Goal: Information Seeking & Learning: Learn about a topic

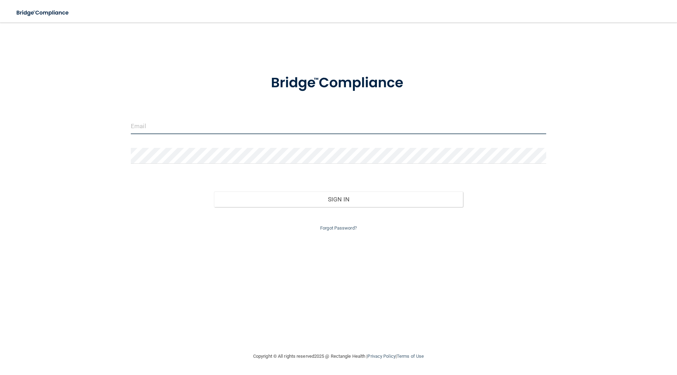
click at [187, 129] on input "email" at bounding box center [338, 126] width 415 height 16
type input "[PERSON_NAME][EMAIL_ADDRESS][DOMAIN_NAME]"
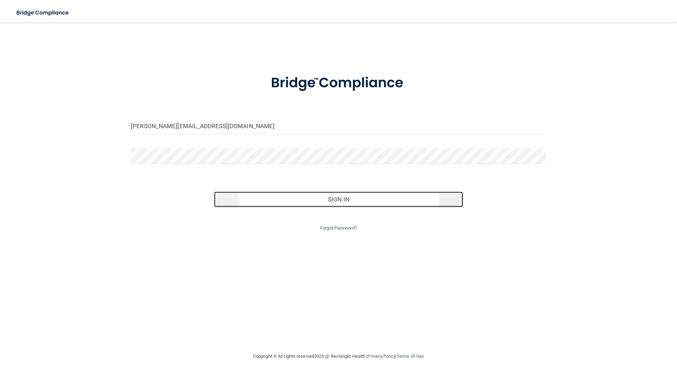
click at [341, 195] on button "Sign In" at bounding box center [338, 200] width 249 height 16
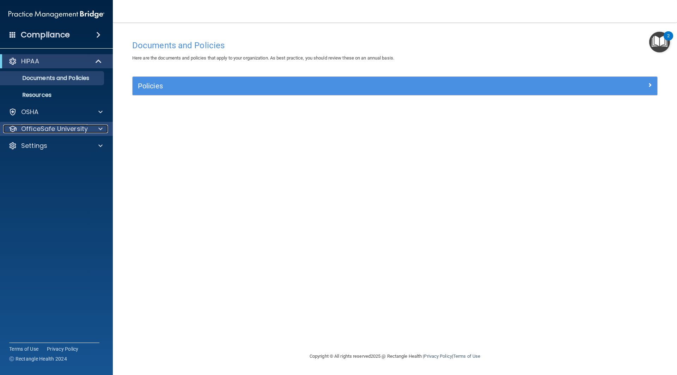
click at [58, 127] on p "OfficeSafe University" at bounding box center [54, 129] width 67 height 8
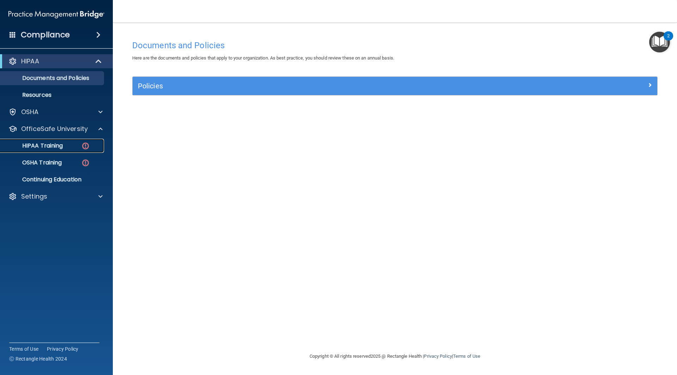
click at [54, 145] on p "HIPAA Training" at bounding box center [34, 145] width 58 height 7
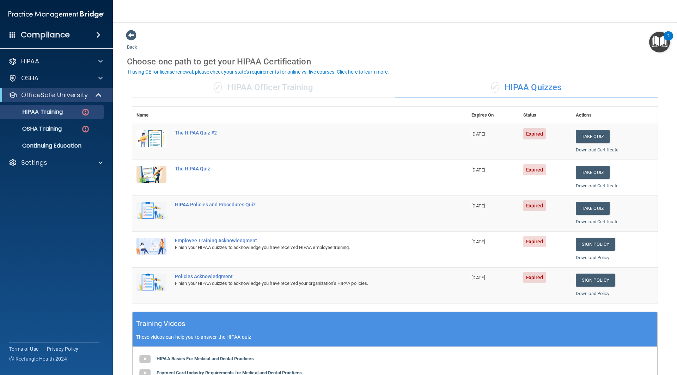
click at [585, 180] on td "Take Quiz Download Certificate" at bounding box center [614, 178] width 86 height 36
click at [586, 177] on button "Take Quiz" at bounding box center [593, 172] width 34 height 13
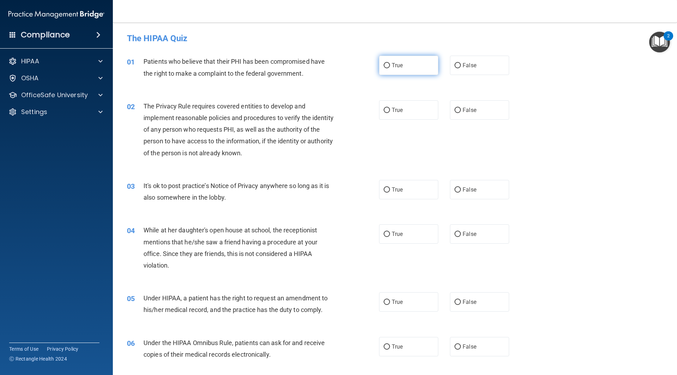
click at [416, 66] on label "True" at bounding box center [408, 65] width 59 height 19
click at [390, 66] on input "True" at bounding box center [386, 65] width 6 height 5
radio input "true"
click at [417, 107] on label "True" at bounding box center [408, 109] width 59 height 19
click at [390, 108] on input "True" at bounding box center [386, 110] width 6 height 5
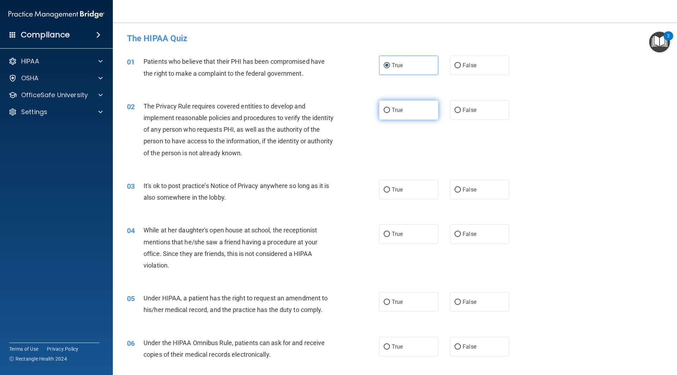
radio input "true"
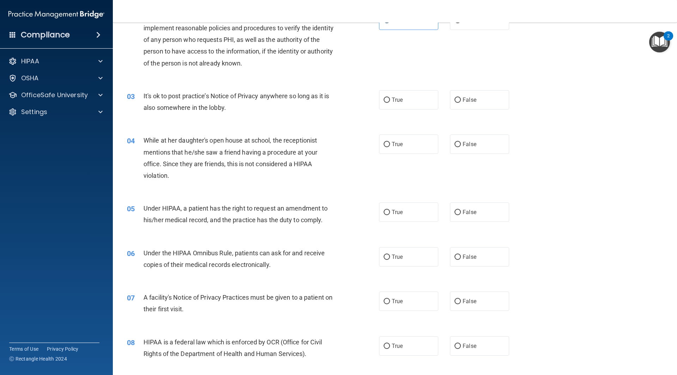
scroll to position [106, 0]
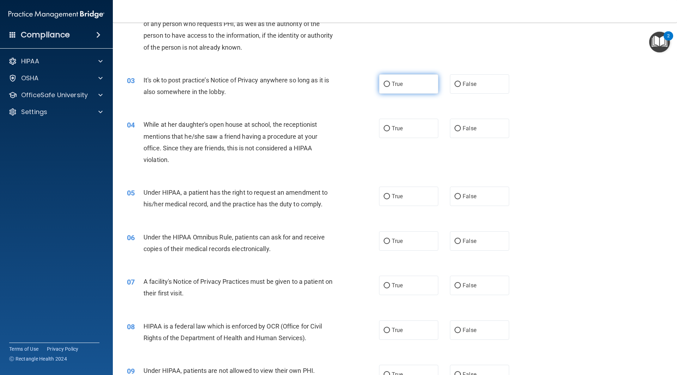
click at [406, 87] on label "True" at bounding box center [408, 83] width 59 height 19
click at [390, 87] on input "True" at bounding box center [386, 84] width 6 height 5
radio input "true"
click at [477, 123] on label "False" at bounding box center [479, 128] width 59 height 19
click at [461, 126] on input "False" at bounding box center [457, 128] width 6 height 5
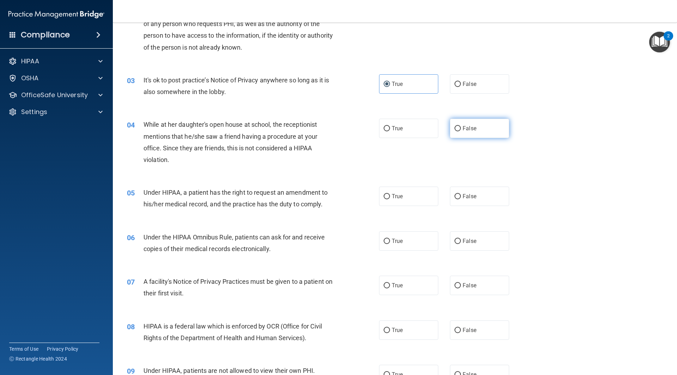
radio input "true"
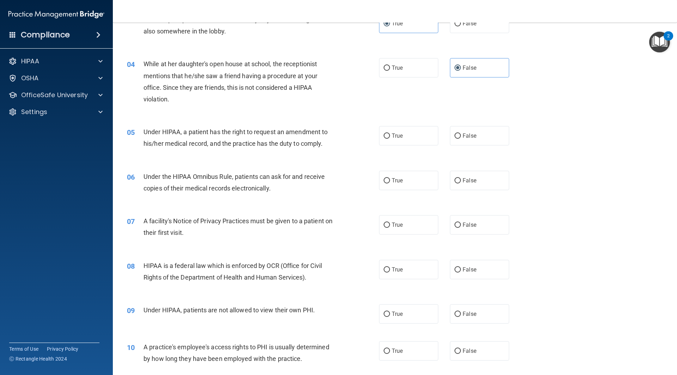
scroll to position [176, 0]
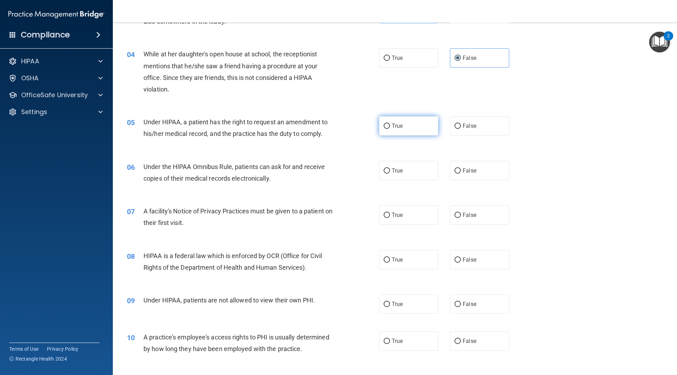
click at [379, 124] on label "True" at bounding box center [408, 125] width 59 height 19
click at [383, 124] on input "True" at bounding box center [386, 126] width 6 height 5
radio input "true"
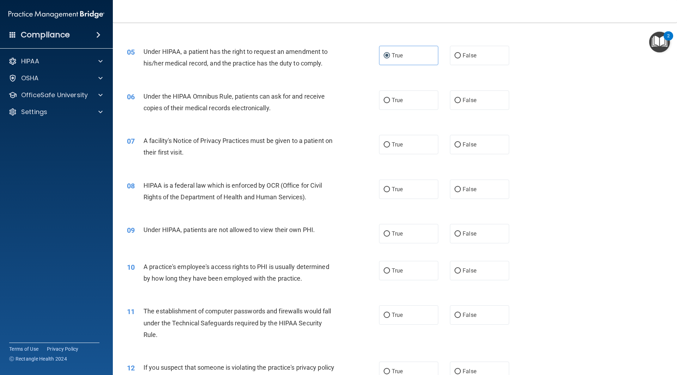
scroll to position [282, 0]
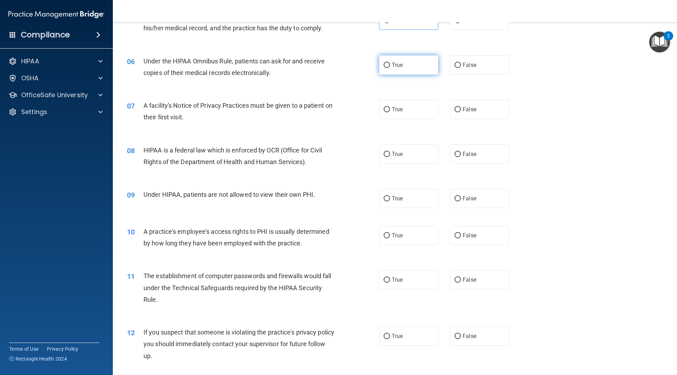
click at [403, 66] on label "True" at bounding box center [408, 64] width 59 height 19
click at [390, 66] on input "True" at bounding box center [386, 65] width 6 height 5
radio input "true"
click at [406, 105] on label "True" at bounding box center [408, 109] width 59 height 19
click at [390, 107] on input "True" at bounding box center [386, 109] width 6 height 5
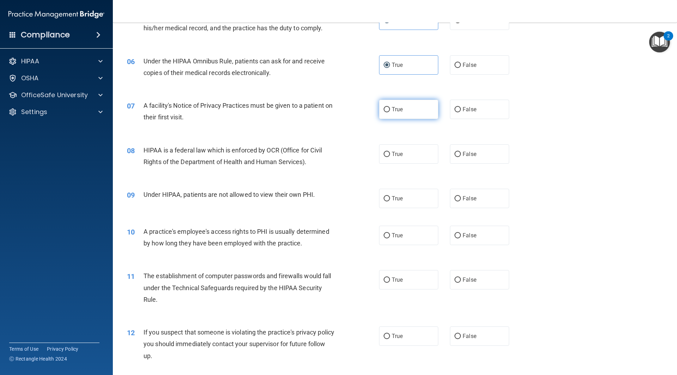
radio input "true"
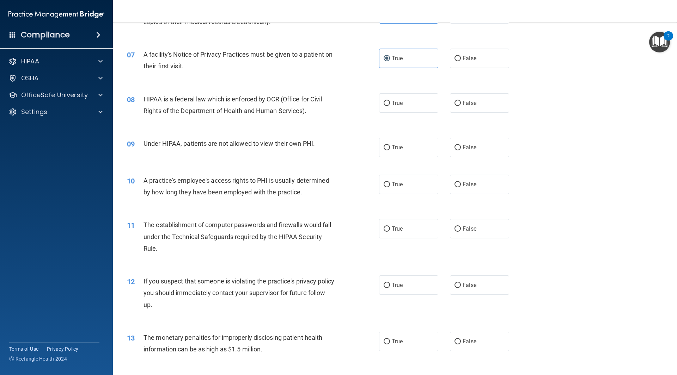
scroll to position [317, 0]
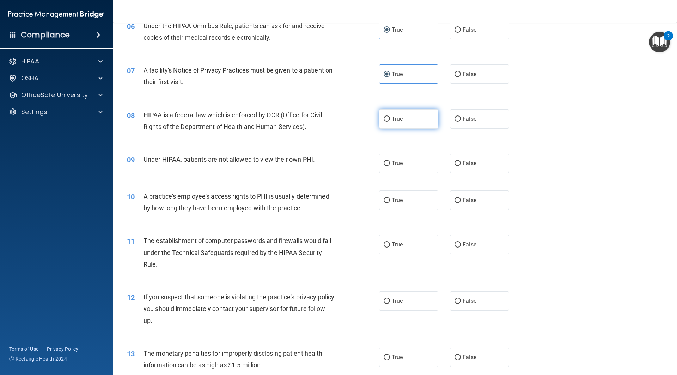
click at [388, 114] on label "True" at bounding box center [408, 118] width 59 height 19
click at [388, 117] on input "True" at bounding box center [386, 119] width 6 height 5
radio input "true"
click at [466, 160] on span "False" at bounding box center [469, 163] width 14 height 7
click at [461, 161] on input "False" at bounding box center [457, 163] width 6 height 5
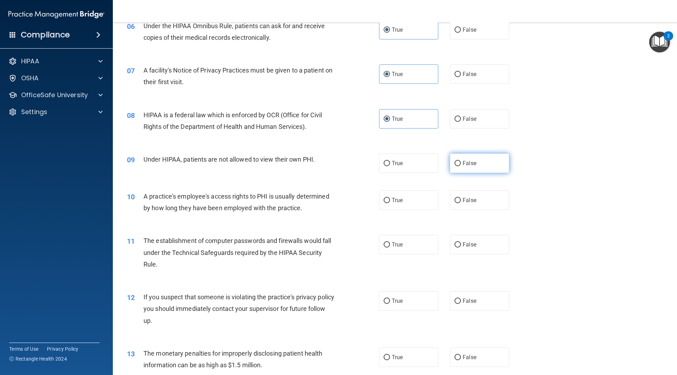
radio input "true"
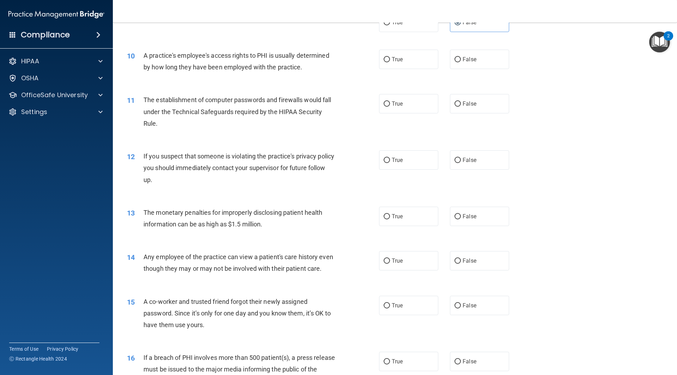
scroll to position [423, 0]
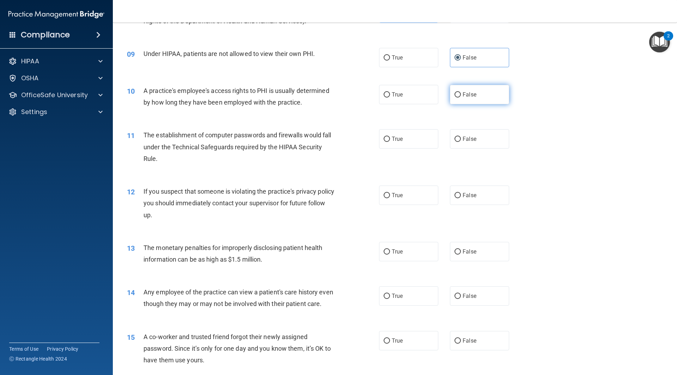
click at [493, 89] on label "False" at bounding box center [479, 94] width 59 height 19
click at [461, 92] on input "False" at bounding box center [457, 94] width 6 height 5
radio input "true"
click at [414, 146] on label "True" at bounding box center [408, 138] width 59 height 19
click at [390, 142] on input "True" at bounding box center [386, 139] width 6 height 5
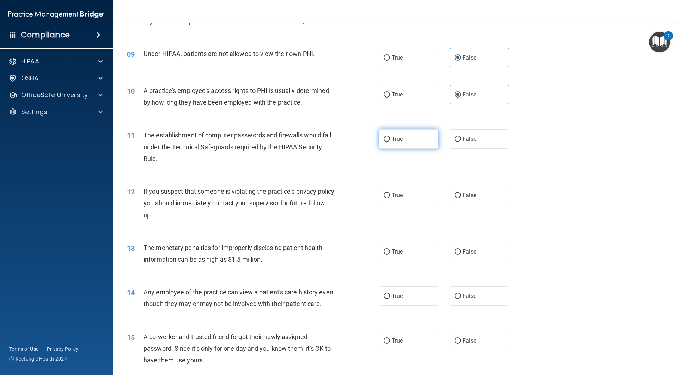
radio input "true"
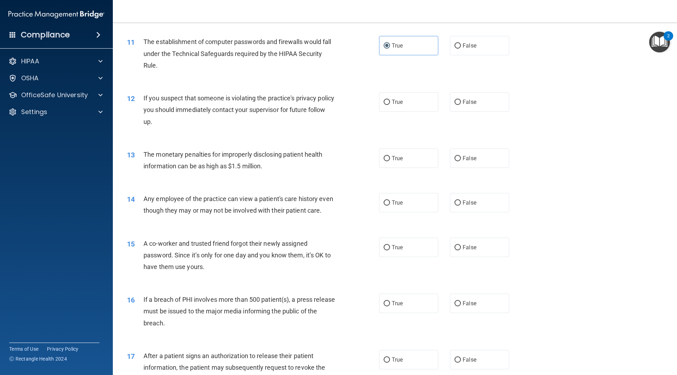
scroll to position [529, 0]
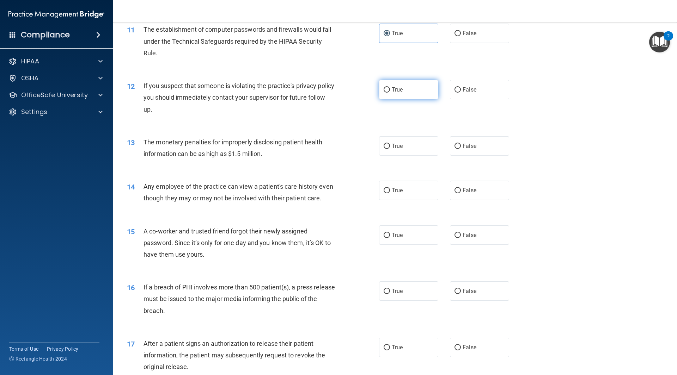
click at [402, 99] on label "True" at bounding box center [408, 89] width 59 height 19
click at [390, 93] on input "True" at bounding box center [386, 89] width 6 height 5
radio input "true"
click at [426, 145] on label "True" at bounding box center [408, 145] width 59 height 19
click at [390, 145] on input "True" at bounding box center [386, 146] width 6 height 5
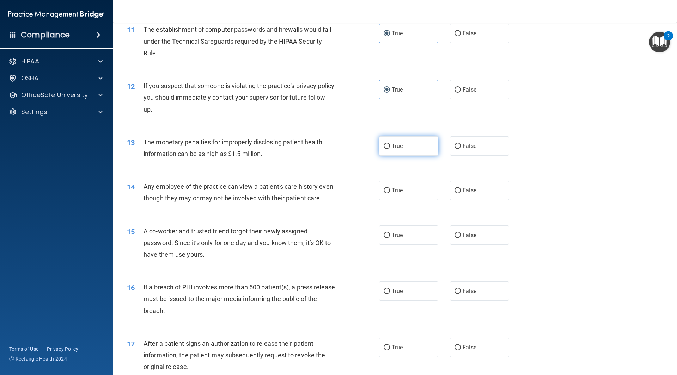
radio input "true"
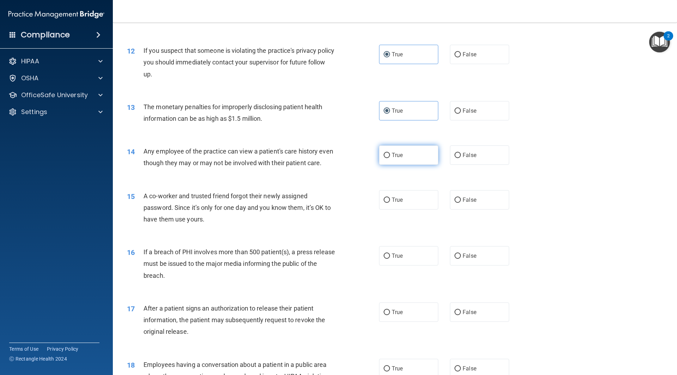
click at [395, 155] on span "True" at bounding box center [397, 155] width 11 height 7
click at [390, 155] on input "True" at bounding box center [386, 155] width 6 height 5
radio input "true"
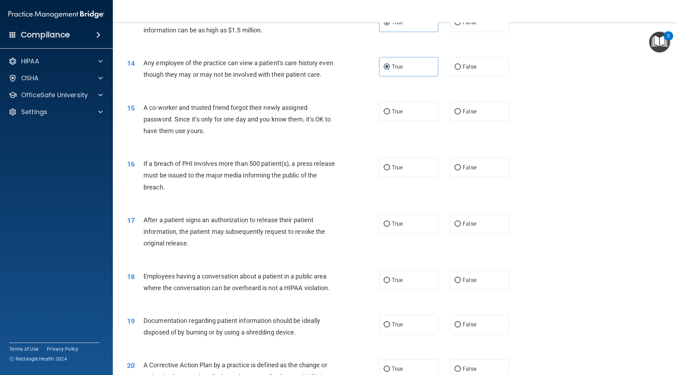
scroll to position [670, 0]
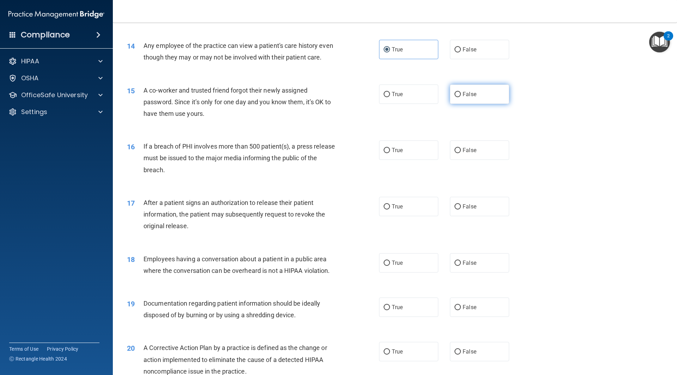
click at [480, 104] on label "False" at bounding box center [479, 94] width 59 height 19
click at [461, 97] on input "False" at bounding box center [457, 94] width 6 height 5
radio input "true"
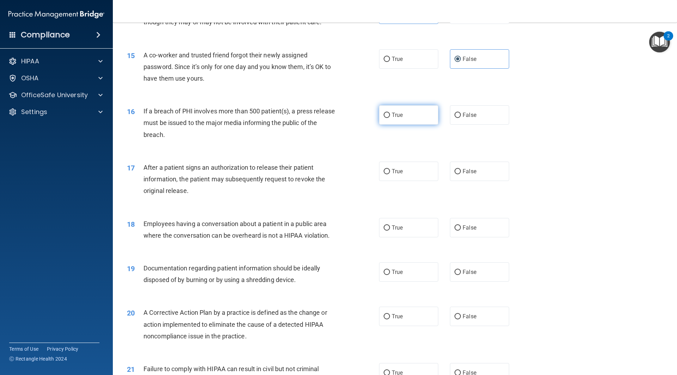
click at [412, 125] on label "True" at bounding box center [408, 114] width 59 height 19
click at [390, 118] on input "True" at bounding box center [386, 115] width 6 height 5
radio input "true"
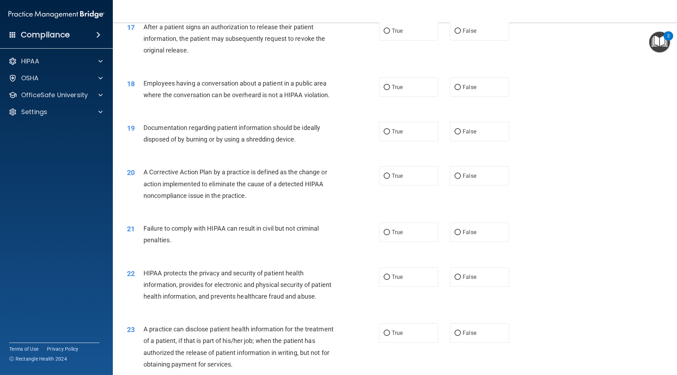
scroll to position [846, 0]
click at [396, 34] on span "True" at bounding box center [397, 30] width 11 height 7
click at [390, 33] on input "True" at bounding box center [386, 30] width 6 height 5
radio input "true"
click at [470, 90] on span "False" at bounding box center [469, 87] width 14 height 7
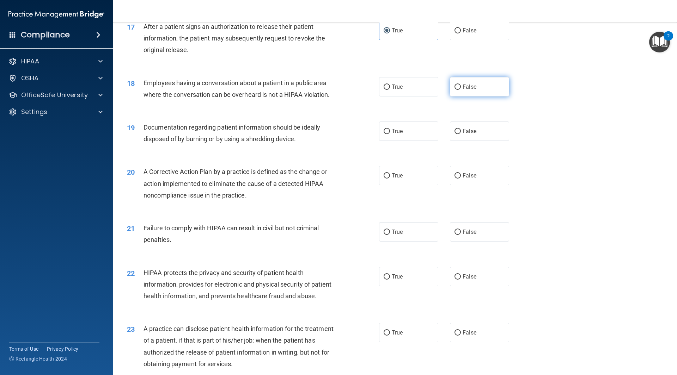
click at [461, 90] on input "False" at bounding box center [457, 87] width 6 height 5
radio input "true"
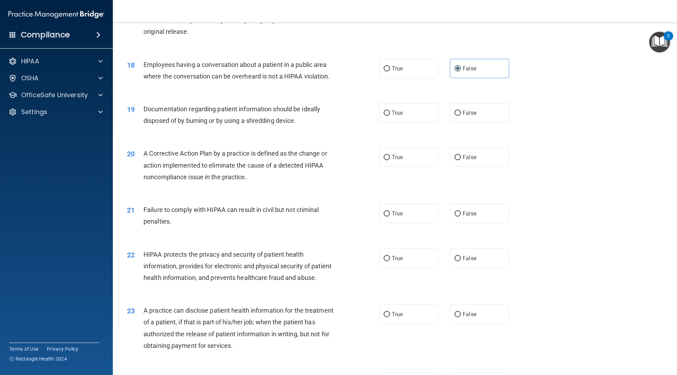
scroll to position [881, 0]
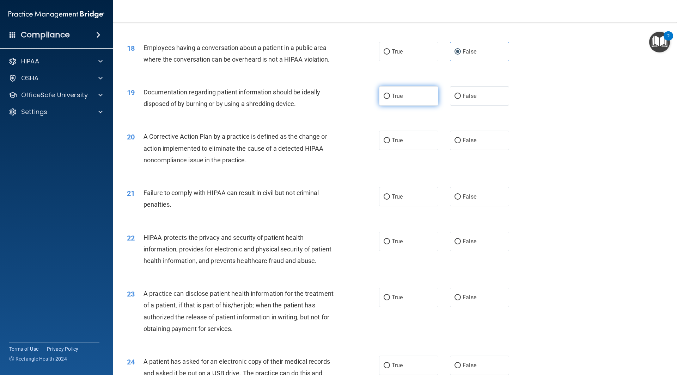
click at [430, 106] on label "True" at bounding box center [408, 95] width 59 height 19
click at [390, 99] on input "True" at bounding box center [386, 96] width 6 height 5
radio input "true"
click at [462, 144] on span "False" at bounding box center [469, 140] width 14 height 7
click at [461, 143] on input "False" at bounding box center [457, 140] width 6 height 5
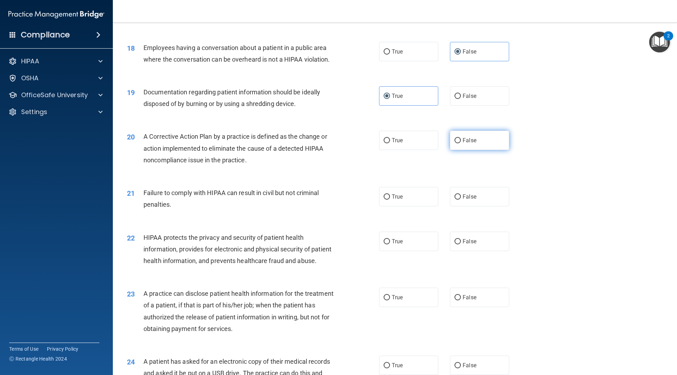
radio input "true"
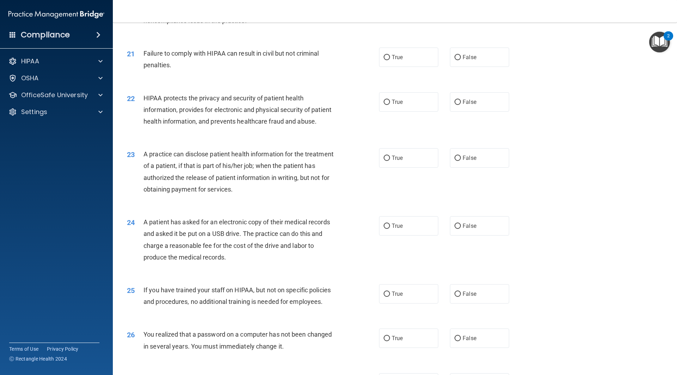
scroll to position [1022, 0]
click at [393, 59] on span "True" at bounding box center [397, 56] width 11 height 7
click at [390, 59] on input "True" at bounding box center [386, 56] width 6 height 5
radio input "true"
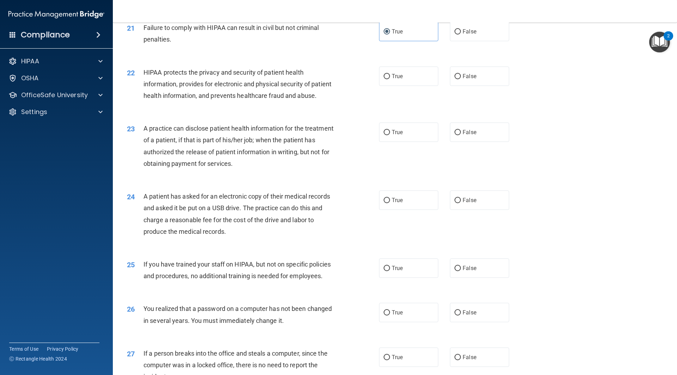
scroll to position [1046, 0]
click at [388, 86] on label "True" at bounding box center [408, 76] width 59 height 19
click at [388, 80] on input "True" at bounding box center [386, 76] width 6 height 5
radio input "true"
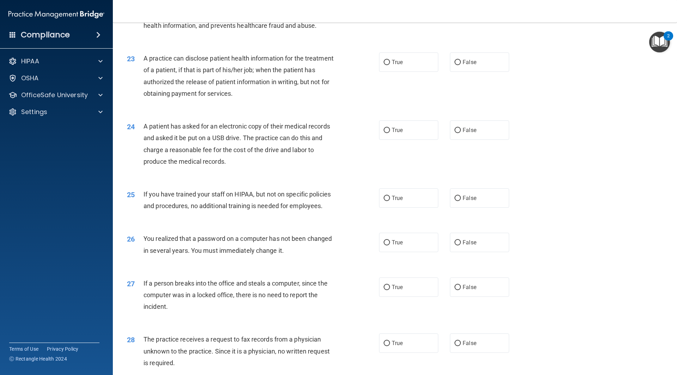
scroll to position [1152, 0]
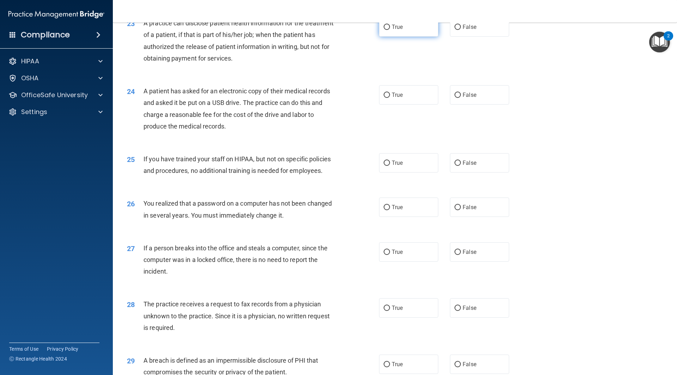
click at [402, 37] on label "True" at bounding box center [408, 26] width 59 height 19
click at [390, 30] on input "True" at bounding box center [386, 27] width 6 height 5
radio input "true"
click at [462, 105] on label "False" at bounding box center [479, 94] width 59 height 19
click at [461, 98] on input "False" at bounding box center [457, 95] width 6 height 5
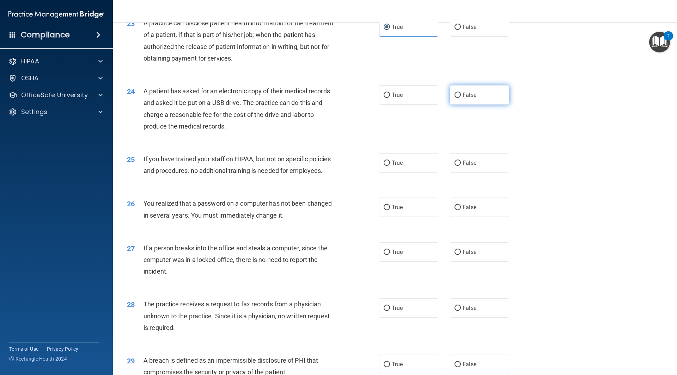
radio input "true"
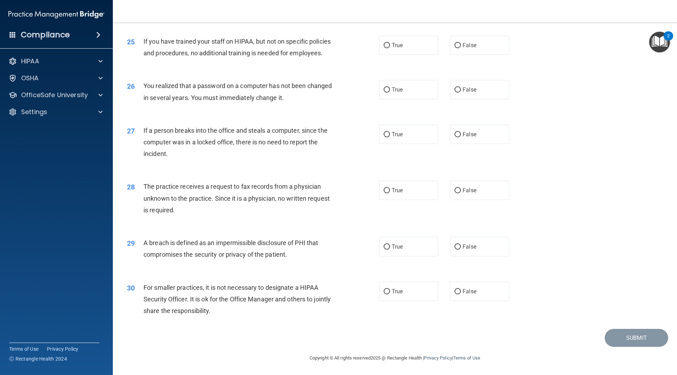
scroll to position [1293, 0]
click at [462, 49] on label "False" at bounding box center [479, 45] width 59 height 19
click at [461, 48] on input "False" at bounding box center [457, 45] width 6 height 5
radio input "true"
click at [411, 85] on label "True" at bounding box center [408, 89] width 59 height 19
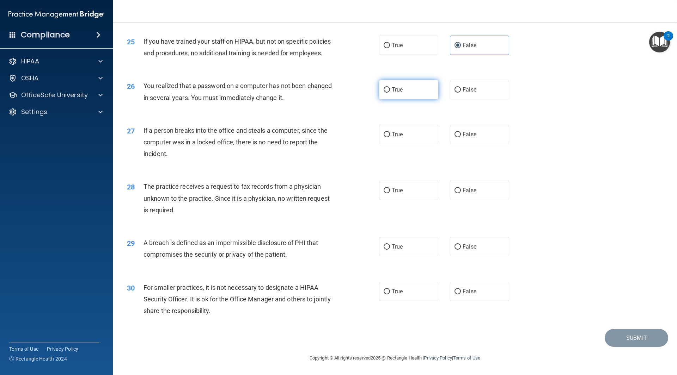
click at [390, 87] on input "True" at bounding box center [386, 89] width 6 height 5
radio input "true"
click at [474, 143] on label "False" at bounding box center [479, 134] width 59 height 19
click at [461, 137] on input "False" at bounding box center [457, 134] width 6 height 5
radio input "true"
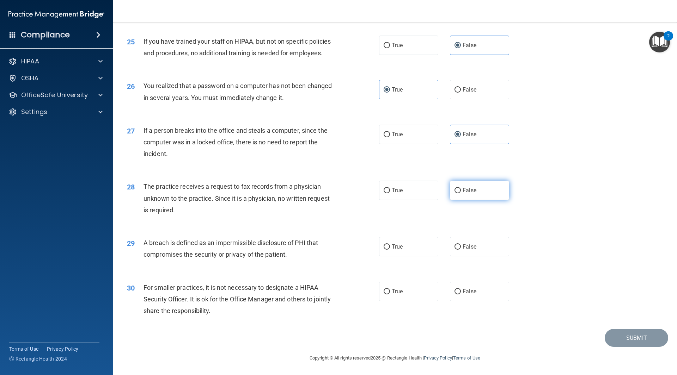
click at [481, 191] on label "False" at bounding box center [479, 190] width 59 height 19
click at [461, 191] on input "False" at bounding box center [457, 190] width 6 height 5
radio input "true"
click at [393, 242] on label "True" at bounding box center [408, 246] width 59 height 19
click at [390, 245] on input "True" at bounding box center [386, 247] width 6 height 5
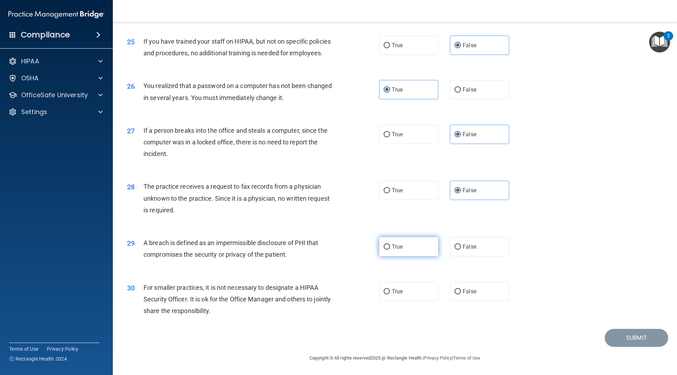
radio input "true"
click at [484, 285] on label "False" at bounding box center [479, 291] width 59 height 19
click at [461, 289] on input "False" at bounding box center [457, 291] width 6 height 5
radio input "true"
click at [616, 333] on button "Submit" at bounding box center [635, 338] width 63 height 18
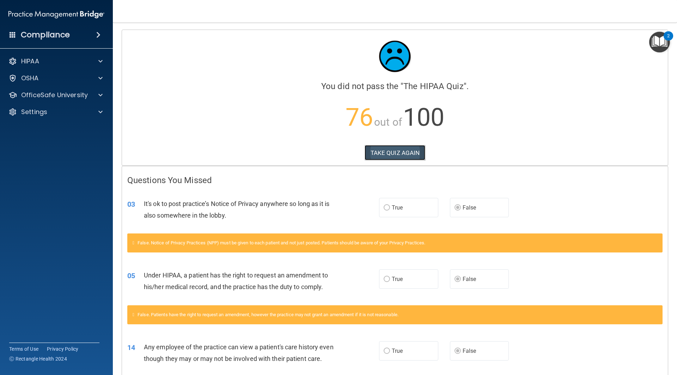
click at [411, 153] on button "TAKE QUIZ AGAIN" at bounding box center [394, 153] width 61 height 16
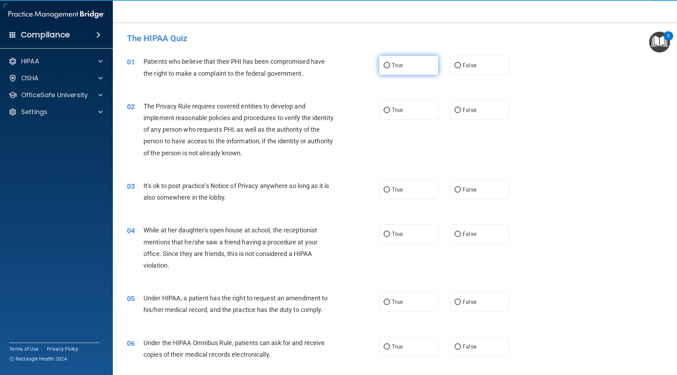
click at [386, 64] on input "True" at bounding box center [386, 65] width 6 height 5
radio input "true"
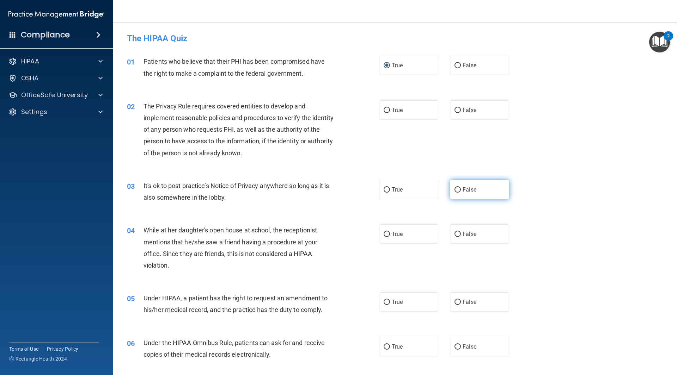
click at [457, 188] on input "False" at bounding box center [457, 189] width 6 height 5
radio input "true"
click at [423, 111] on label "True" at bounding box center [408, 109] width 59 height 19
click at [390, 111] on input "True" at bounding box center [386, 110] width 6 height 5
radio input "true"
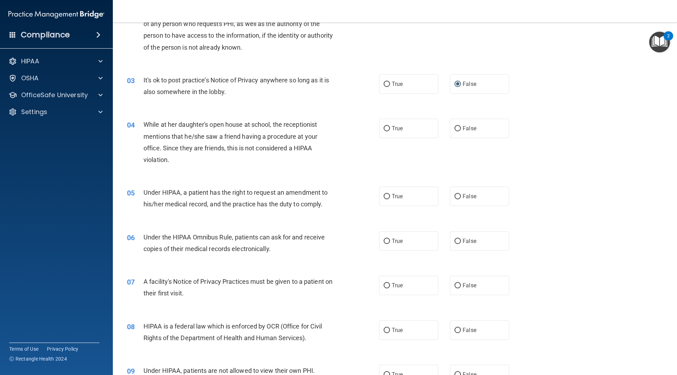
scroll to position [141, 0]
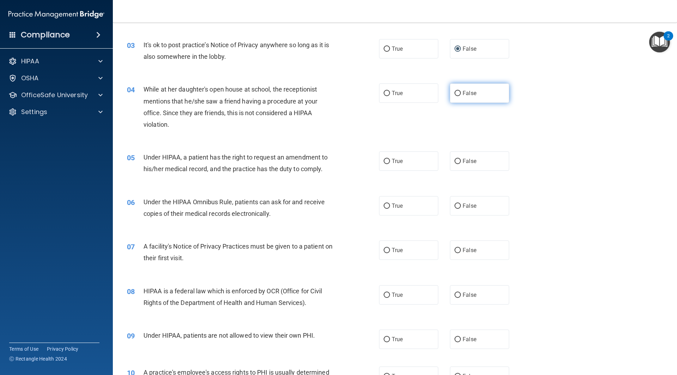
click at [487, 88] on label "False" at bounding box center [479, 93] width 59 height 19
click at [461, 91] on input "False" at bounding box center [457, 93] width 6 height 5
radio input "true"
click at [487, 165] on label "False" at bounding box center [479, 161] width 59 height 19
click at [461, 164] on input "False" at bounding box center [457, 161] width 6 height 5
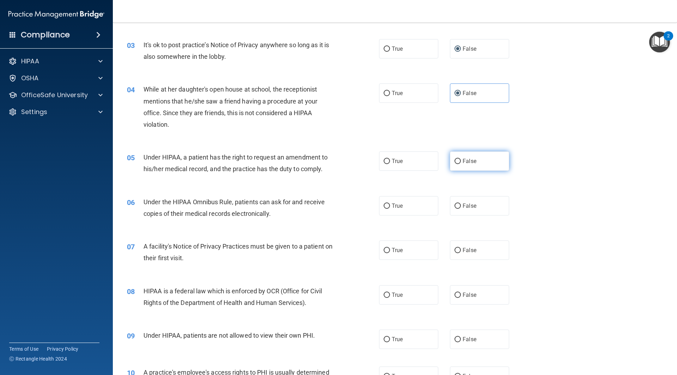
radio input "true"
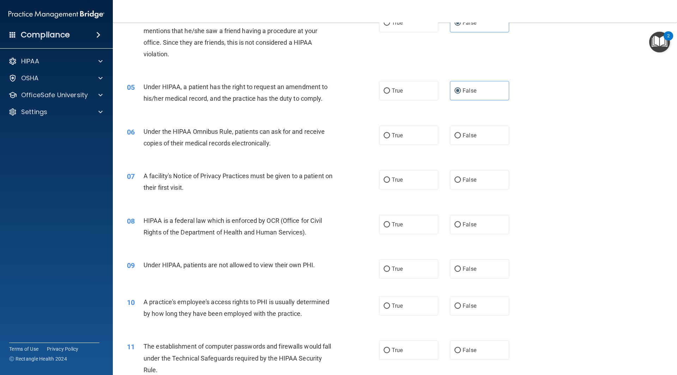
scroll to position [247, 0]
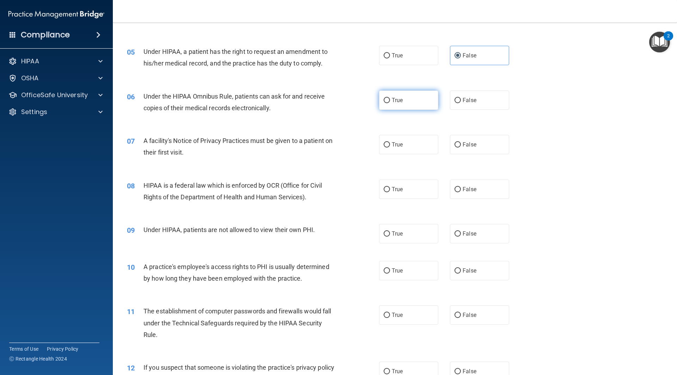
click at [401, 104] on label "True" at bounding box center [408, 100] width 59 height 19
click at [390, 103] on input "True" at bounding box center [386, 100] width 6 height 5
radio input "true"
click at [396, 149] on label "True" at bounding box center [408, 144] width 59 height 19
click at [390, 148] on input "True" at bounding box center [386, 144] width 6 height 5
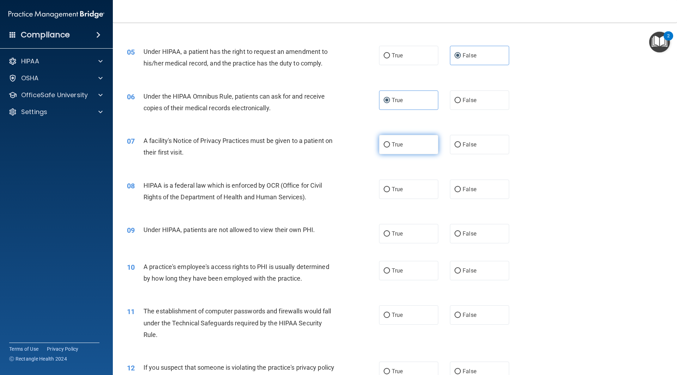
radio input "true"
click at [393, 189] on span "True" at bounding box center [397, 189] width 11 height 7
click at [390, 189] on input "True" at bounding box center [386, 189] width 6 height 5
radio input "true"
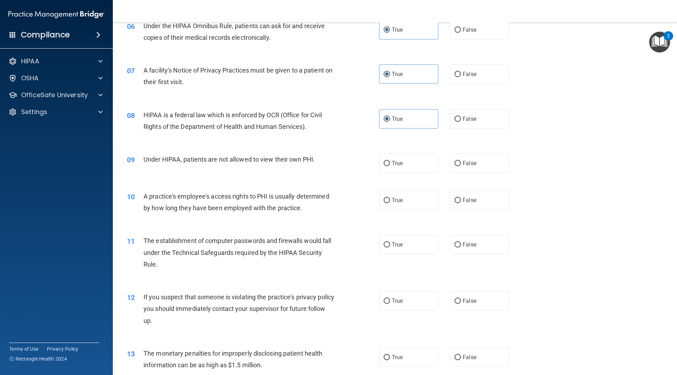
scroll to position [352, 0]
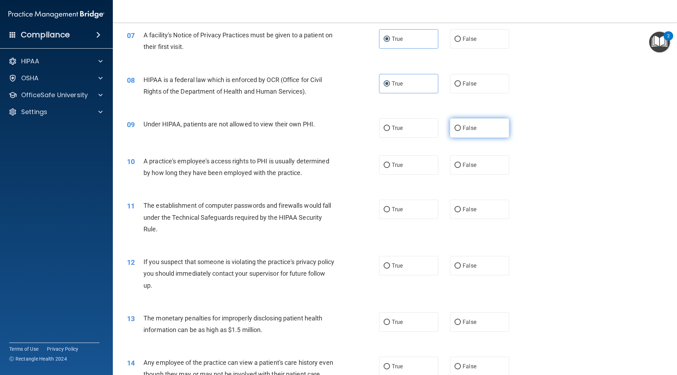
click at [470, 132] on label "False" at bounding box center [479, 127] width 59 height 19
click at [461, 131] on input "False" at bounding box center [457, 128] width 6 height 5
radio input "true"
click at [465, 161] on label "False" at bounding box center [479, 164] width 59 height 19
click at [461, 163] on input "False" at bounding box center [457, 165] width 6 height 5
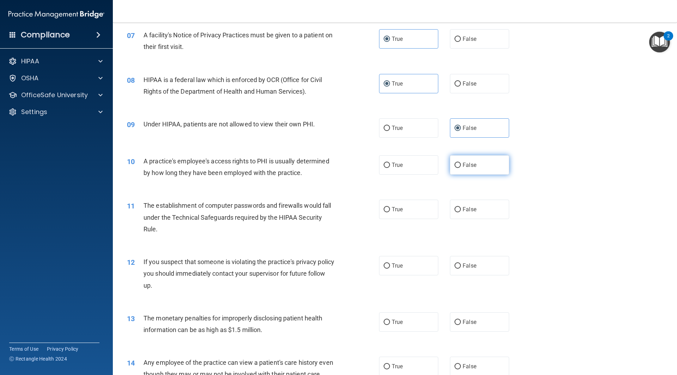
radio input "true"
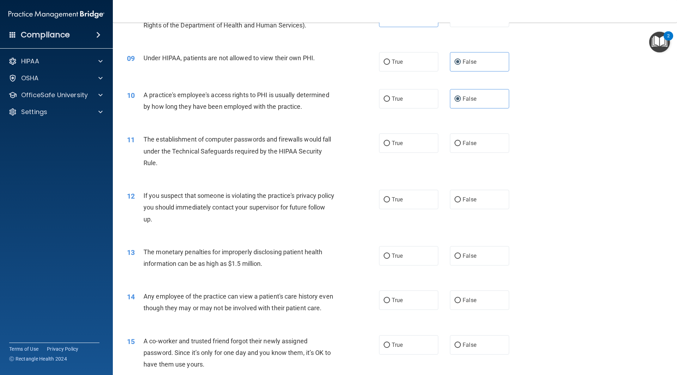
scroll to position [423, 0]
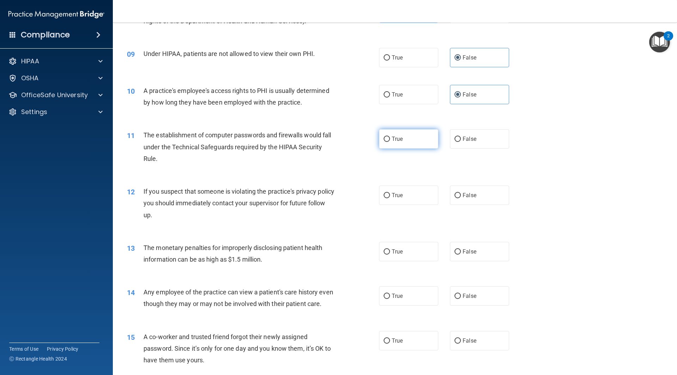
click at [396, 140] on span "True" at bounding box center [397, 139] width 11 height 7
click at [390, 140] on input "True" at bounding box center [386, 139] width 6 height 5
radio input "true"
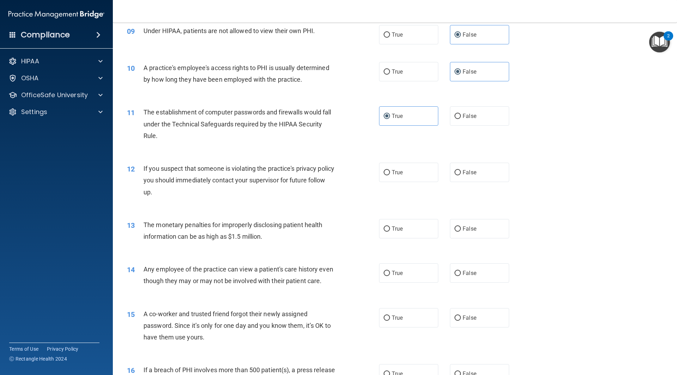
scroll to position [458, 0]
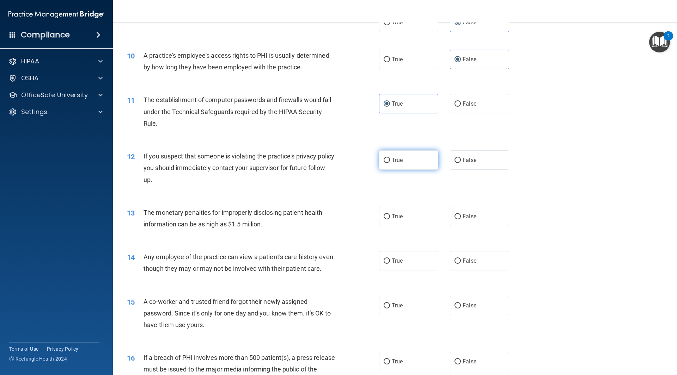
click at [386, 163] on input "True" at bounding box center [386, 160] width 6 height 5
radio input "true"
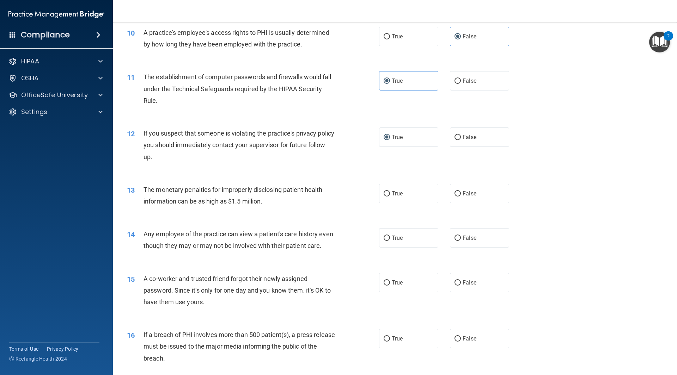
scroll to position [493, 0]
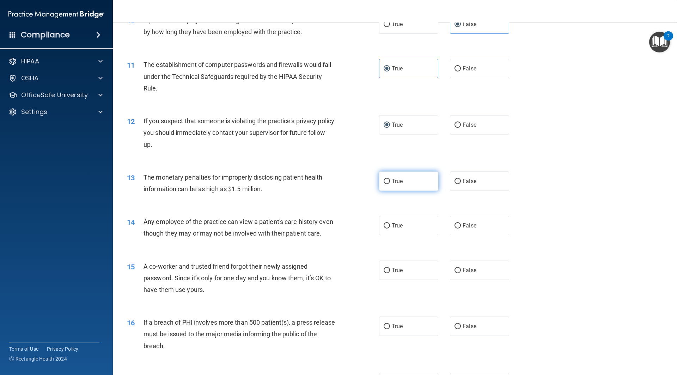
click at [404, 180] on label "True" at bounding box center [408, 181] width 59 height 19
click at [390, 180] on input "True" at bounding box center [386, 181] width 6 height 5
radio input "true"
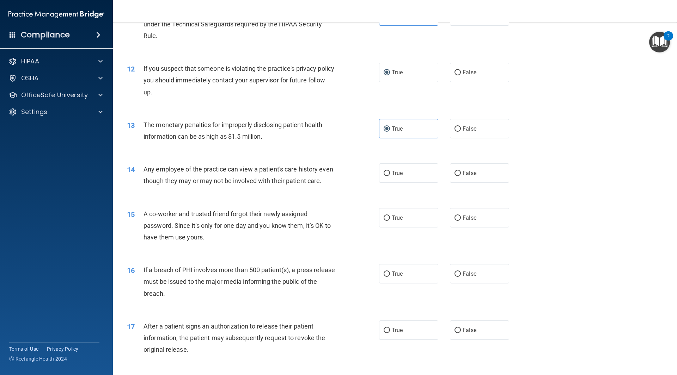
scroll to position [564, 0]
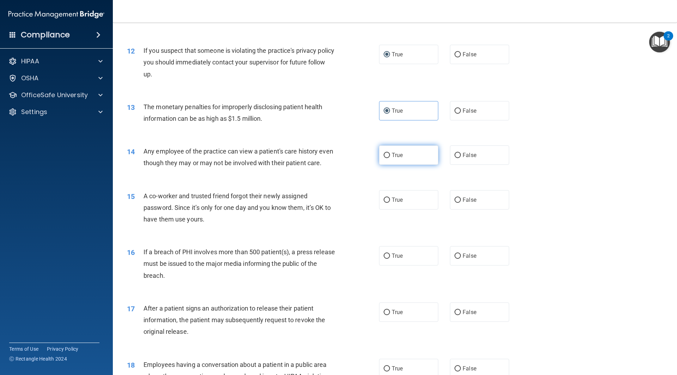
click at [390, 159] on label "True" at bounding box center [408, 155] width 59 height 19
click at [390, 158] on input "True" at bounding box center [386, 155] width 6 height 5
radio input "true"
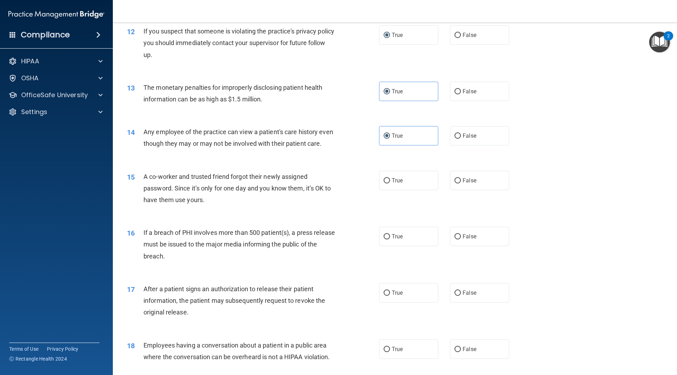
scroll to position [599, 0]
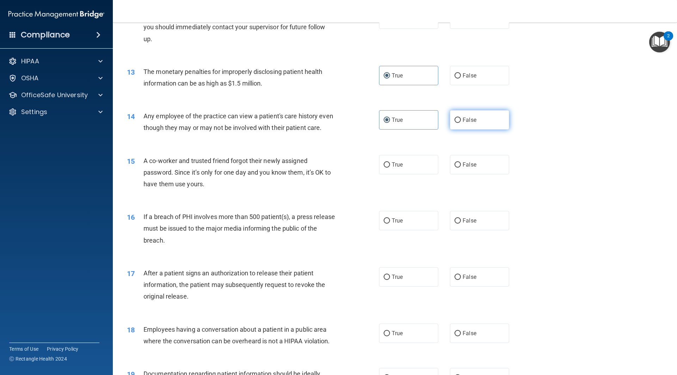
click at [479, 116] on label "False" at bounding box center [479, 119] width 59 height 19
click at [461, 118] on input "False" at bounding box center [457, 120] width 6 height 5
radio input "true"
radio input "false"
click at [468, 168] on span "False" at bounding box center [469, 164] width 14 height 7
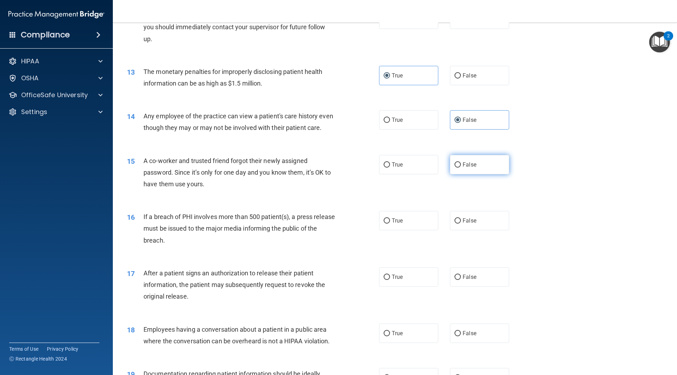
click at [461, 168] on input "False" at bounding box center [457, 164] width 6 height 5
radio input "true"
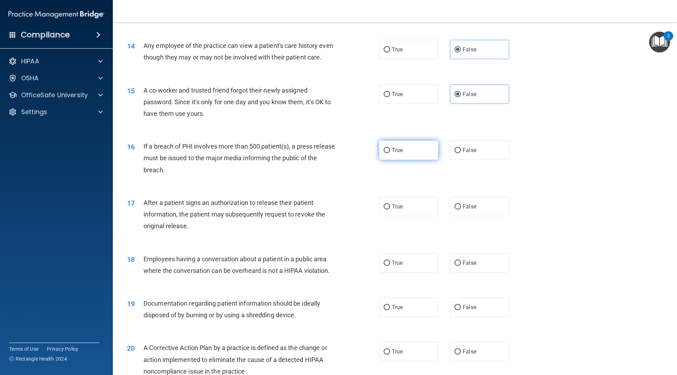
click at [391, 155] on label "True" at bounding box center [408, 150] width 59 height 19
click at [390, 153] on input "True" at bounding box center [386, 150] width 6 height 5
radio input "true"
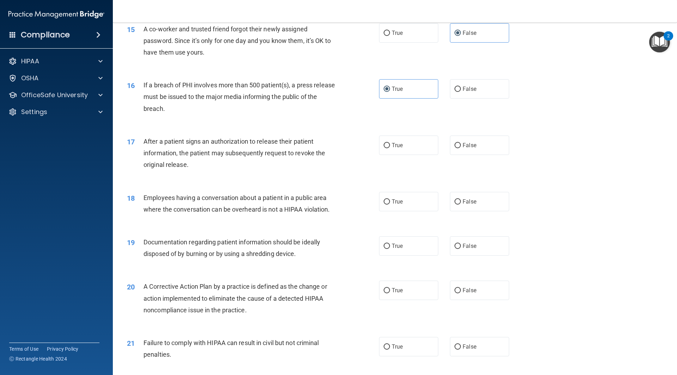
scroll to position [775, 0]
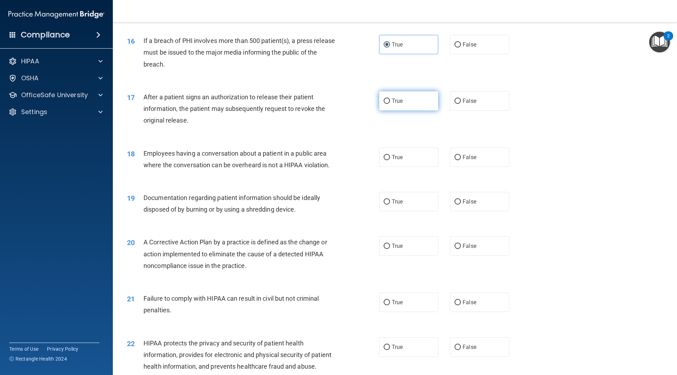
click at [404, 111] on label "True" at bounding box center [408, 100] width 59 height 19
click at [390, 104] on input "True" at bounding box center [386, 101] width 6 height 5
radio input "true"
click at [477, 167] on label "False" at bounding box center [479, 157] width 59 height 19
click at [461, 160] on input "False" at bounding box center [457, 157] width 6 height 5
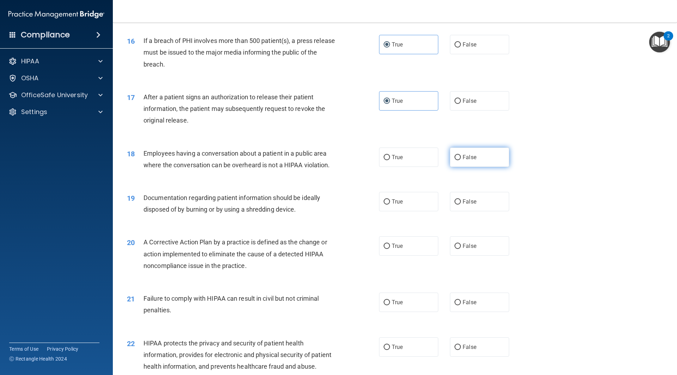
radio input "true"
click at [413, 210] on label "True" at bounding box center [408, 201] width 59 height 19
click at [390, 205] on input "True" at bounding box center [386, 201] width 6 height 5
radio input "true"
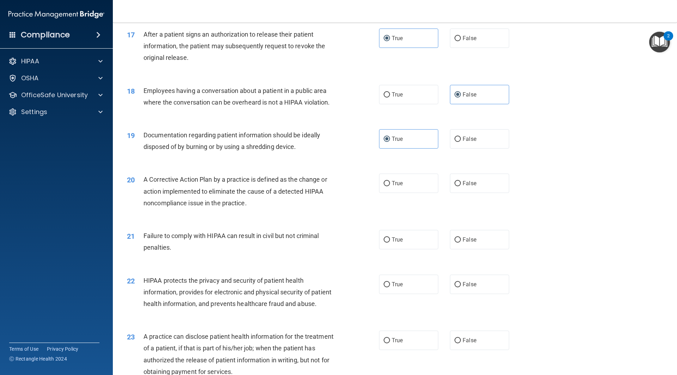
scroll to position [881, 0]
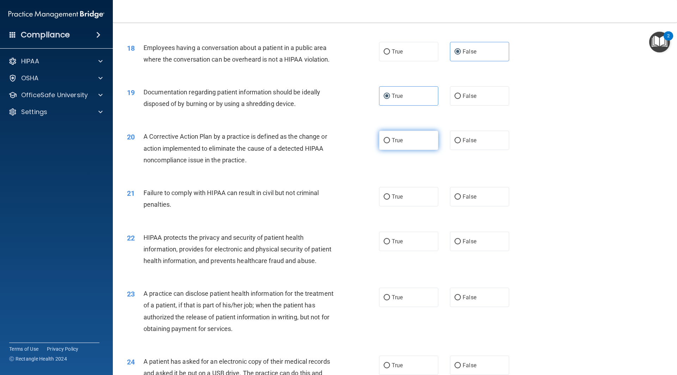
click at [396, 144] on span "True" at bounding box center [397, 140] width 11 height 7
click at [390, 143] on input "True" at bounding box center [386, 140] width 6 height 5
radio input "true"
click at [475, 206] on label "False" at bounding box center [479, 196] width 59 height 19
click at [461, 200] on input "False" at bounding box center [457, 197] width 6 height 5
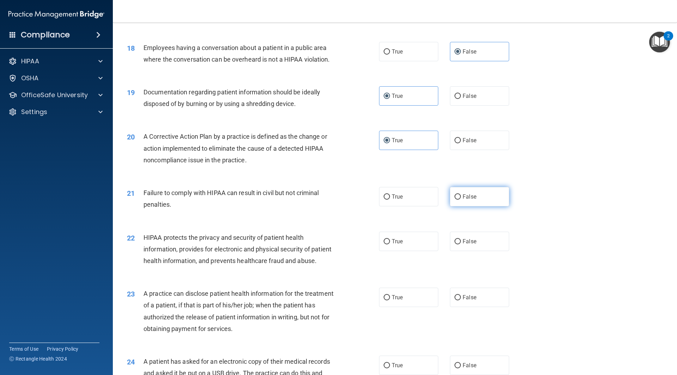
radio input "true"
click at [490, 307] on label "False" at bounding box center [479, 297] width 59 height 19
click at [461, 301] on input "False" at bounding box center [457, 297] width 6 height 5
radio input "true"
click at [422, 251] on label "True" at bounding box center [408, 241] width 59 height 19
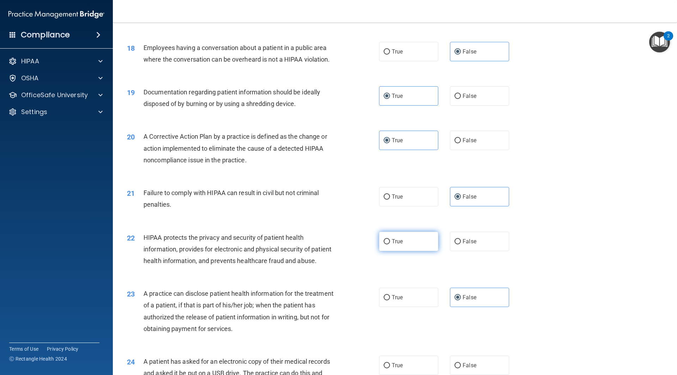
click at [390, 245] on input "True" at bounding box center [386, 241] width 6 height 5
radio input "true"
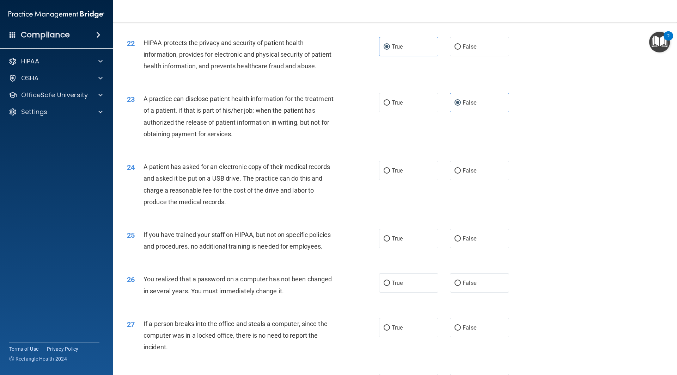
scroll to position [1093, 0]
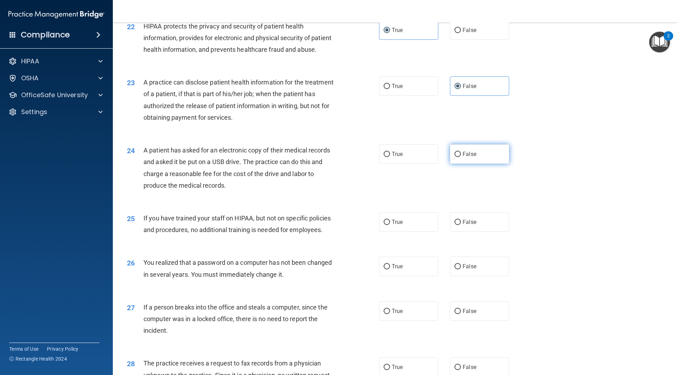
click at [491, 164] on label "False" at bounding box center [479, 154] width 59 height 19
click at [461, 157] on input "False" at bounding box center [457, 154] width 6 height 5
radio input "true"
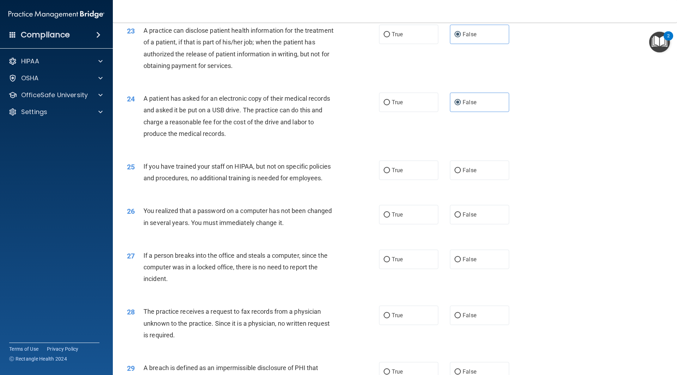
scroll to position [1163, 0]
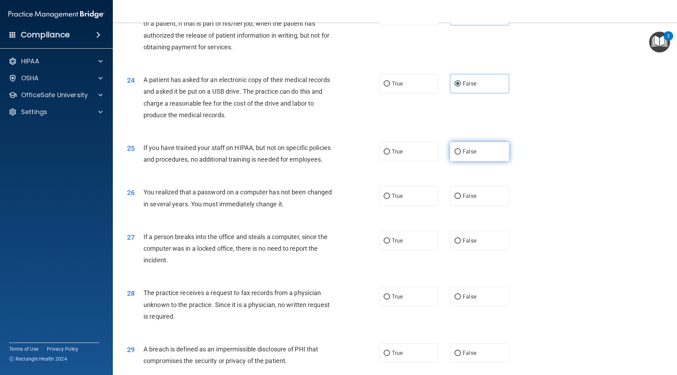
click at [459, 161] on label "False" at bounding box center [479, 151] width 59 height 19
click at [459, 155] on input "False" at bounding box center [457, 151] width 6 height 5
radio input "true"
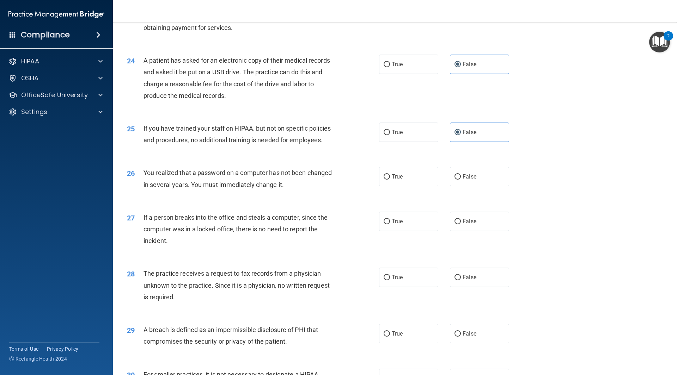
scroll to position [1198, 0]
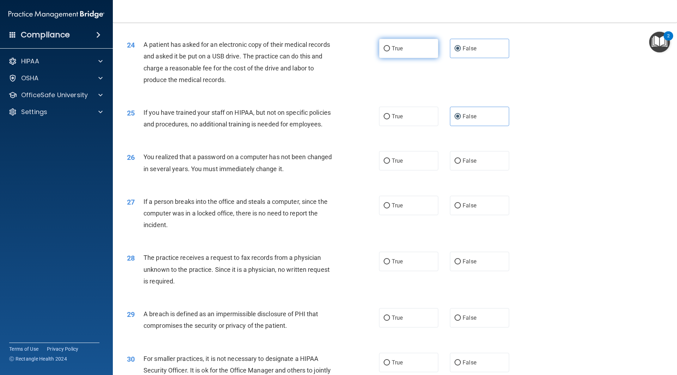
click at [422, 58] on label "True" at bounding box center [408, 48] width 59 height 19
click at [390, 51] on input "True" at bounding box center [386, 48] width 6 height 5
radio input "true"
radio input "false"
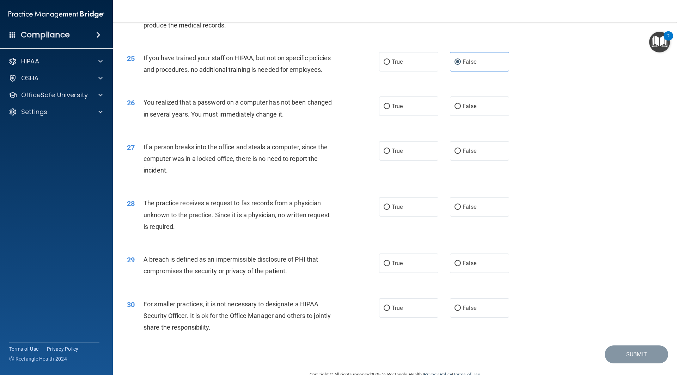
scroll to position [1269, 0]
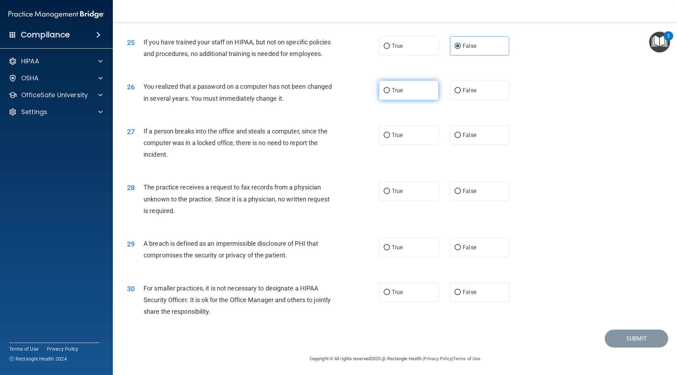
click at [401, 100] on label "True" at bounding box center [408, 90] width 59 height 19
click at [390, 93] on input "True" at bounding box center [386, 90] width 6 height 5
radio input "true"
click at [478, 145] on label "False" at bounding box center [479, 134] width 59 height 19
click at [461, 138] on input "False" at bounding box center [457, 135] width 6 height 5
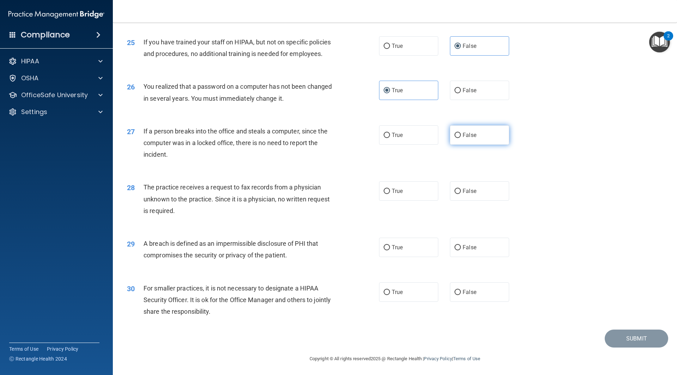
radio input "true"
click at [490, 201] on label "False" at bounding box center [479, 191] width 59 height 19
click at [461, 194] on input "False" at bounding box center [457, 191] width 6 height 5
radio input "true"
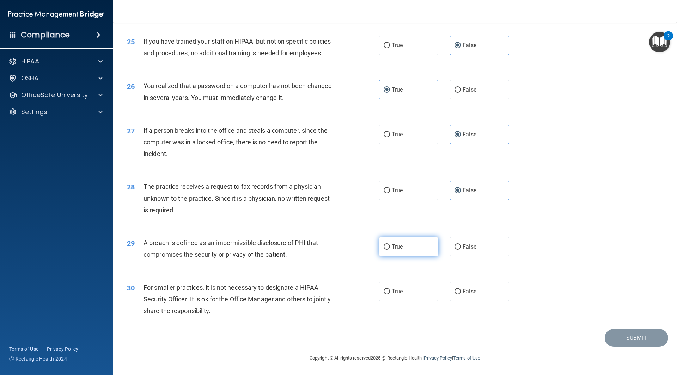
click at [407, 251] on label "True" at bounding box center [408, 246] width 59 height 19
click at [390, 250] on input "True" at bounding box center [386, 247] width 6 height 5
radio input "true"
click at [477, 282] on div "30 For smaller practices, it is not necessary to designate a HIPAA Security Off…" at bounding box center [395, 301] width 546 height 56
click at [475, 288] on label "False" at bounding box center [479, 291] width 59 height 19
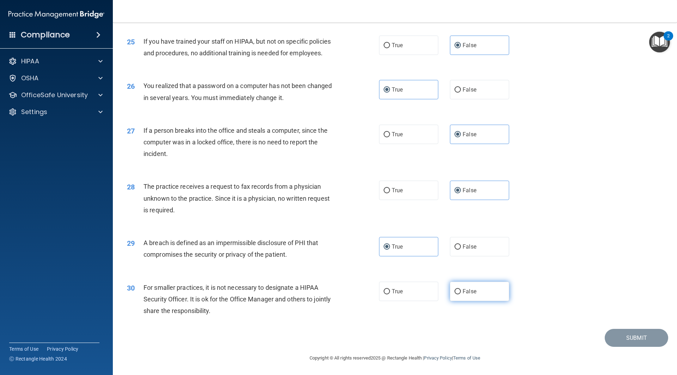
click at [461, 289] on input "False" at bounding box center [457, 291] width 6 height 5
radio input "true"
click at [613, 345] on button "Submit" at bounding box center [635, 338] width 63 height 18
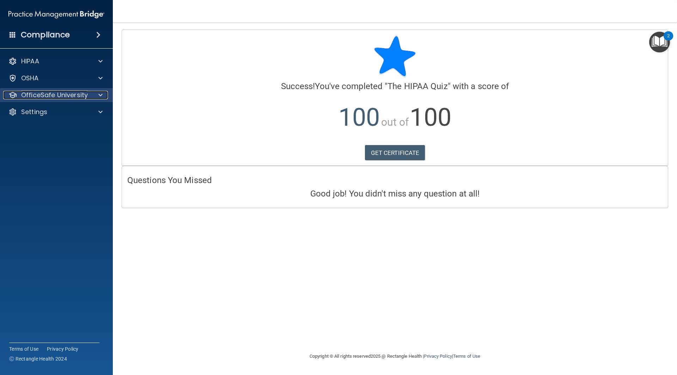
click at [64, 97] on p "OfficeSafe University" at bounding box center [54, 95] width 67 height 8
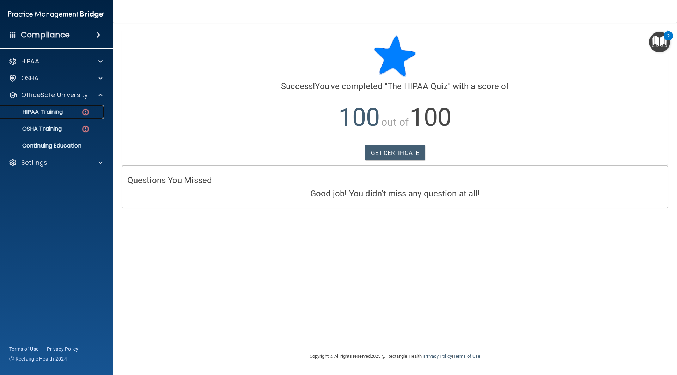
click at [60, 111] on p "HIPAA Training" at bounding box center [34, 112] width 58 height 7
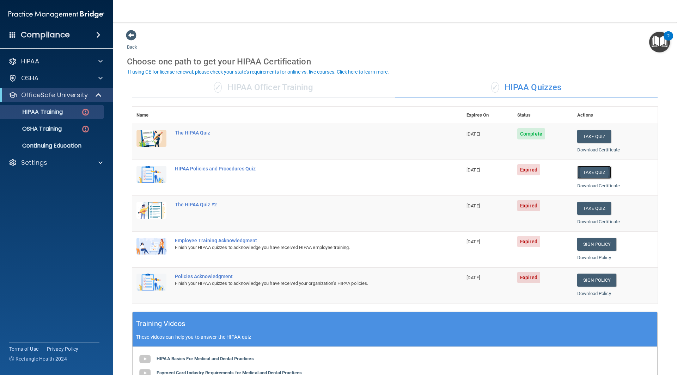
click at [580, 177] on button "Take Quiz" at bounding box center [594, 172] width 34 height 13
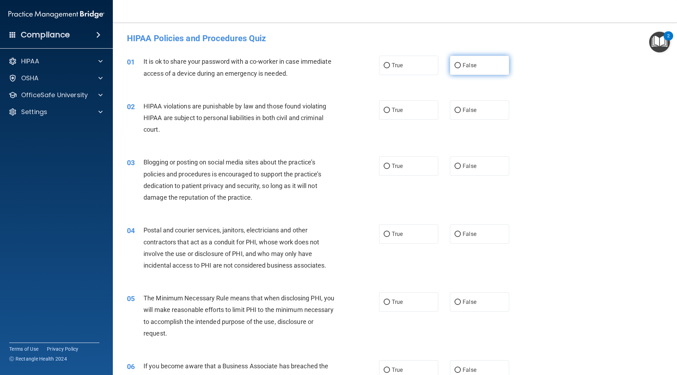
click at [490, 71] on label "False" at bounding box center [479, 65] width 59 height 19
click at [461, 68] on input "False" at bounding box center [457, 65] width 6 height 5
radio input "true"
click at [405, 110] on label "True" at bounding box center [408, 109] width 59 height 19
click at [390, 110] on input "True" at bounding box center [386, 110] width 6 height 5
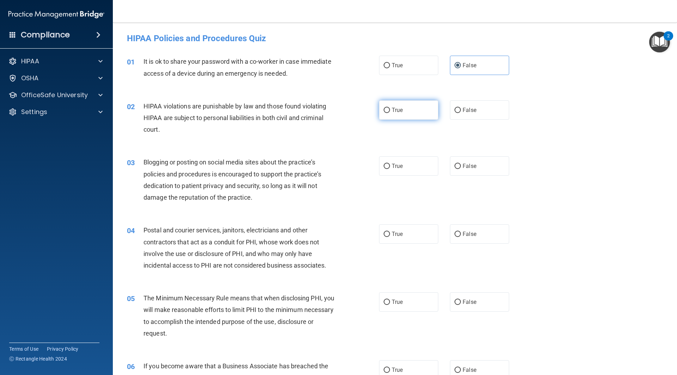
radio input "true"
drag, startPoint x: 423, startPoint y: 70, endPoint x: 423, endPoint y: 76, distance: 6.7
click at [423, 70] on label "True" at bounding box center [408, 65] width 59 height 19
click at [390, 68] on input "True" at bounding box center [386, 65] width 6 height 5
radio input "true"
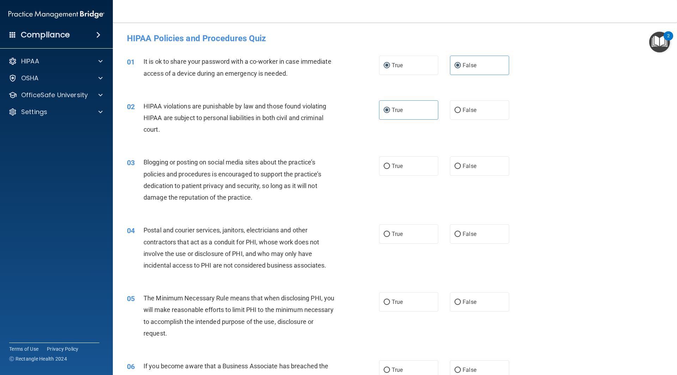
radio input "false"
click at [401, 168] on label "True" at bounding box center [408, 165] width 59 height 19
click at [390, 168] on input "True" at bounding box center [386, 166] width 6 height 5
radio input "true"
click at [398, 239] on label "True" at bounding box center [408, 234] width 59 height 19
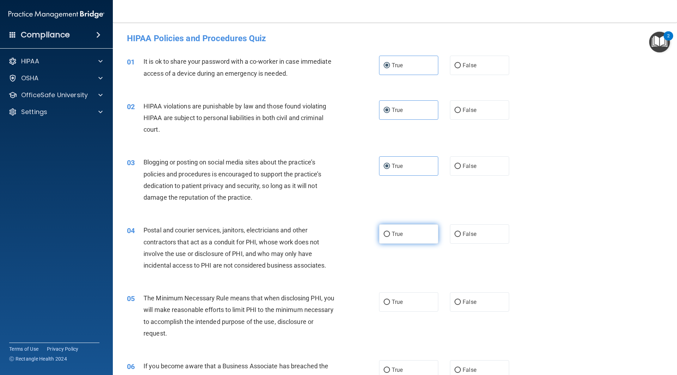
click at [390, 237] on input "True" at bounding box center [386, 234] width 6 height 5
radio input "true"
click at [405, 294] on label "True" at bounding box center [408, 302] width 59 height 19
click at [390, 300] on input "True" at bounding box center [386, 302] width 6 height 5
radio input "true"
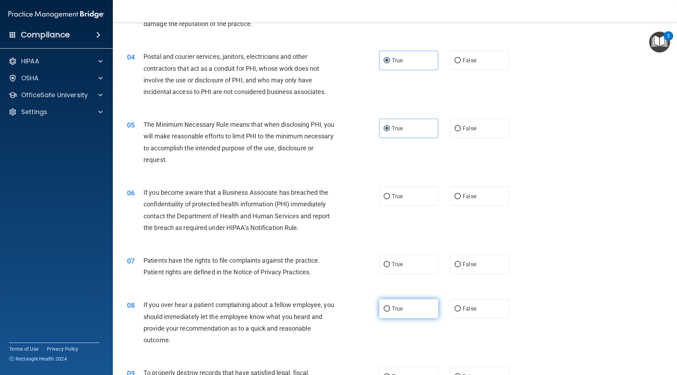
scroll to position [211, 0]
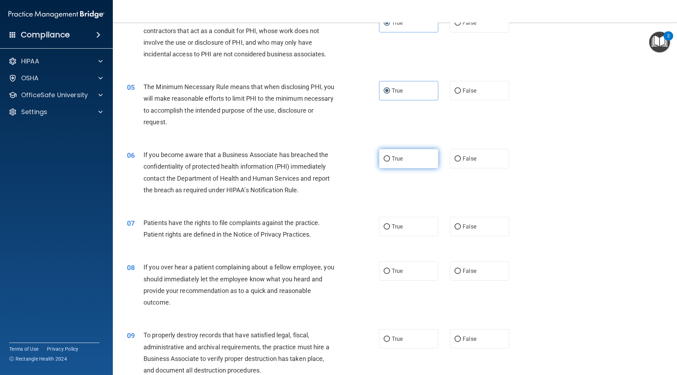
click at [408, 167] on label "True" at bounding box center [408, 158] width 59 height 19
click at [390, 162] on input "True" at bounding box center [386, 158] width 6 height 5
radio input "true"
drag, startPoint x: 412, startPoint y: 219, endPoint x: 410, endPoint y: 244, distance: 25.5
click at [412, 221] on label "True" at bounding box center [408, 226] width 59 height 19
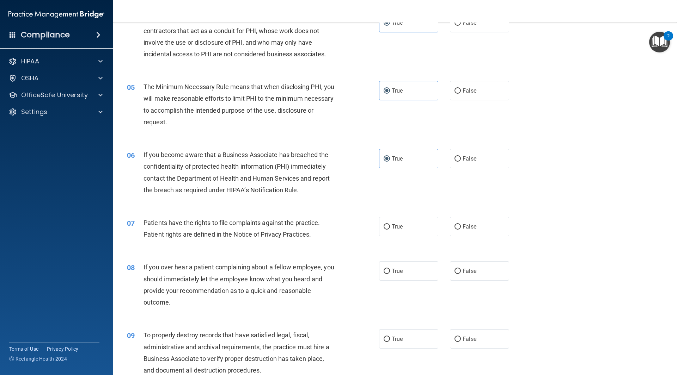
click at [390, 225] on input "True" at bounding box center [386, 227] width 6 height 5
radio input "true"
click at [407, 275] on label "True" at bounding box center [408, 271] width 59 height 19
click at [390, 274] on input "True" at bounding box center [386, 271] width 6 height 5
radio input "true"
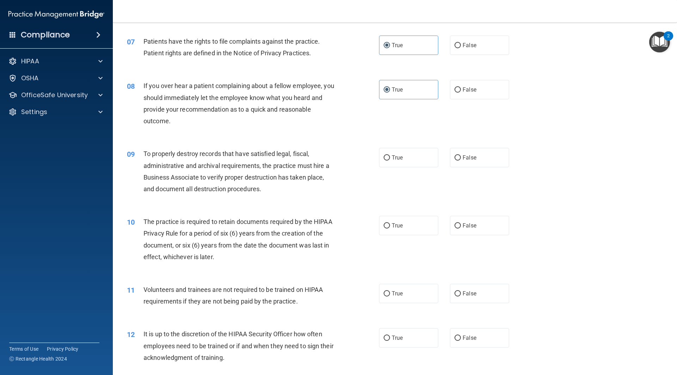
scroll to position [423, 0]
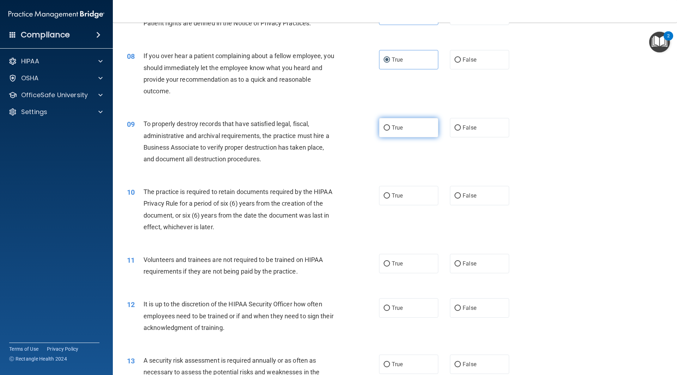
click at [419, 124] on label "True" at bounding box center [408, 127] width 59 height 19
click at [390, 125] on input "True" at bounding box center [386, 127] width 6 height 5
radio input "true"
drag, startPoint x: 414, startPoint y: 196, endPoint x: 415, endPoint y: 221, distance: 24.7
click at [416, 217] on div "10 The practice is required to retain documents required by the HIPAA Privacy R…" at bounding box center [395, 211] width 546 height 68
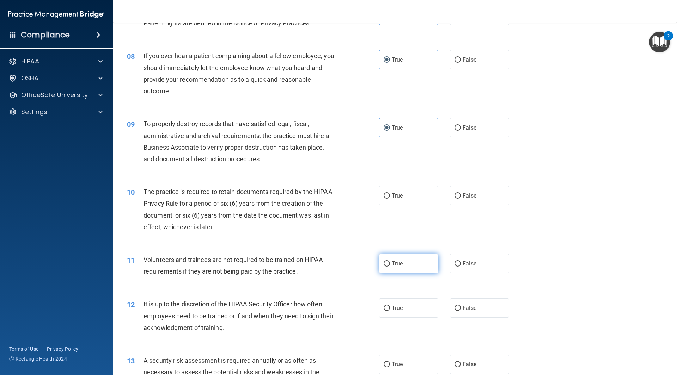
click at [422, 262] on label "True" at bounding box center [408, 263] width 59 height 19
click at [390, 262] on input "True" at bounding box center [386, 264] width 6 height 5
radio input "true"
click at [418, 313] on label "True" at bounding box center [408, 308] width 59 height 19
click at [390, 311] on input "True" at bounding box center [386, 308] width 6 height 5
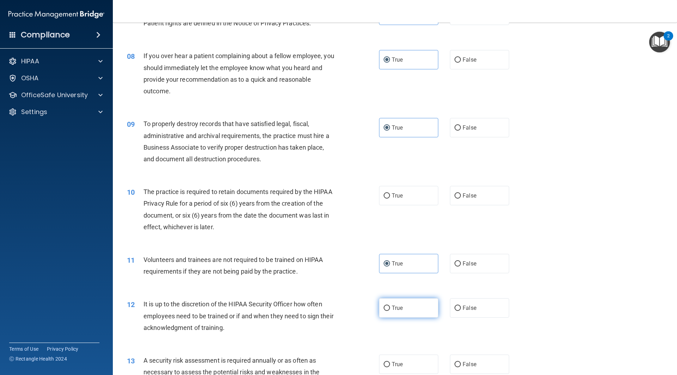
radio input "true"
click at [408, 197] on label "True" at bounding box center [408, 195] width 59 height 19
click at [390, 197] on input "True" at bounding box center [386, 195] width 6 height 5
radio input "true"
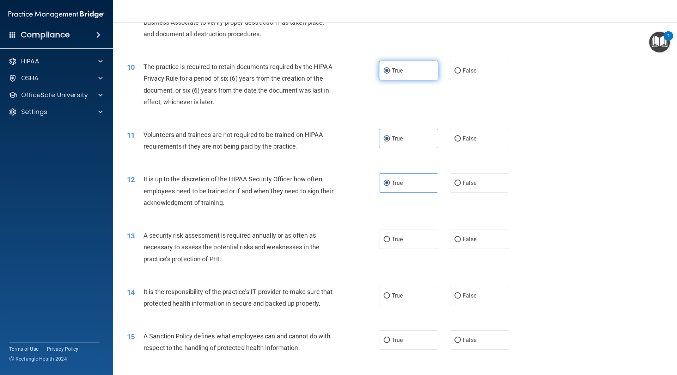
scroll to position [599, 0]
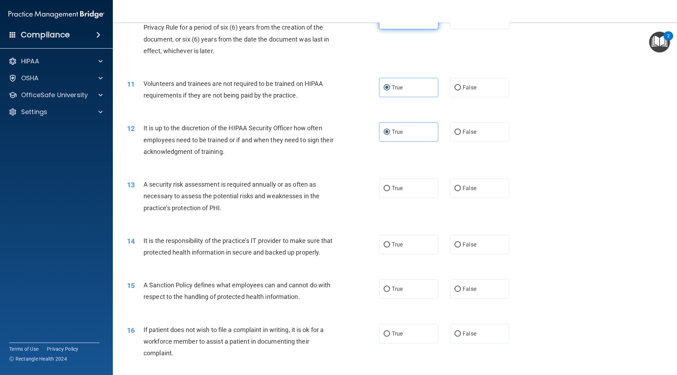
click at [408, 197] on label "True" at bounding box center [408, 188] width 59 height 19
click at [390, 191] on input "True" at bounding box center [386, 188] width 6 height 5
radio input "true"
click at [397, 231] on div "14 It is the responsibility of the practice’s IT provider to make sure that pro…" at bounding box center [395, 248] width 546 height 44
click at [395, 242] on span "True" at bounding box center [397, 244] width 11 height 7
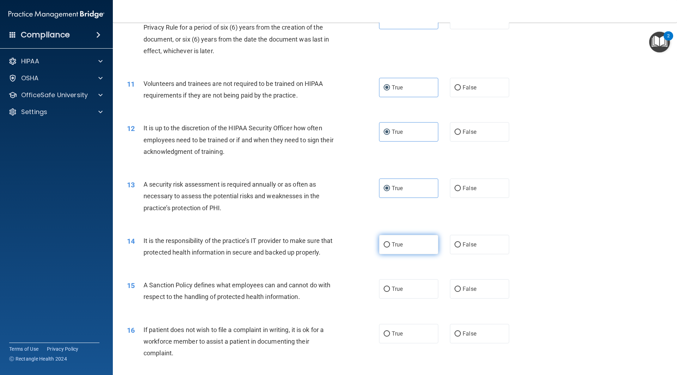
click at [390, 242] on input "True" at bounding box center [386, 244] width 6 height 5
radio input "true"
click at [404, 299] on label "True" at bounding box center [408, 288] width 59 height 19
click at [390, 292] on input "True" at bounding box center [386, 289] width 6 height 5
radio input "true"
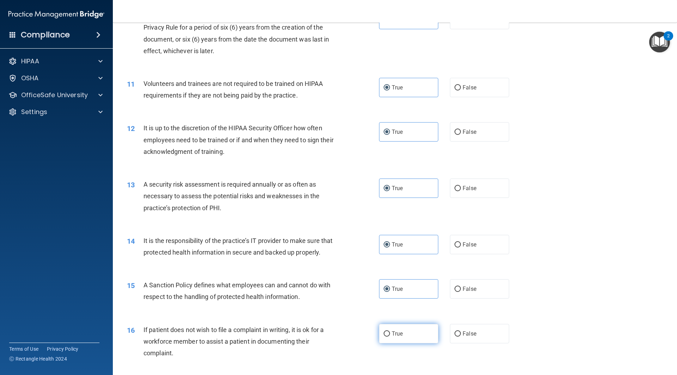
click at [395, 339] on label "True" at bounding box center [408, 333] width 59 height 19
click at [390, 337] on input "True" at bounding box center [386, 334] width 6 height 5
radio input "true"
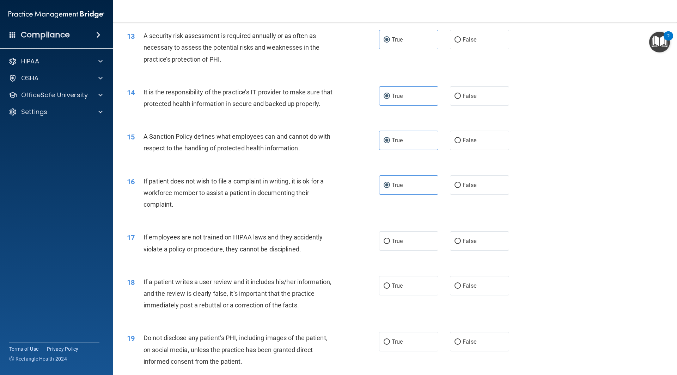
scroll to position [775, 0]
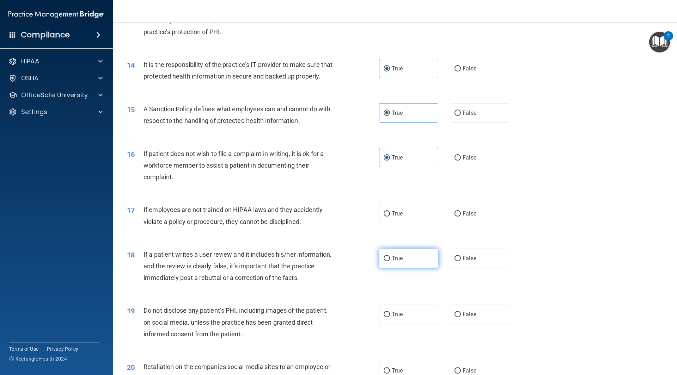
drag, startPoint x: 402, startPoint y: 229, endPoint x: 406, endPoint y: 264, distance: 34.8
click at [403, 223] on label "True" at bounding box center [408, 213] width 59 height 19
click at [390, 217] on input "True" at bounding box center [386, 213] width 6 height 5
radio input "true"
click at [407, 268] on label "True" at bounding box center [408, 258] width 59 height 19
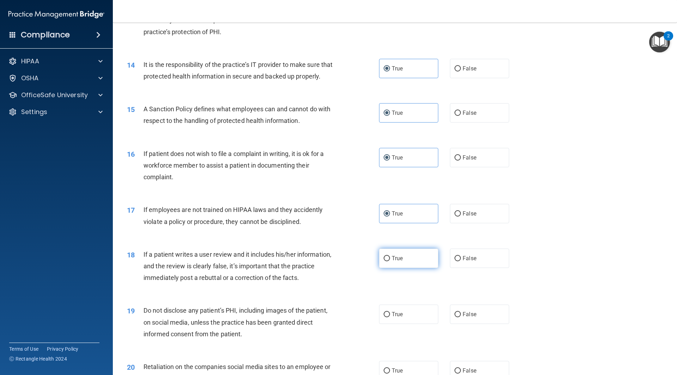
click at [390, 262] on input "True" at bounding box center [386, 258] width 6 height 5
radio input "true"
click at [398, 314] on div "19 Do not disclose any patient’s PHI, including images of the patient, on socia…" at bounding box center [395, 324] width 546 height 56
click at [399, 318] on label "True" at bounding box center [408, 314] width 59 height 19
click at [390, 318] on input "True" at bounding box center [386, 314] width 6 height 5
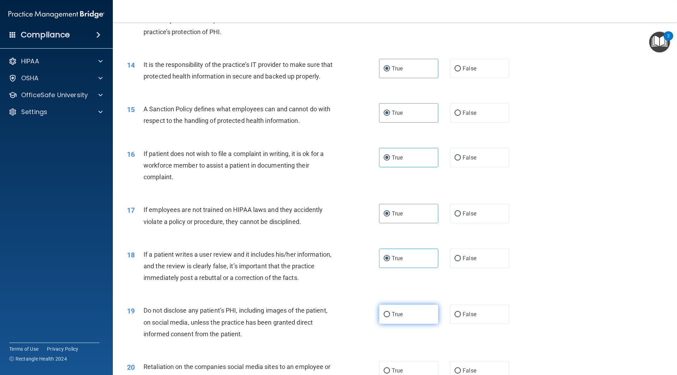
radio input "true"
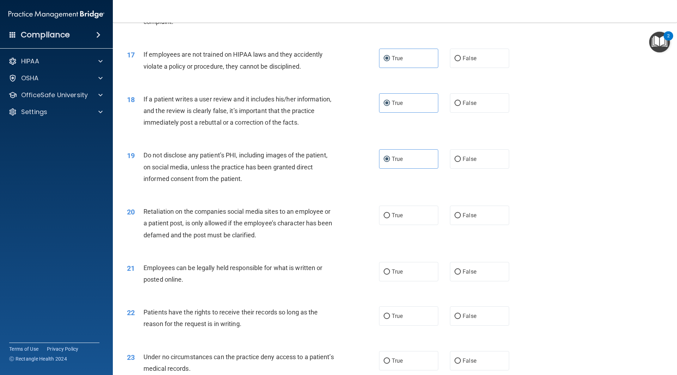
scroll to position [987, 0]
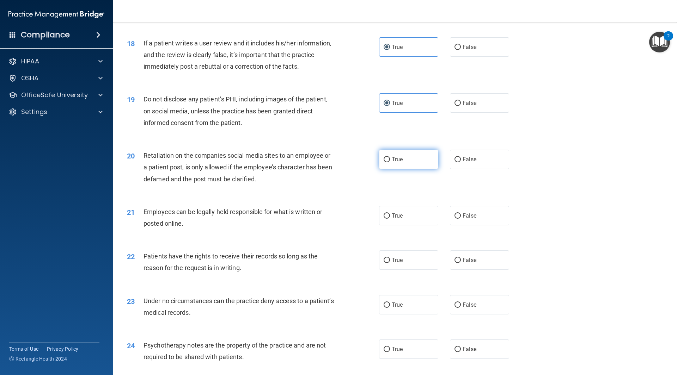
click at [401, 168] on label "True" at bounding box center [408, 159] width 59 height 19
click at [390, 162] on input "True" at bounding box center [386, 159] width 6 height 5
radio input "true"
drag, startPoint x: 409, startPoint y: 218, endPoint x: 403, endPoint y: 259, distance: 41.4
click at [408, 226] on label "True" at bounding box center [408, 215] width 59 height 19
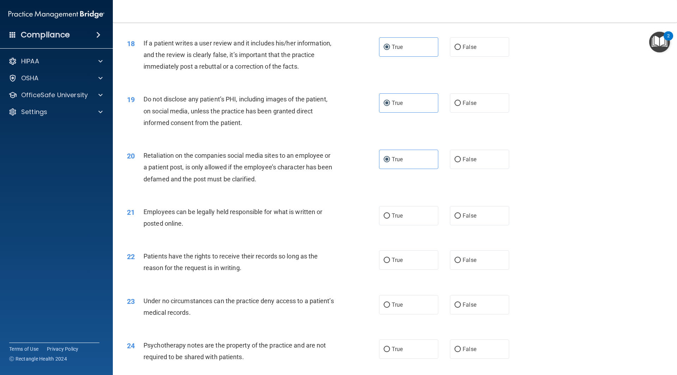
click at [390, 219] on input "True" at bounding box center [386, 216] width 6 height 5
radio input "true"
drag, startPoint x: 403, startPoint y: 267, endPoint x: 404, endPoint y: 271, distance: 4.5
click at [403, 269] on label "True" at bounding box center [408, 260] width 59 height 19
click at [390, 263] on input "True" at bounding box center [386, 260] width 6 height 5
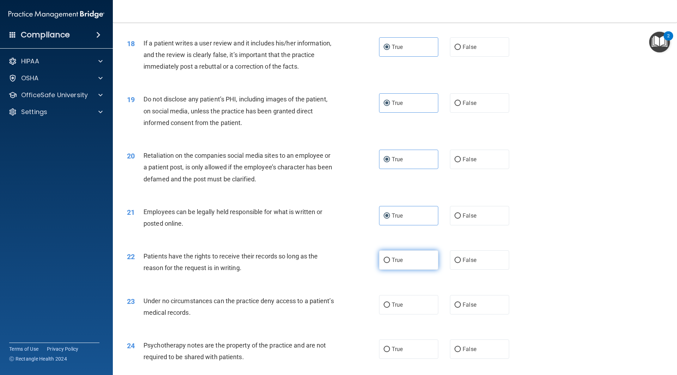
radio input "true"
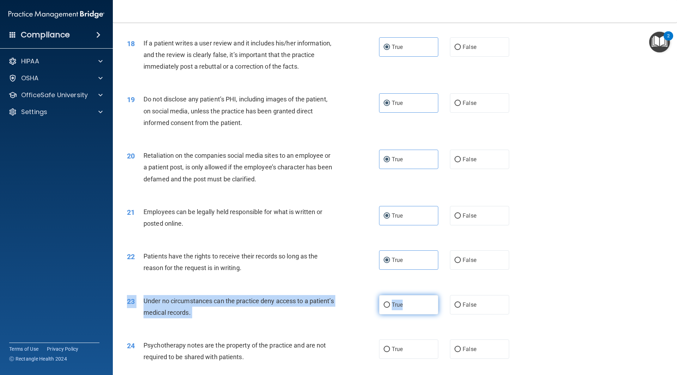
drag, startPoint x: 410, startPoint y: 306, endPoint x: 410, endPoint y: 317, distance: 10.6
click at [410, 314] on div "23 Under no circumstances can the practice deny access to a patient’s medical r…" at bounding box center [395, 309] width 546 height 44
click at [409, 315] on label "True" at bounding box center [408, 304] width 59 height 19
click at [390, 308] on input "True" at bounding box center [386, 305] width 6 height 5
radio input "true"
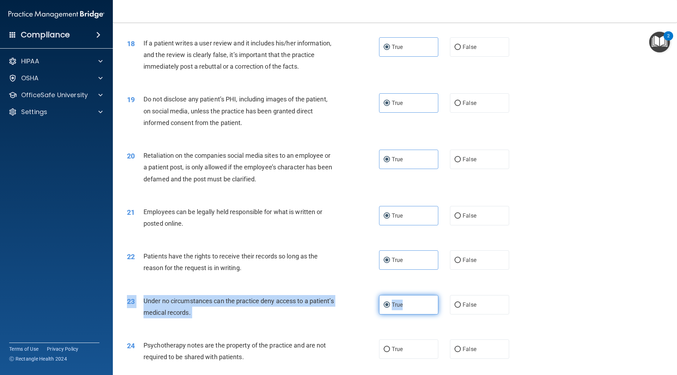
click at [409, 315] on label "True" at bounding box center [408, 304] width 59 height 19
click at [390, 308] on input "True" at bounding box center [386, 305] width 6 height 5
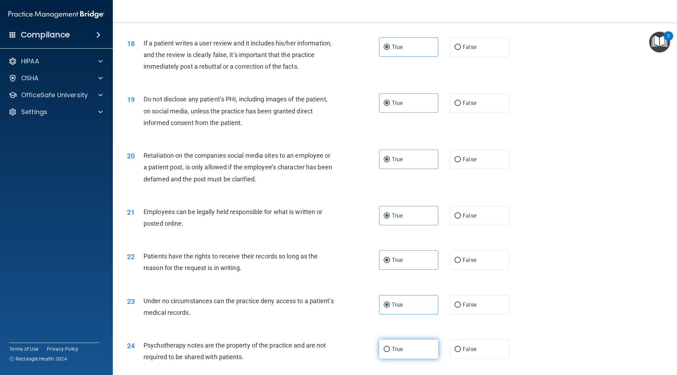
click at [399, 353] on span "True" at bounding box center [397, 349] width 11 height 7
click at [390, 352] on input "True" at bounding box center [386, 349] width 6 height 5
radio input "true"
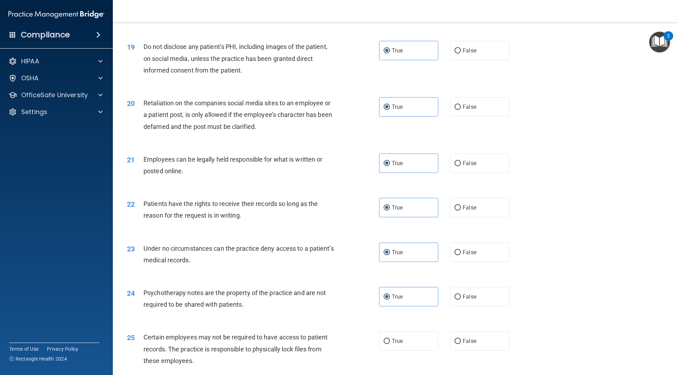
scroll to position [1198, 0]
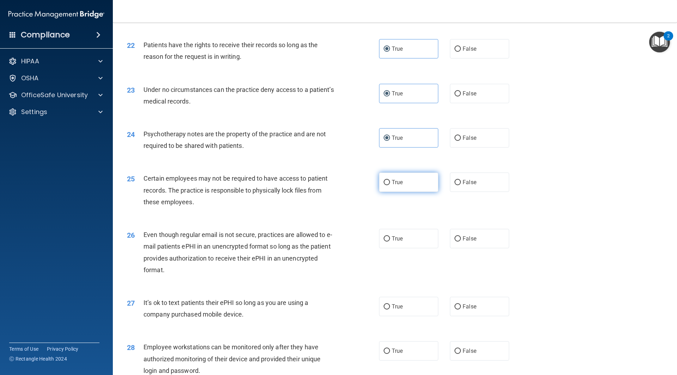
click at [413, 192] on label "True" at bounding box center [408, 182] width 59 height 19
click at [390, 185] on input "True" at bounding box center [386, 182] width 6 height 5
radio input "true"
click at [403, 244] on label "True" at bounding box center [408, 238] width 59 height 19
click at [390, 242] on input "True" at bounding box center [386, 238] width 6 height 5
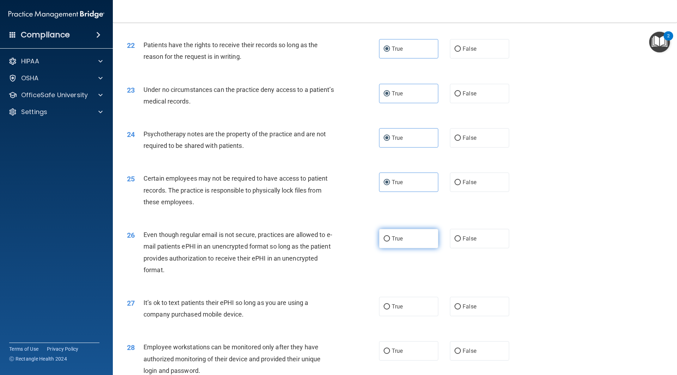
radio input "true"
click at [405, 316] on label "True" at bounding box center [408, 306] width 59 height 19
click at [390, 310] on input "True" at bounding box center [386, 307] width 6 height 5
radio input "true"
click at [401, 361] on label "True" at bounding box center [408, 351] width 59 height 19
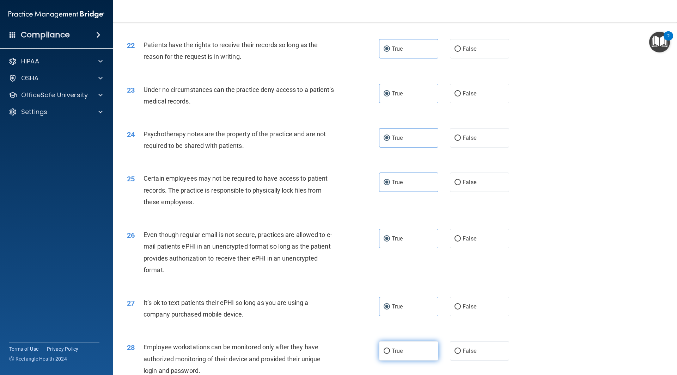
click at [390, 354] on input "True" at bounding box center [386, 351] width 6 height 5
radio input "true"
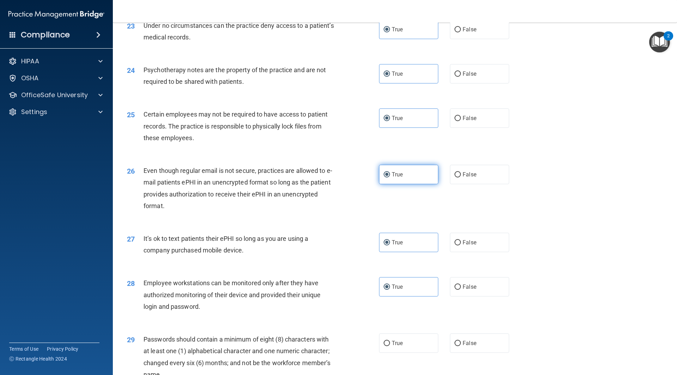
scroll to position [1394, 0]
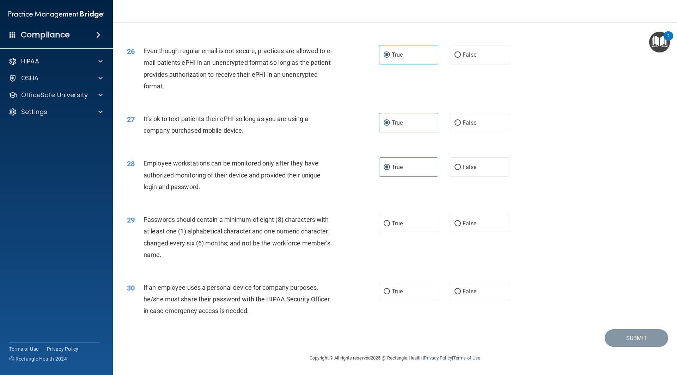
click at [408, 212] on div "29 Passwords should contain a minimum of eight (8) characters with at least one…" at bounding box center [395, 239] width 546 height 68
drag, startPoint x: 407, startPoint y: 222, endPoint x: 398, endPoint y: 293, distance: 71.1
click at [407, 223] on label "True" at bounding box center [408, 223] width 59 height 19
click at [390, 223] on input "True" at bounding box center [386, 223] width 6 height 5
radio input "true"
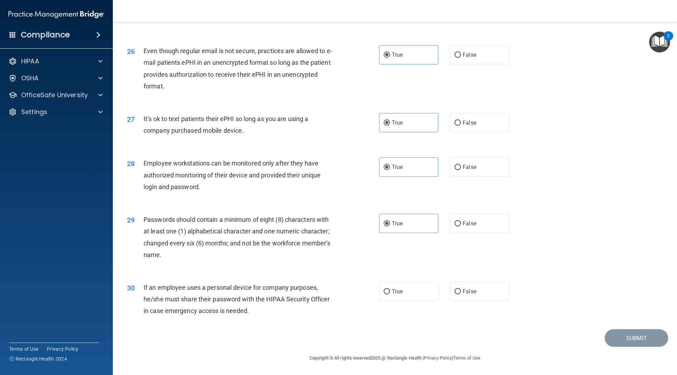
drag, startPoint x: 399, startPoint y: 294, endPoint x: 585, endPoint y: 338, distance: 191.7
click at [404, 295] on label "True" at bounding box center [408, 291] width 59 height 19
drag, startPoint x: 419, startPoint y: 295, endPoint x: 442, endPoint y: 310, distance: 26.8
click at [419, 294] on label "True" at bounding box center [408, 291] width 59 height 19
click at [390, 294] on input "True" at bounding box center [386, 291] width 6 height 5
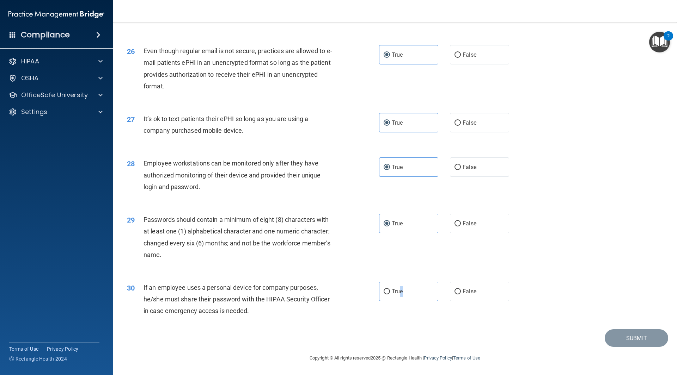
radio input "true"
click at [621, 341] on button "Submit" at bounding box center [635, 339] width 63 height 18
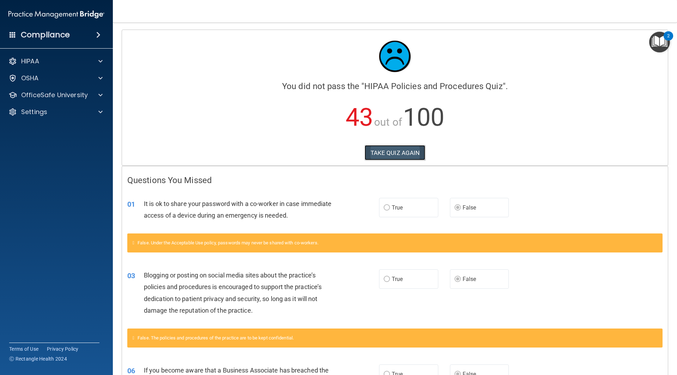
click at [405, 149] on button "TAKE QUIZ AGAIN" at bounding box center [394, 153] width 61 height 16
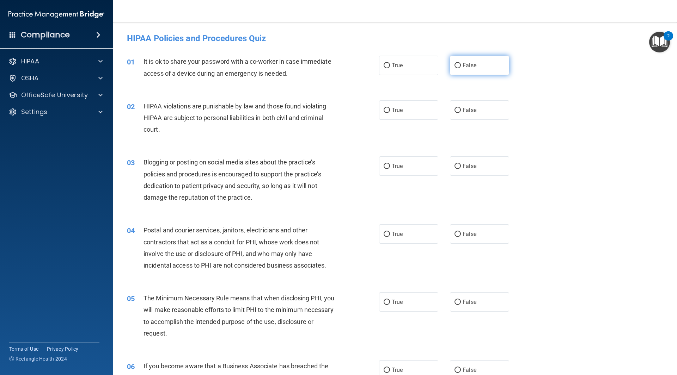
click at [474, 72] on label "False" at bounding box center [479, 65] width 59 height 19
click at [461, 68] on input "False" at bounding box center [457, 65] width 6 height 5
radio input "true"
click at [423, 110] on label "True" at bounding box center [408, 109] width 59 height 19
click at [390, 110] on input "True" at bounding box center [386, 110] width 6 height 5
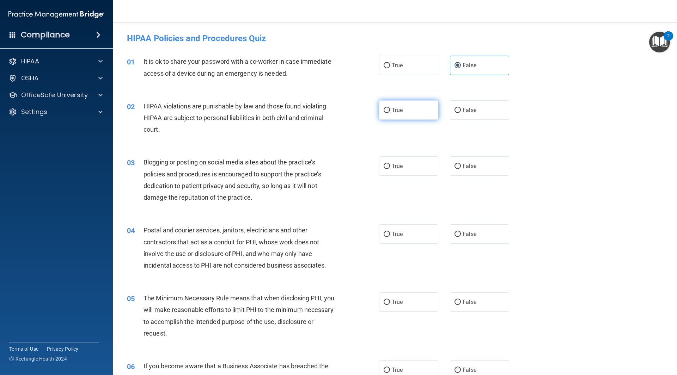
radio input "true"
click at [469, 168] on span "False" at bounding box center [469, 166] width 14 height 7
click at [461, 168] on input "False" at bounding box center [457, 166] width 6 height 5
radio input "true"
click at [474, 365] on label "False" at bounding box center [479, 370] width 59 height 19
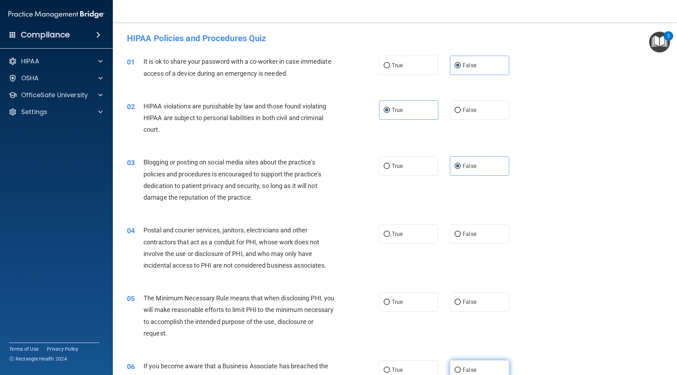
click at [461, 368] on input "False" at bounding box center [457, 370] width 6 height 5
radio input "true"
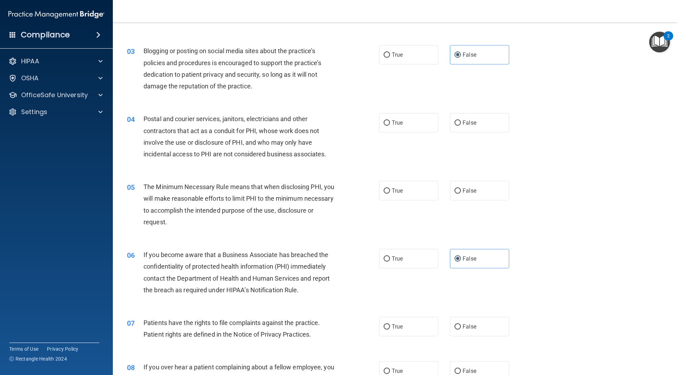
scroll to position [211, 0]
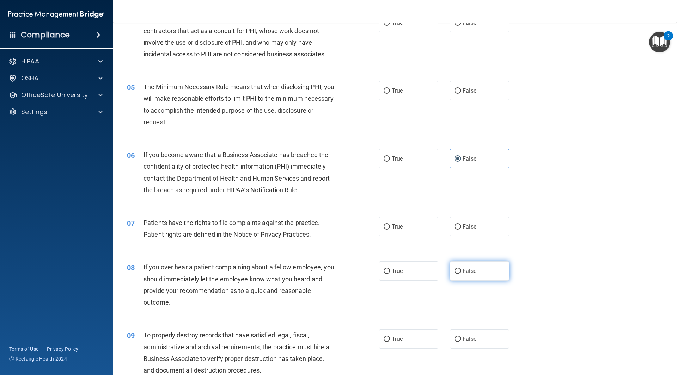
drag, startPoint x: 483, startPoint y: 273, endPoint x: 477, endPoint y: 316, distance: 43.2
click at [483, 274] on label "False" at bounding box center [479, 271] width 59 height 19
click at [461, 274] on input "False" at bounding box center [457, 271] width 6 height 5
radio input "true"
click at [471, 338] on span "False" at bounding box center [469, 339] width 14 height 7
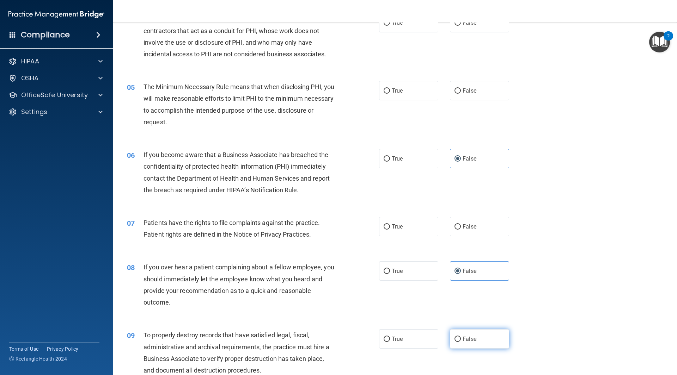
click at [461, 338] on input "False" at bounding box center [457, 339] width 6 height 5
radio input "true"
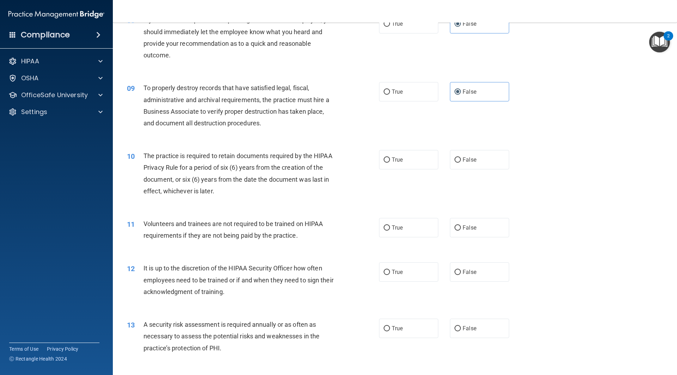
scroll to position [493, 0]
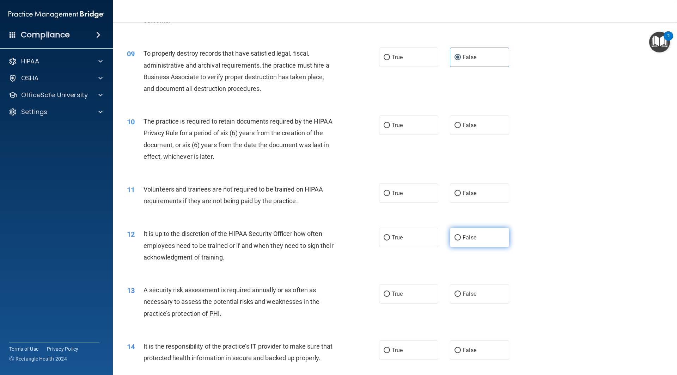
drag, startPoint x: 493, startPoint y: 200, endPoint x: 474, endPoint y: 246, distance: 49.0
click at [492, 204] on div "11 Volunteers and trainees are not required to be trained on HIPAA requirements…" at bounding box center [395, 197] width 546 height 44
click at [476, 241] on label "False" at bounding box center [479, 237] width 59 height 19
click at [461, 241] on input "False" at bounding box center [457, 237] width 6 height 5
radio input "true"
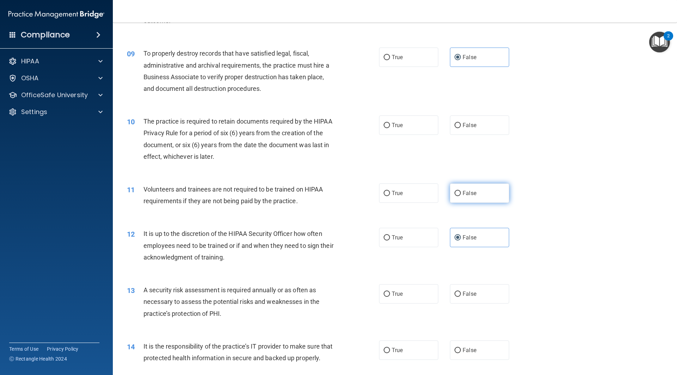
click at [480, 197] on label "False" at bounding box center [479, 193] width 59 height 19
click at [461, 196] on input "False" at bounding box center [457, 193] width 6 height 5
radio input "true"
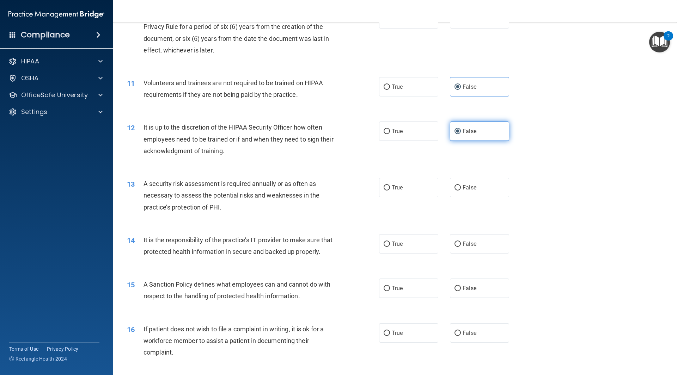
scroll to position [634, 0]
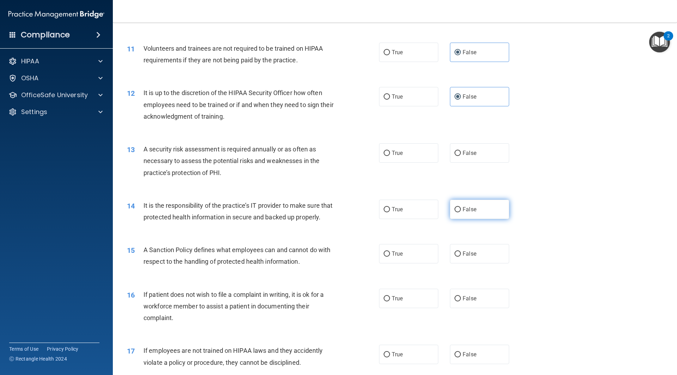
click at [476, 206] on label "False" at bounding box center [479, 209] width 59 height 19
click at [461, 207] on input "False" at bounding box center [457, 209] width 6 height 5
radio input "true"
click at [475, 260] on label "False" at bounding box center [479, 253] width 59 height 19
click at [461, 257] on input "False" at bounding box center [457, 254] width 6 height 5
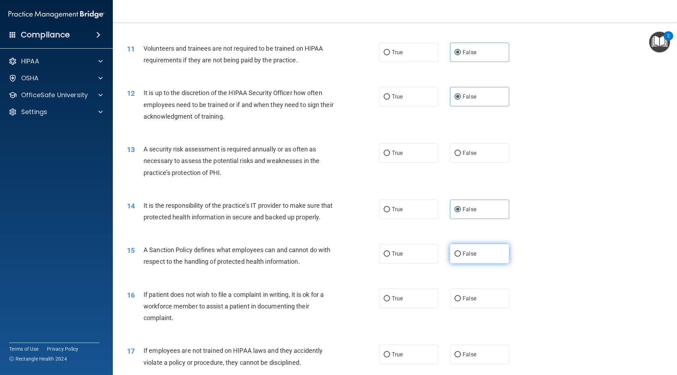
radio input "true"
click at [465, 359] on label "False" at bounding box center [479, 354] width 59 height 19
click at [461, 358] on input "False" at bounding box center [457, 354] width 6 height 5
radio input "true"
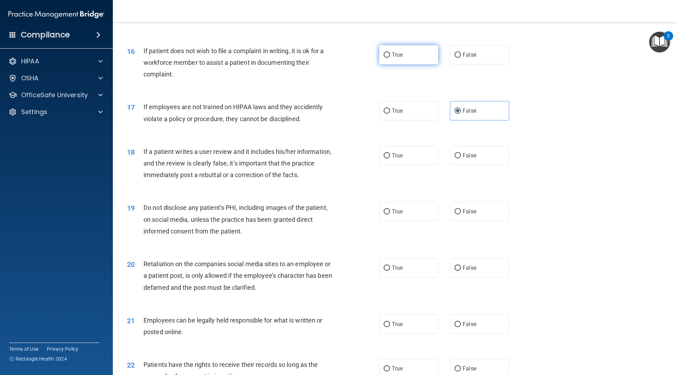
scroll to position [881, 0]
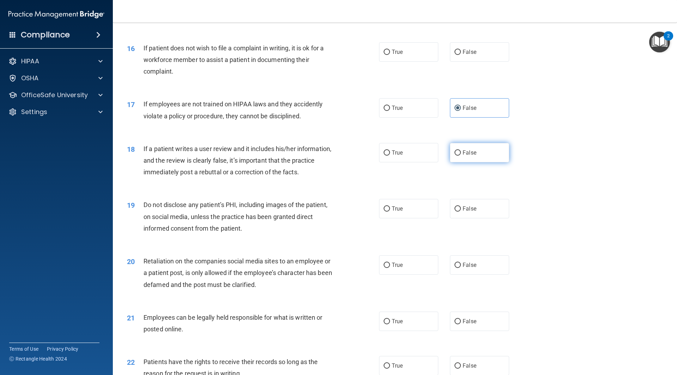
click at [484, 162] on label "False" at bounding box center [479, 152] width 59 height 19
click at [461, 156] on input "False" at bounding box center [457, 152] width 6 height 5
radio input "true"
click at [480, 275] on label "False" at bounding box center [479, 265] width 59 height 19
click at [461, 268] on input "False" at bounding box center [457, 265] width 6 height 5
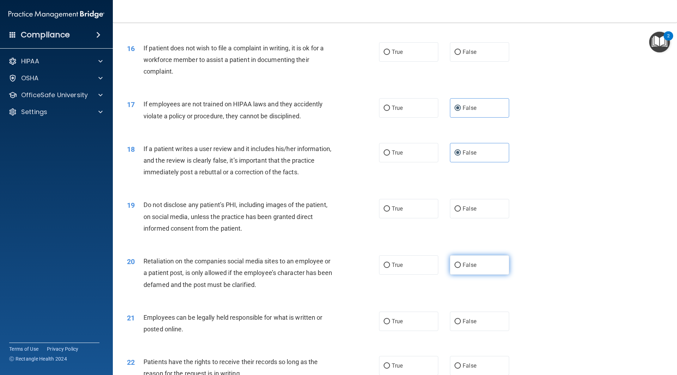
radio input "true"
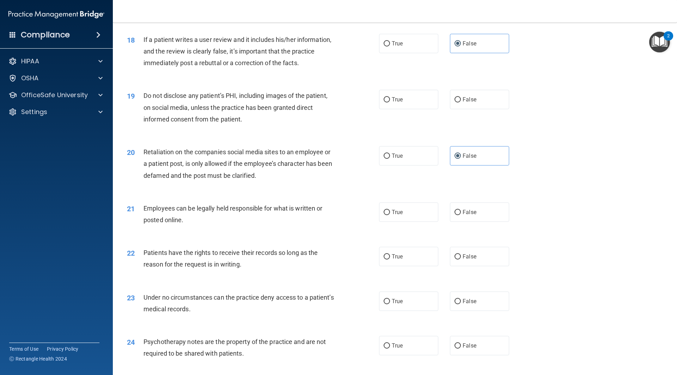
scroll to position [1057, 0]
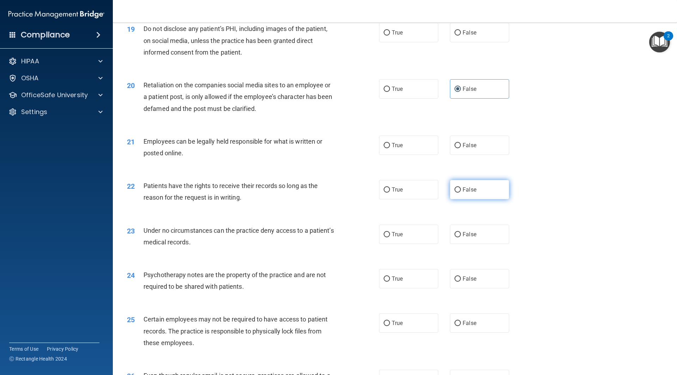
click at [487, 199] on label "False" at bounding box center [479, 189] width 59 height 19
click at [461, 193] on input "False" at bounding box center [457, 189] width 6 height 5
radio input "true"
click at [477, 244] on label "False" at bounding box center [479, 234] width 59 height 19
click at [461, 238] on input "False" at bounding box center [457, 234] width 6 height 5
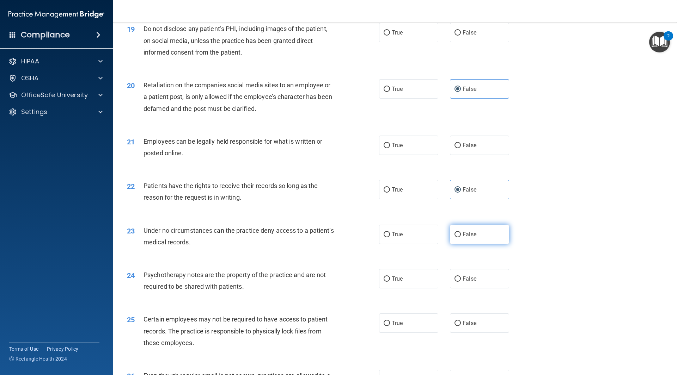
radio input "true"
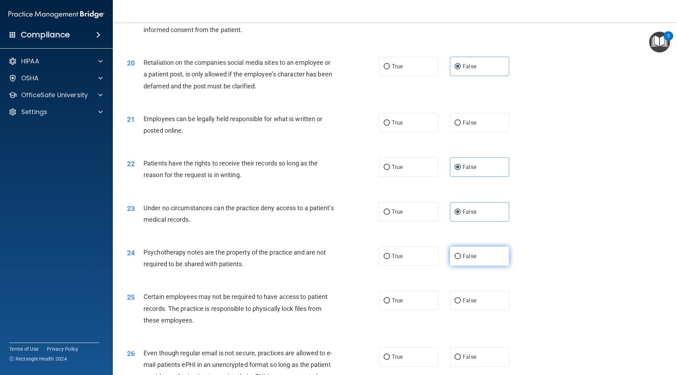
scroll to position [1234, 0]
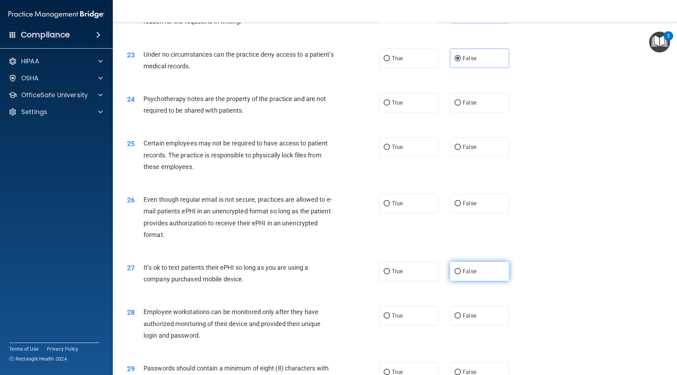
click at [480, 277] on label "False" at bounding box center [479, 271] width 59 height 19
click at [461, 275] on input "False" at bounding box center [457, 271] width 6 height 5
radio input "true"
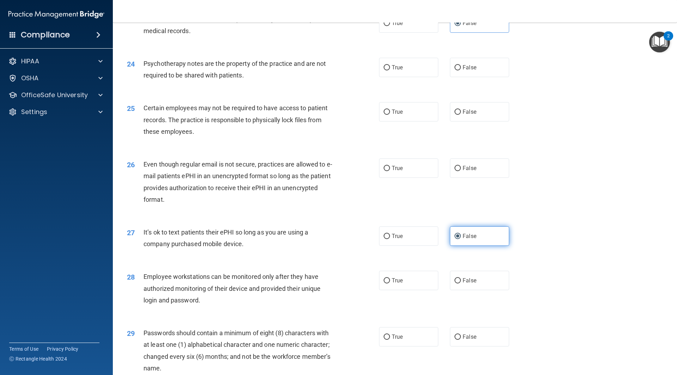
scroll to position [1304, 0]
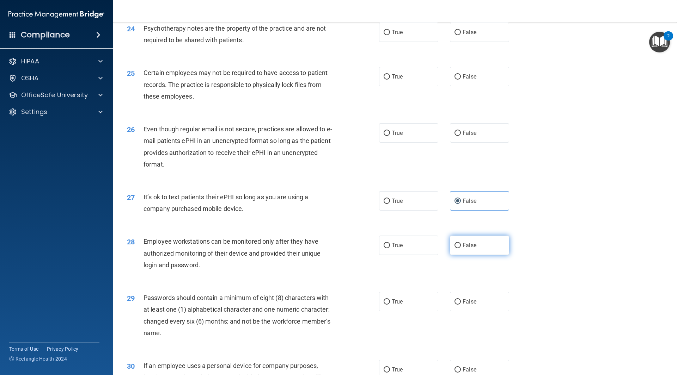
click at [482, 255] on label "False" at bounding box center [479, 245] width 59 height 19
click at [461, 248] on input "False" at bounding box center [457, 245] width 6 height 5
radio input "true"
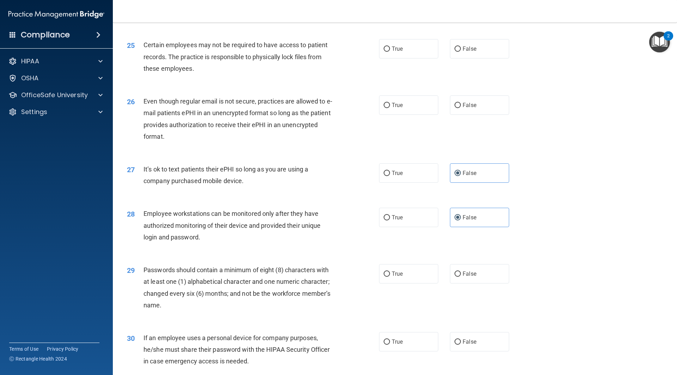
scroll to position [1394, 0]
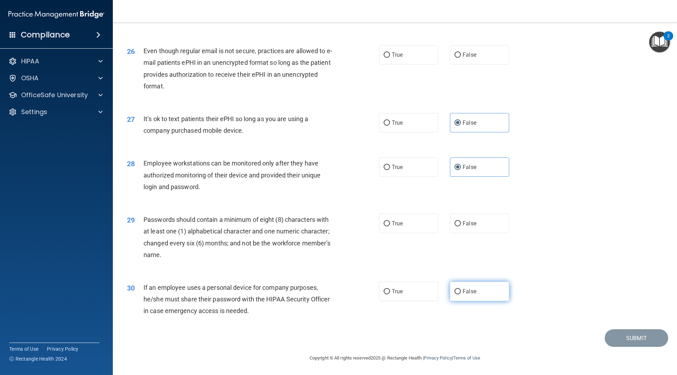
click at [488, 296] on label "False" at bounding box center [479, 291] width 59 height 19
click at [461, 295] on input "False" at bounding box center [457, 291] width 6 height 5
radio input "true"
click at [418, 220] on label "True" at bounding box center [408, 223] width 59 height 19
click at [390, 221] on input "True" at bounding box center [386, 223] width 6 height 5
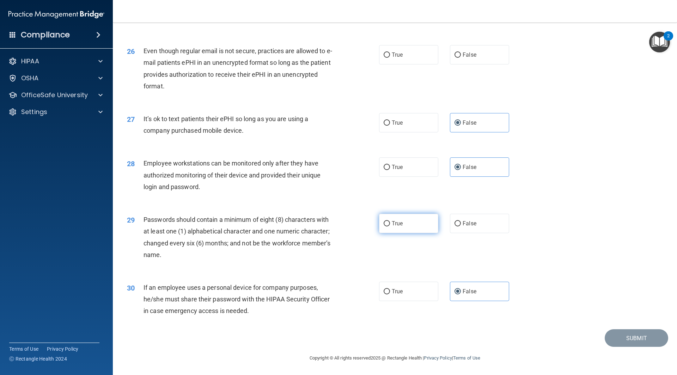
radio input "true"
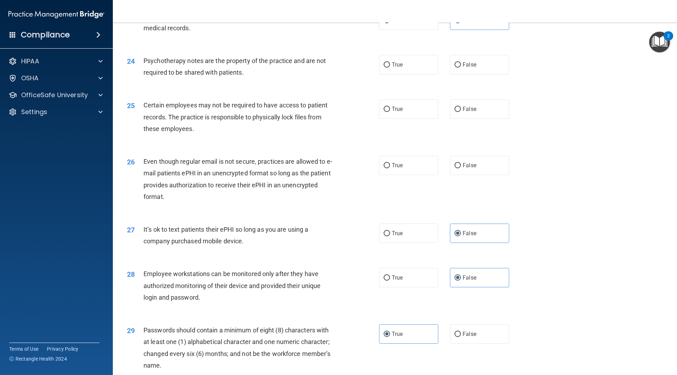
scroll to position [1218, 0]
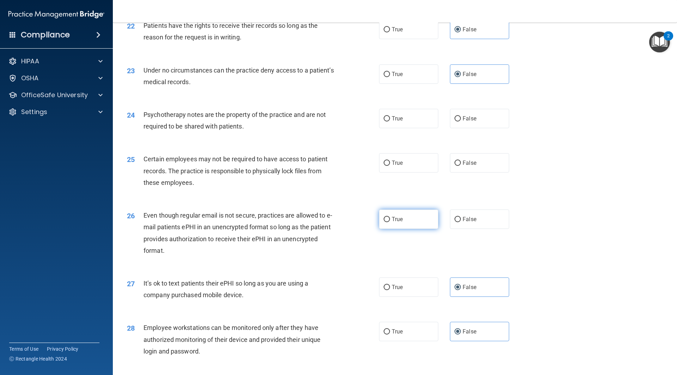
click at [402, 223] on label "True" at bounding box center [408, 219] width 59 height 19
click at [390, 222] on input "True" at bounding box center [386, 219] width 6 height 5
radio input "true"
drag, startPoint x: 394, startPoint y: 176, endPoint x: 401, endPoint y: 145, distance: 31.8
click at [394, 166] on span "True" at bounding box center [397, 163] width 11 height 7
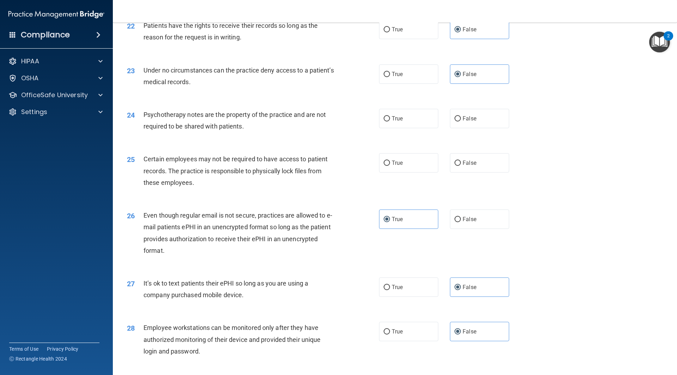
click at [390, 166] on input "True" at bounding box center [386, 163] width 6 height 5
radio input "true"
click at [402, 128] on label "True" at bounding box center [408, 118] width 59 height 19
click at [390, 122] on input "True" at bounding box center [386, 118] width 6 height 5
radio input "true"
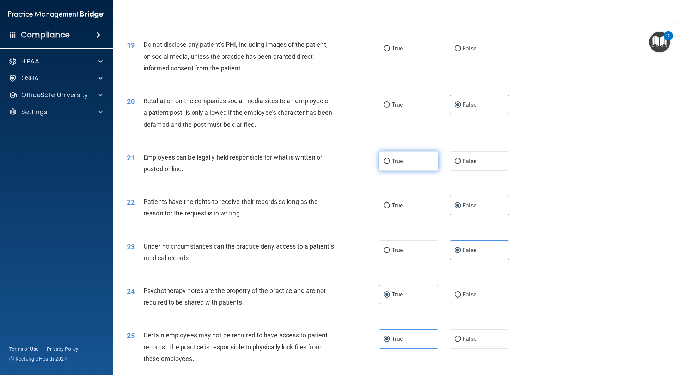
click at [400, 171] on label "True" at bounding box center [408, 161] width 59 height 19
click at [390, 164] on input "True" at bounding box center [386, 161] width 6 height 5
radio input "true"
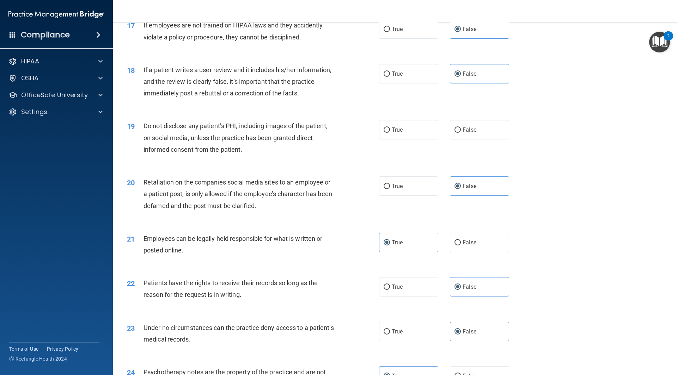
scroll to position [936, 0]
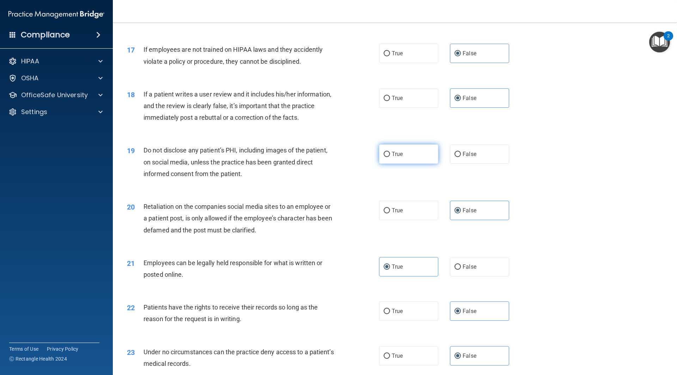
click at [398, 158] on span "True" at bounding box center [397, 154] width 11 height 7
click at [390, 157] on input "True" at bounding box center [386, 154] width 6 height 5
radio input "true"
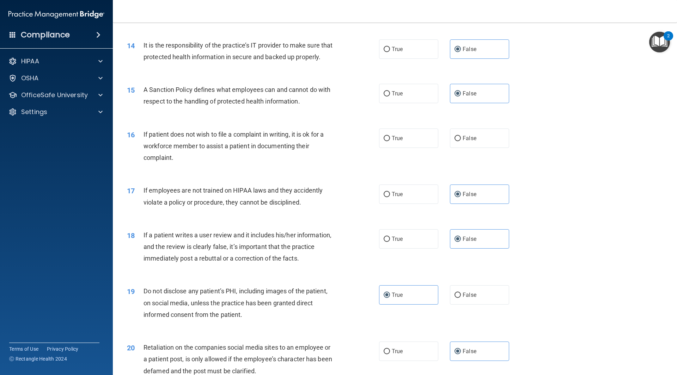
scroll to position [760, 0]
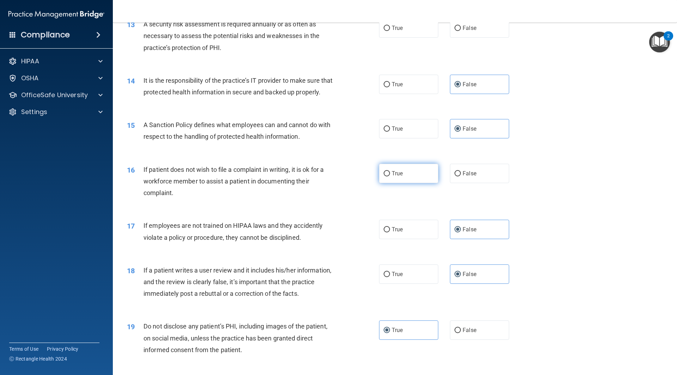
click at [408, 178] on label "True" at bounding box center [408, 173] width 59 height 19
click at [390, 177] on input "True" at bounding box center [386, 173] width 6 height 5
radio input "true"
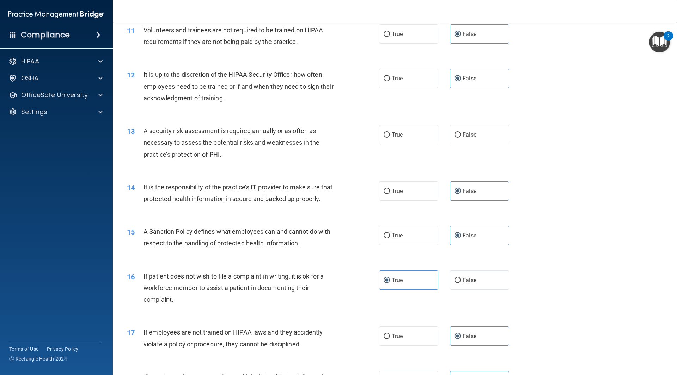
scroll to position [619, 0]
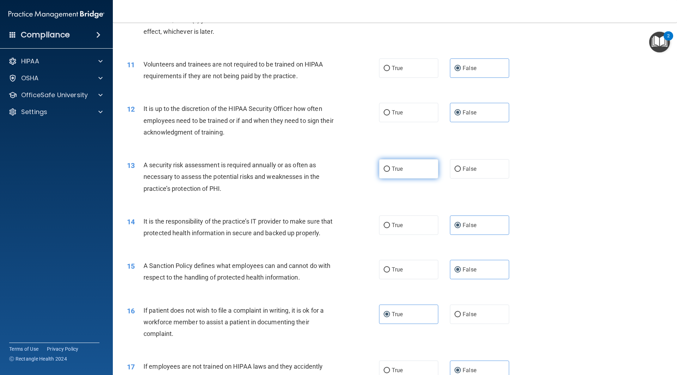
click at [403, 171] on label "True" at bounding box center [408, 168] width 59 height 19
click at [390, 171] on input "True" at bounding box center [386, 169] width 6 height 5
radio input "true"
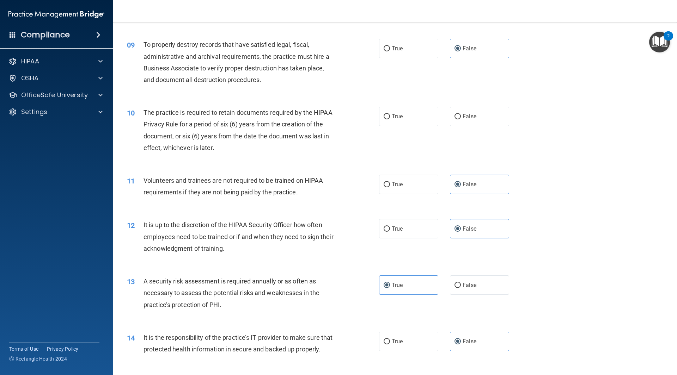
scroll to position [442, 0]
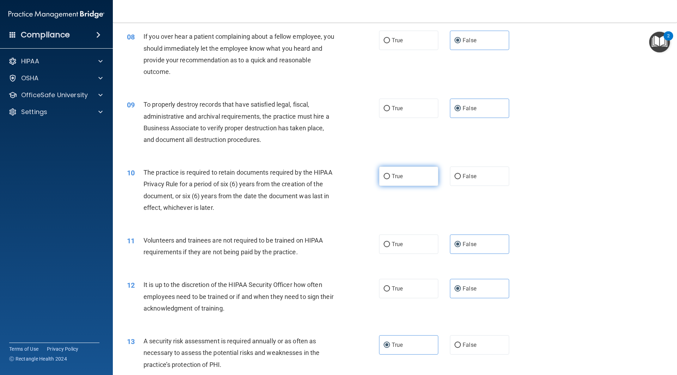
click at [417, 181] on label "True" at bounding box center [408, 176] width 59 height 19
click at [390, 179] on input "True" at bounding box center [386, 176] width 6 height 5
radio input "true"
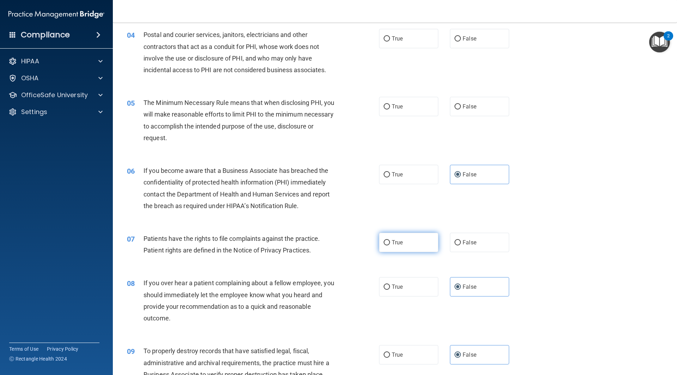
click at [390, 246] on label "True" at bounding box center [408, 242] width 59 height 19
click at [390, 246] on input "True" at bounding box center [386, 242] width 6 height 5
radio input "true"
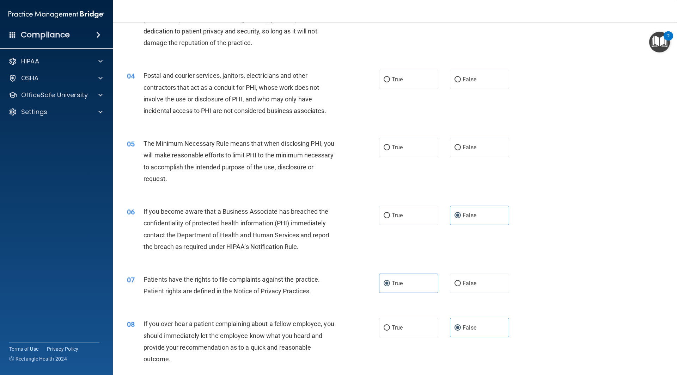
scroll to position [90, 0]
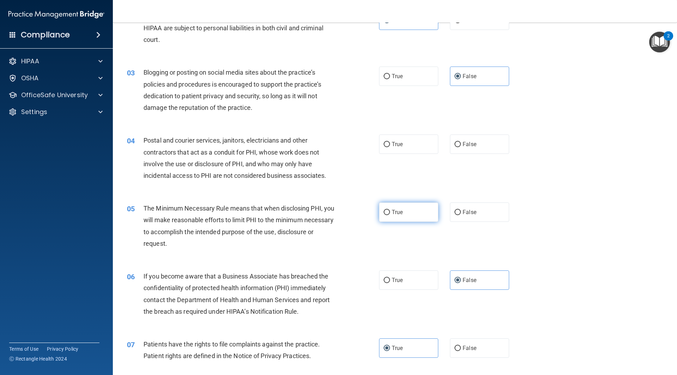
click at [414, 216] on label "True" at bounding box center [408, 212] width 59 height 19
click at [390, 215] on input "True" at bounding box center [386, 212] width 6 height 5
radio input "true"
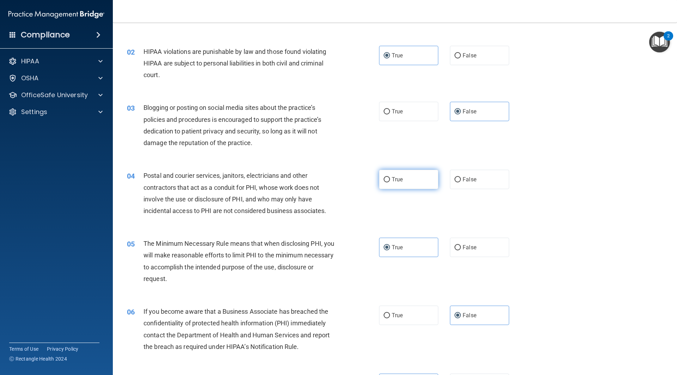
click at [392, 175] on label "True" at bounding box center [408, 179] width 59 height 19
click at [390, 177] on input "True" at bounding box center [386, 179] width 6 height 5
radio input "true"
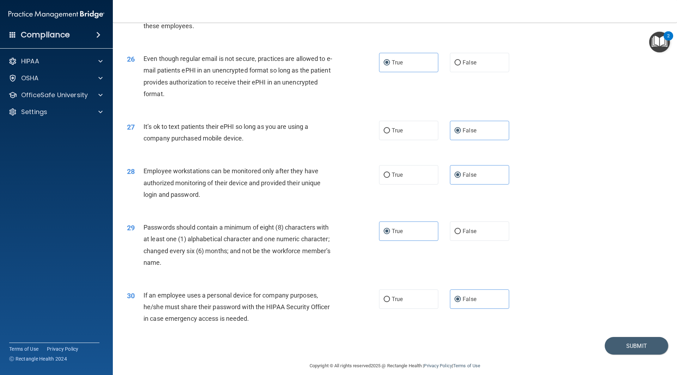
scroll to position [1394, 0]
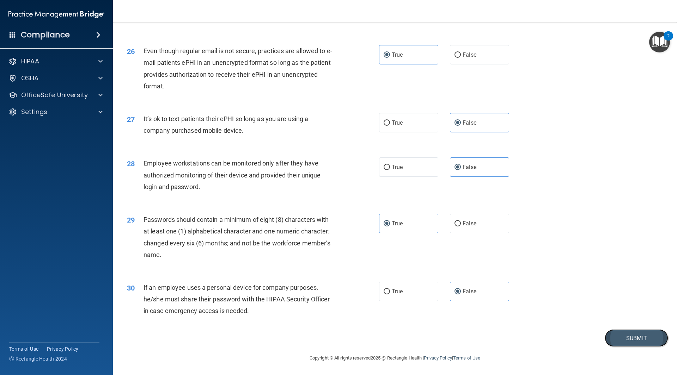
click at [629, 343] on button "Submit" at bounding box center [635, 339] width 63 height 18
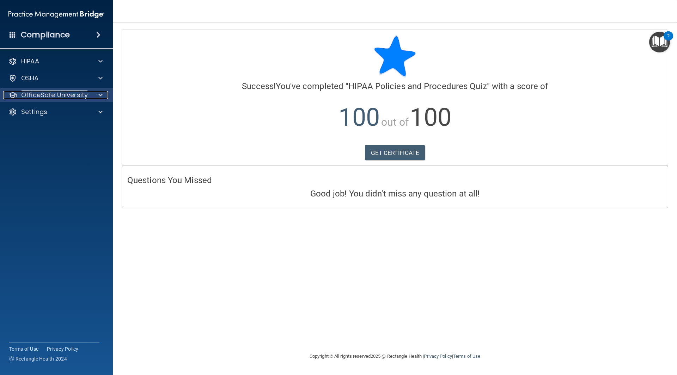
click at [89, 92] on div "OfficeSafe University" at bounding box center [46, 95] width 87 height 8
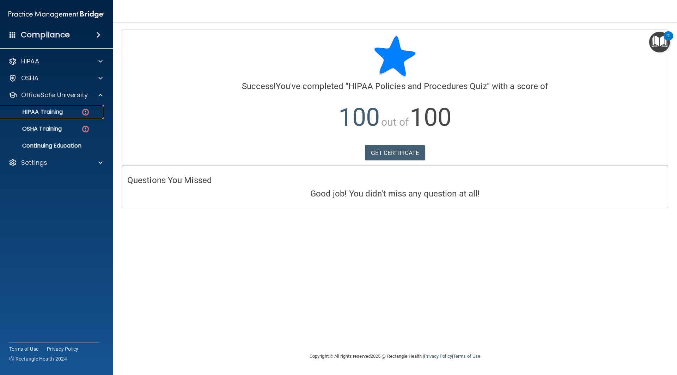
click at [73, 111] on div "HIPAA Training" at bounding box center [53, 112] width 96 height 7
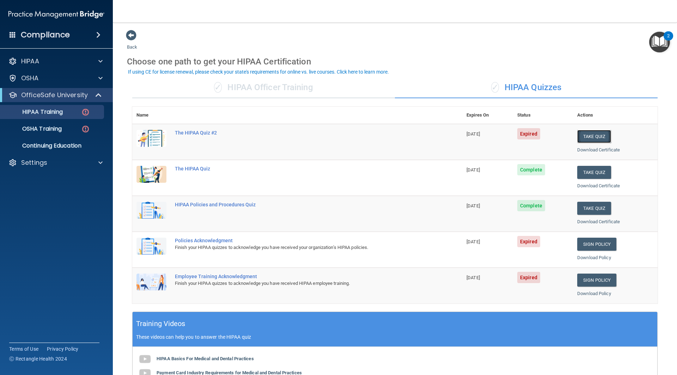
click at [590, 135] on button "Take Quiz" at bounding box center [594, 136] width 34 height 13
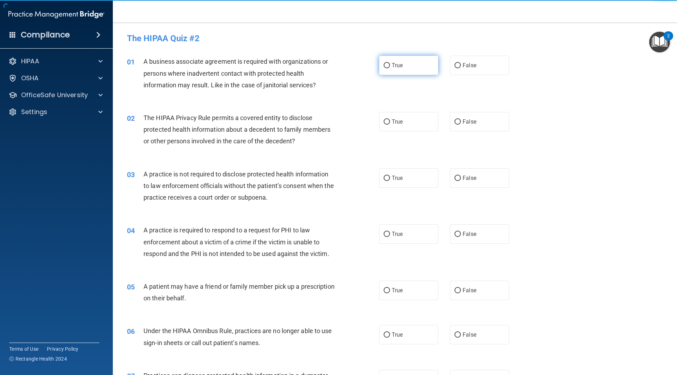
click at [417, 69] on label "True" at bounding box center [408, 65] width 59 height 19
click at [390, 68] on input "True" at bounding box center [386, 65] width 6 height 5
radio input "true"
drag, startPoint x: 404, startPoint y: 119, endPoint x: 407, endPoint y: 128, distance: 9.6
click at [404, 121] on label "True" at bounding box center [408, 121] width 59 height 19
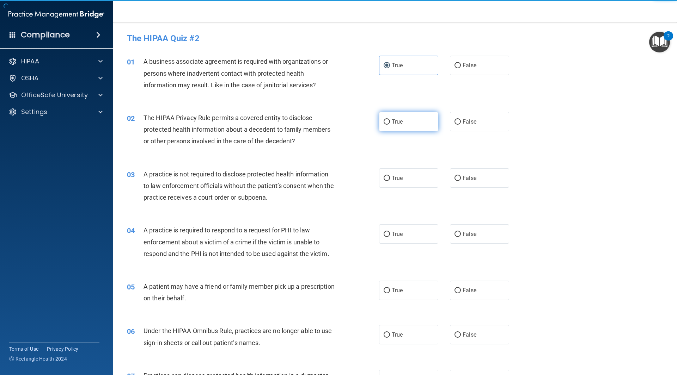
click at [390, 121] on input "True" at bounding box center [386, 121] width 6 height 5
radio input "true"
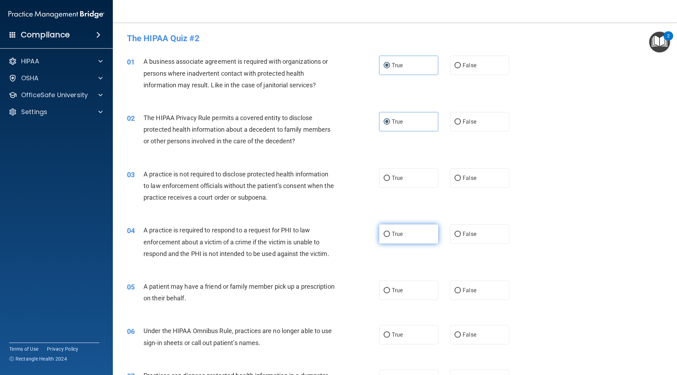
drag, startPoint x: 400, startPoint y: 180, endPoint x: 393, endPoint y: 235, distance: 55.0
click at [400, 182] on label "True" at bounding box center [408, 177] width 59 height 19
click at [390, 181] on input "True" at bounding box center [386, 178] width 6 height 5
radio input "true"
click at [394, 246] on div "04 A practice is required to respond to a request for PHI to law enforcement ab…" at bounding box center [395, 244] width 546 height 56
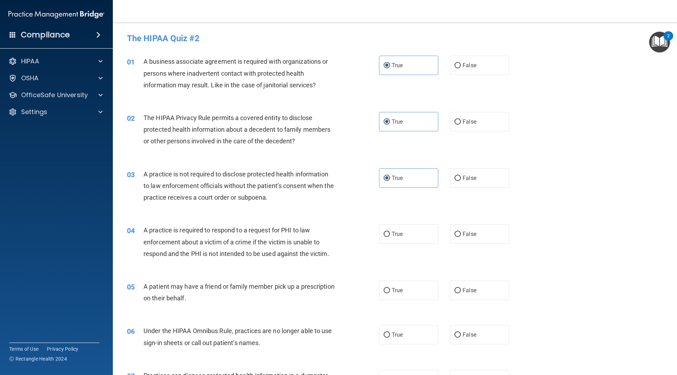
drag, startPoint x: 407, startPoint y: 225, endPoint x: 404, endPoint y: 253, distance: 27.7
click at [407, 227] on label "True" at bounding box center [408, 234] width 59 height 19
click at [390, 232] on input "True" at bounding box center [386, 234] width 6 height 5
radio input "true"
click at [391, 297] on label "True" at bounding box center [408, 290] width 59 height 19
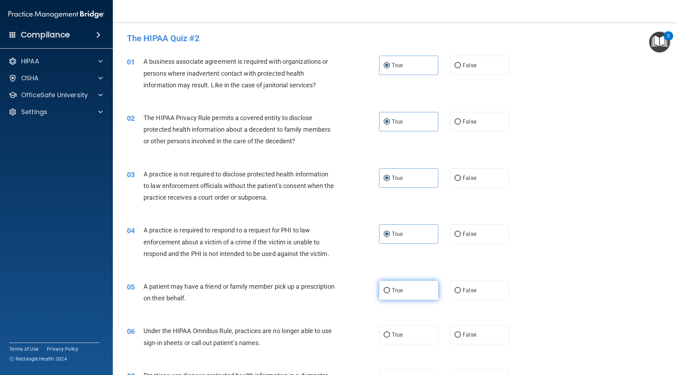
click at [390, 294] on input "True" at bounding box center [386, 290] width 6 height 5
radio input "true"
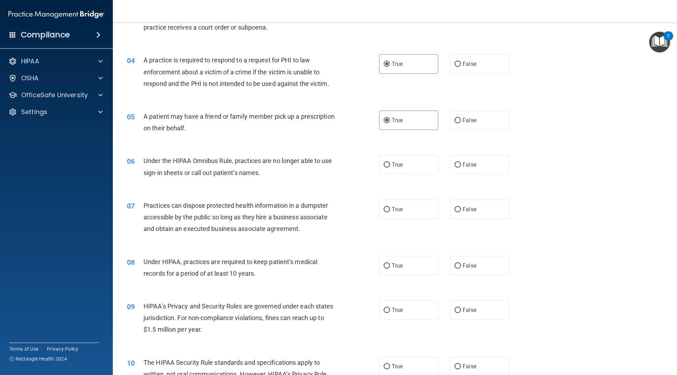
scroll to position [176, 0]
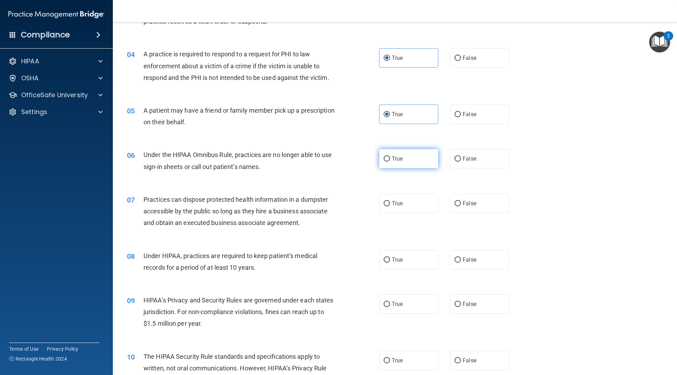
click at [408, 164] on label "True" at bounding box center [408, 158] width 59 height 19
click at [390, 162] on input "True" at bounding box center [386, 158] width 6 height 5
radio input "true"
click at [398, 207] on label "True" at bounding box center [408, 203] width 59 height 19
click at [390, 207] on input "True" at bounding box center [386, 203] width 6 height 5
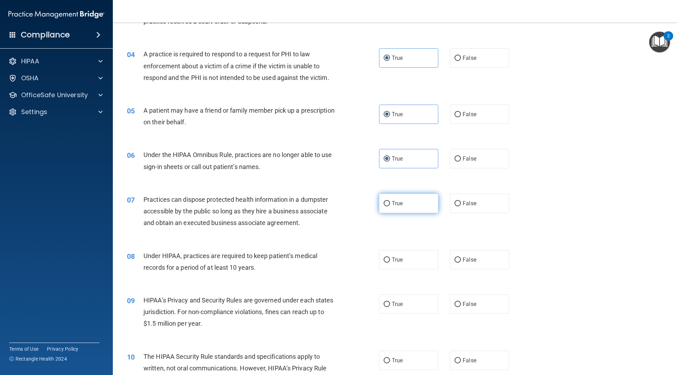
radio input "true"
click at [401, 257] on label "True" at bounding box center [408, 259] width 59 height 19
click at [390, 258] on input "True" at bounding box center [386, 260] width 6 height 5
radio input "true"
drag, startPoint x: 394, startPoint y: 294, endPoint x: 395, endPoint y: 305, distance: 11.3
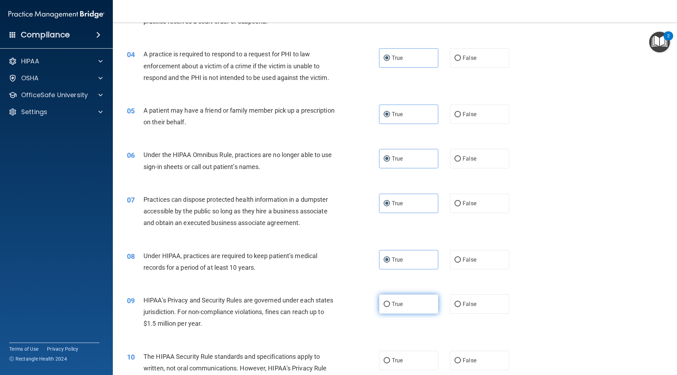
click at [395, 305] on div "09 HIPAA’s Privacy and Security Rules are governed under each states jurisdicti…" at bounding box center [395, 314] width 546 height 56
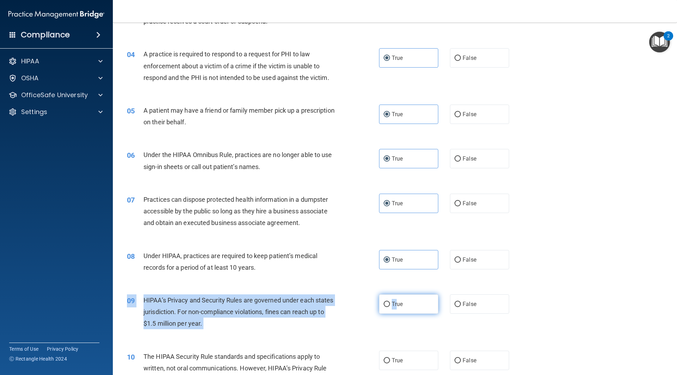
click at [395, 305] on span "True" at bounding box center [397, 304] width 11 height 7
click at [390, 305] on input "True" at bounding box center [386, 304] width 6 height 5
radio input "true"
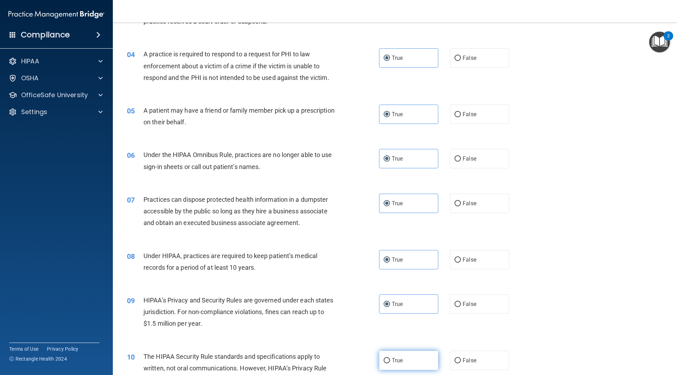
click at [397, 355] on label "True" at bounding box center [408, 360] width 59 height 19
click at [390, 358] on input "True" at bounding box center [386, 360] width 6 height 5
radio input "true"
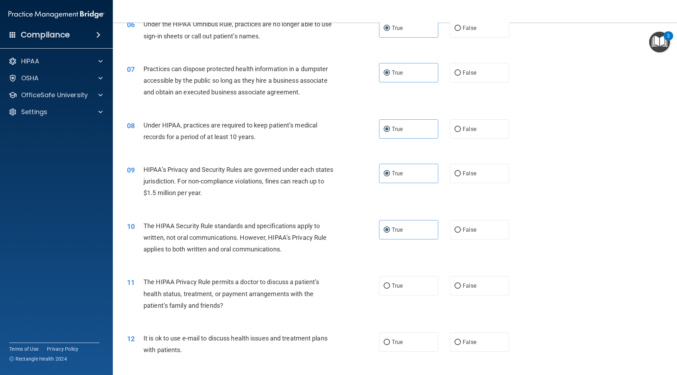
scroll to position [388, 0]
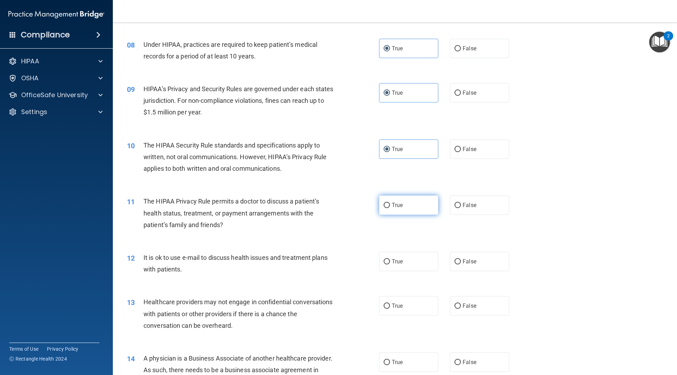
click at [392, 204] on span "True" at bounding box center [397, 205] width 11 height 7
click at [390, 204] on input "True" at bounding box center [386, 205] width 6 height 5
radio input "true"
drag, startPoint x: 391, startPoint y: 268, endPoint x: 400, endPoint y: 286, distance: 19.7
click at [394, 274] on div "12 It is ok to use e-mail to discuss health issues and treatment plans with pat…" at bounding box center [395, 265] width 546 height 44
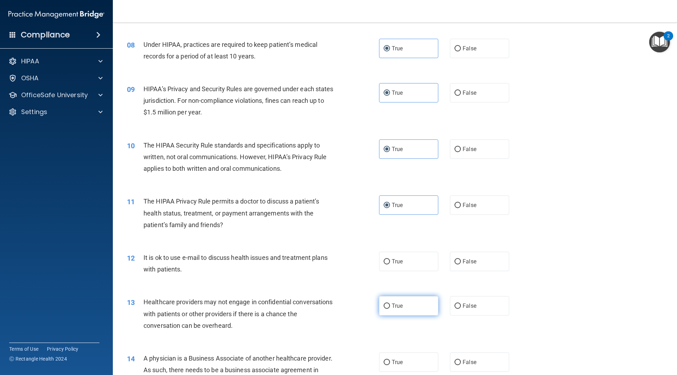
click at [394, 311] on label "True" at bounding box center [408, 305] width 59 height 19
click at [390, 309] on input "True" at bounding box center [386, 306] width 6 height 5
radio input "true"
click at [383, 262] on input "True" at bounding box center [386, 261] width 6 height 5
radio input "true"
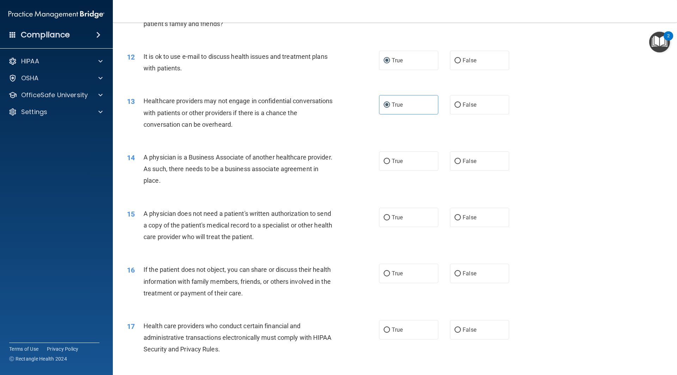
scroll to position [599, 0]
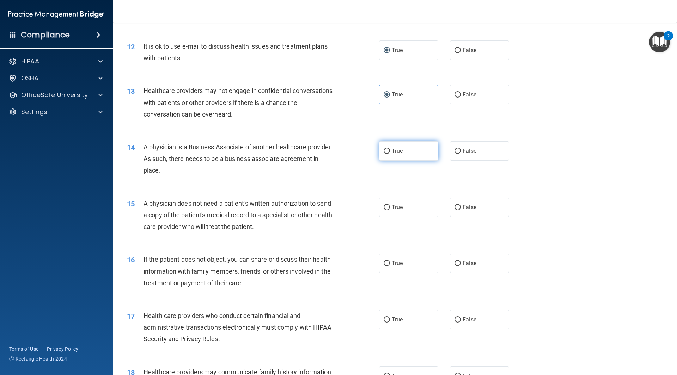
click at [404, 154] on label "True" at bounding box center [408, 150] width 59 height 19
click at [390, 154] on input "True" at bounding box center [386, 151] width 6 height 5
radio input "true"
drag, startPoint x: 400, startPoint y: 200, endPoint x: 397, endPoint y: 260, distance: 60.3
click at [400, 204] on label "True" at bounding box center [408, 207] width 59 height 19
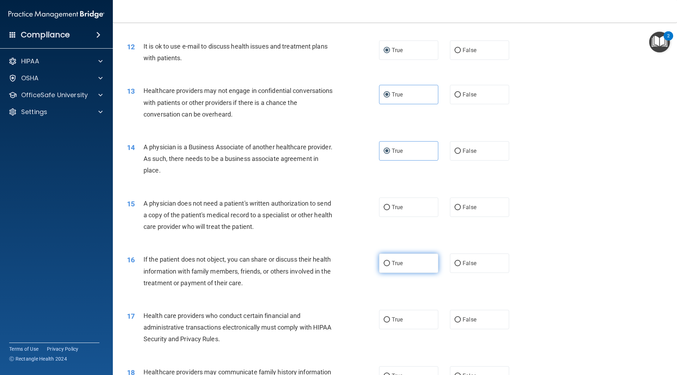
click at [390, 205] on input "True" at bounding box center [386, 207] width 6 height 5
radio input "true"
drag, startPoint x: 394, startPoint y: 265, endPoint x: 388, endPoint y: 265, distance: 6.4
click at [392, 265] on span "True" at bounding box center [397, 263] width 11 height 7
click at [393, 327] on label "True" at bounding box center [408, 319] width 59 height 19
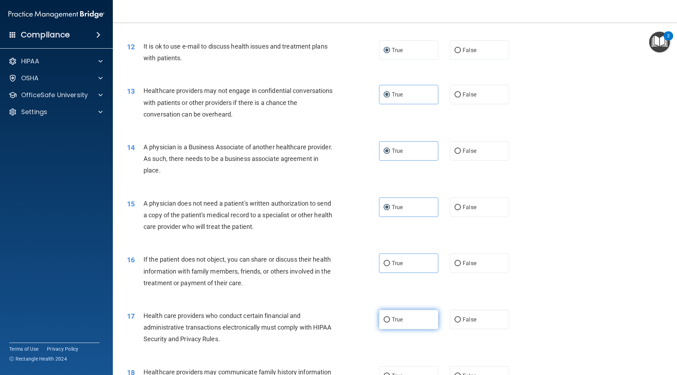
click at [390, 323] on input "True" at bounding box center [386, 320] width 6 height 5
radio input "true"
click at [402, 269] on label "True" at bounding box center [408, 263] width 59 height 19
click at [390, 266] on input "True" at bounding box center [386, 263] width 6 height 5
radio input "true"
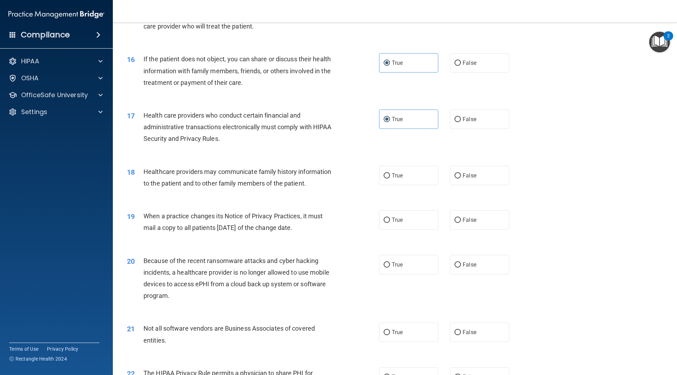
scroll to position [811, 0]
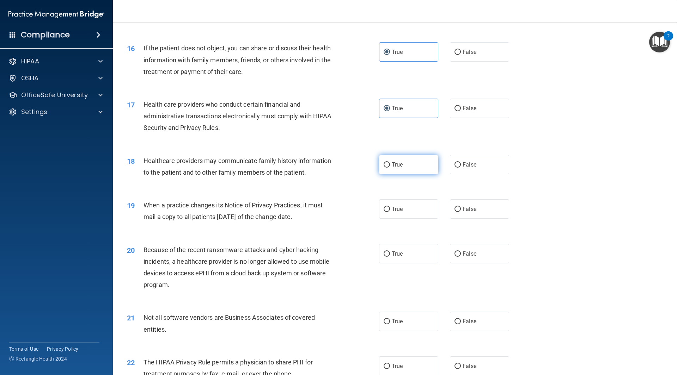
drag, startPoint x: 402, startPoint y: 167, endPoint x: 390, endPoint y: 225, distance: 58.8
click at [404, 172] on label "True" at bounding box center [408, 164] width 59 height 19
click at [390, 168] on input "True" at bounding box center [386, 164] width 6 height 5
radio input "true"
click at [393, 217] on label "True" at bounding box center [408, 208] width 59 height 19
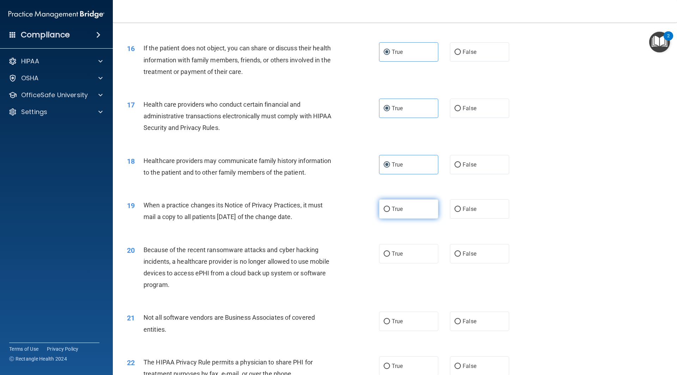
click at [390, 212] on input "True" at bounding box center [386, 209] width 6 height 5
radio input "true"
click at [401, 260] on label "True" at bounding box center [408, 253] width 59 height 19
click at [390, 257] on input "True" at bounding box center [386, 254] width 6 height 5
radio input "true"
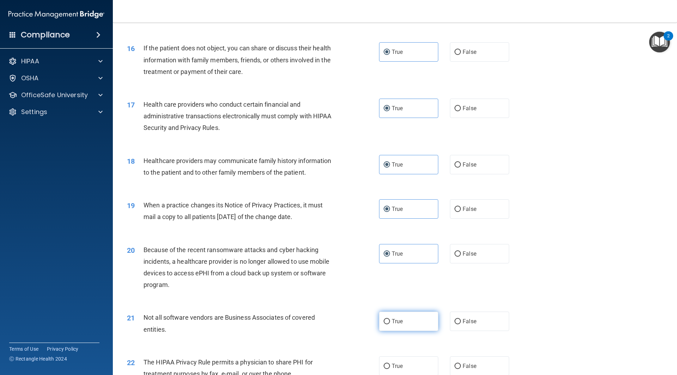
click at [392, 325] on span "True" at bounding box center [397, 321] width 11 height 7
click at [389, 325] on input "True" at bounding box center [386, 321] width 6 height 5
radio input "true"
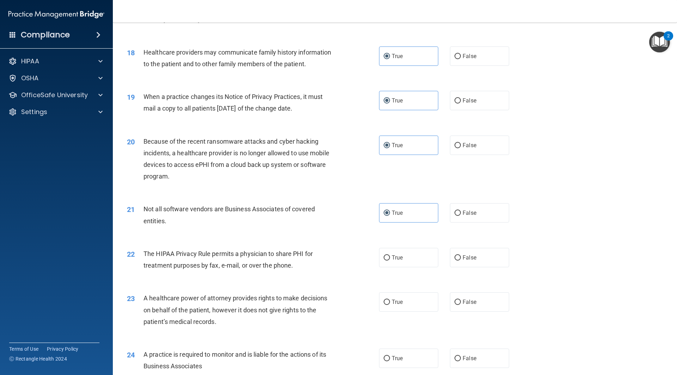
scroll to position [952, 0]
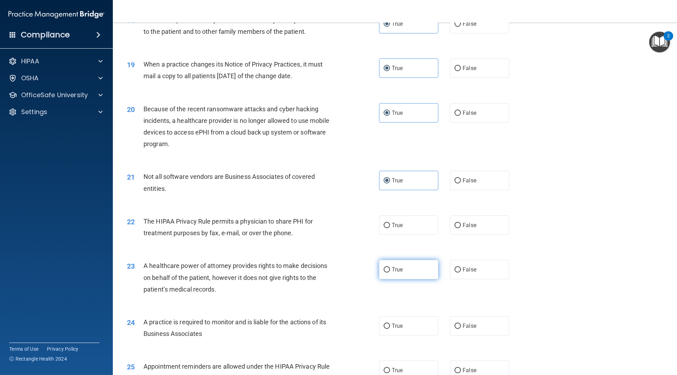
drag, startPoint x: 387, startPoint y: 228, endPoint x: 399, endPoint y: 261, distance: 35.1
click at [388, 230] on label "True" at bounding box center [408, 225] width 59 height 19
click at [388, 228] on input "True" at bounding box center [386, 225] width 6 height 5
radio input "true"
click at [398, 273] on label "True" at bounding box center [408, 269] width 59 height 19
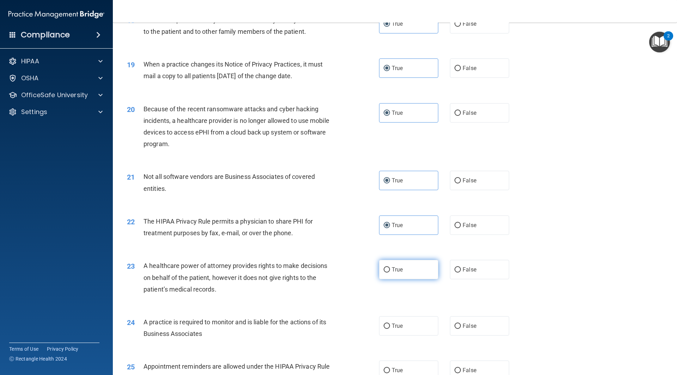
click at [390, 273] on input "True" at bounding box center [386, 270] width 6 height 5
radio input "true"
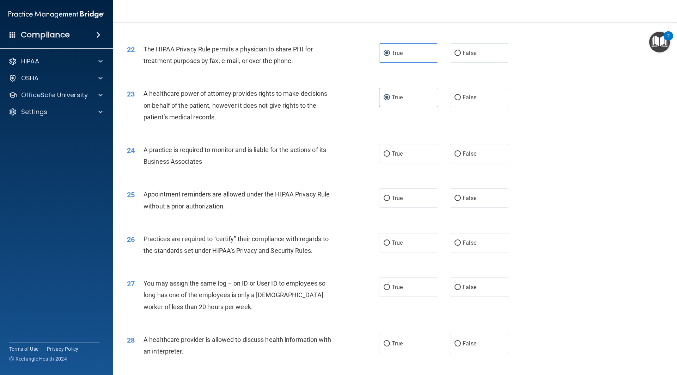
scroll to position [1128, 0]
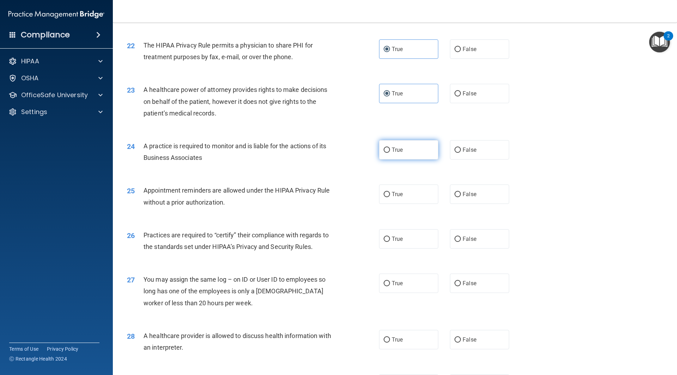
click at [399, 151] on span "True" at bounding box center [397, 150] width 11 height 7
click at [390, 151] on input "True" at bounding box center [386, 150] width 6 height 5
radio input "true"
click at [402, 192] on label "True" at bounding box center [408, 194] width 59 height 19
click at [390, 192] on input "True" at bounding box center [386, 194] width 6 height 5
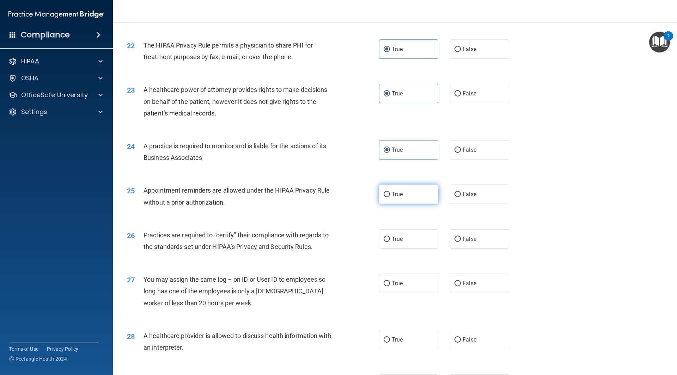
radio input "true"
drag, startPoint x: 397, startPoint y: 249, endPoint x: 400, endPoint y: 253, distance: 5.2
click at [398, 250] on div "26 Practices are required to “certify” their compliance with regards to the sta…" at bounding box center [395, 243] width 546 height 44
click at [405, 247] on label "True" at bounding box center [408, 238] width 59 height 19
click at [390, 242] on input "True" at bounding box center [386, 239] width 6 height 5
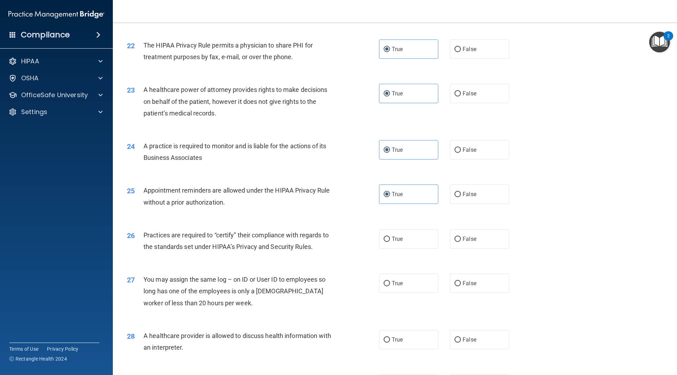
radio input "true"
drag, startPoint x: 405, startPoint y: 289, endPoint x: 361, endPoint y: 256, distance: 55.3
click at [405, 289] on label "True" at bounding box center [408, 283] width 59 height 19
click at [390, 287] on input "True" at bounding box center [386, 283] width 6 height 5
radio input "true"
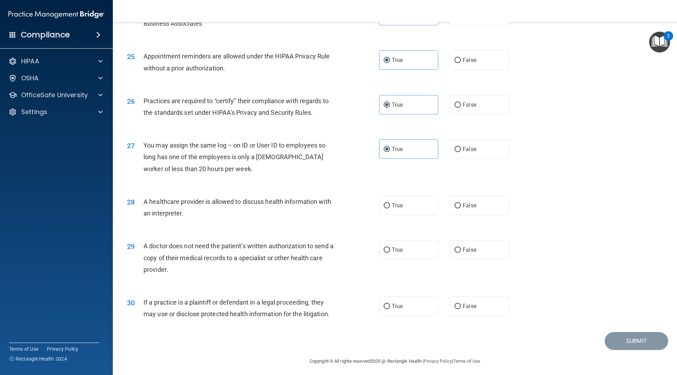
scroll to position [1265, 0]
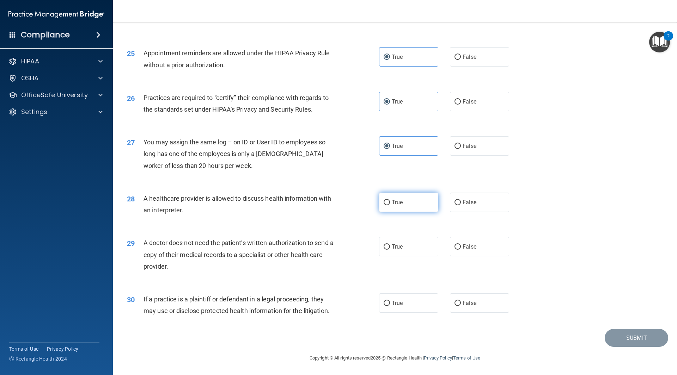
click at [399, 202] on span "True" at bounding box center [397, 202] width 11 height 7
click at [390, 202] on input "True" at bounding box center [386, 202] width 6 height 5
radio input "true"
drag, startPoint x: 403, startPoint y: 239, endPoint x: 402, endPoint y: 243, distance: 3.9
click at [404, 240] on label "True" at bounding box center [408, 246] width 59 height 19
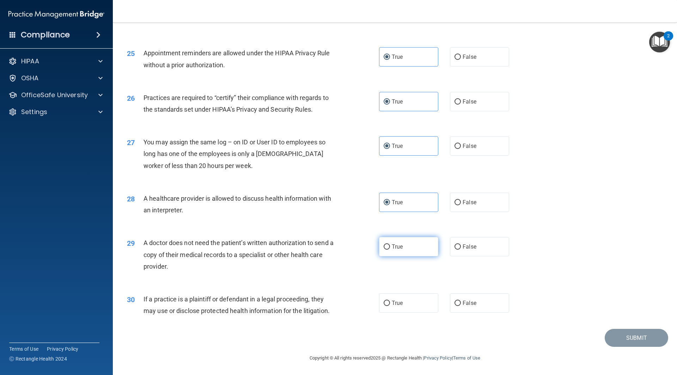
click at [390, 245] on input "True" at bounding box center [386, 247] width 6 height 5
radio input "true"
drag, startPoint x: 401, startPoint y: 296, endPoint x: 522, endPoint y: 318, distance: 123.3
click at [401, 296] on label "True" at bounding box center [408, 303] width 59 height 19
click at [390, 301] on input "True" at bounding box center [386, 303] width 6 height 5
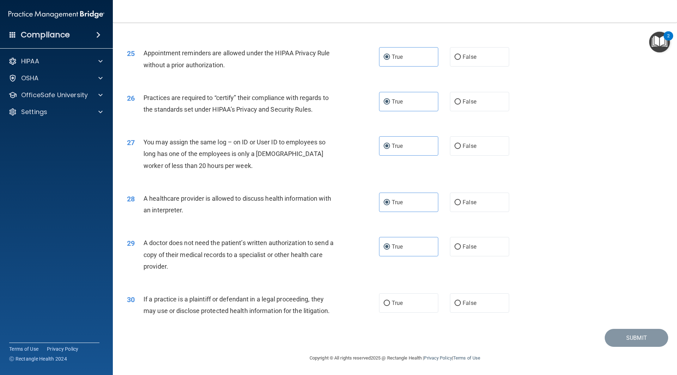
radio input "true"
click at [604, 336] on button "Submit" at bounding box center [635, 338] width 63 height 18
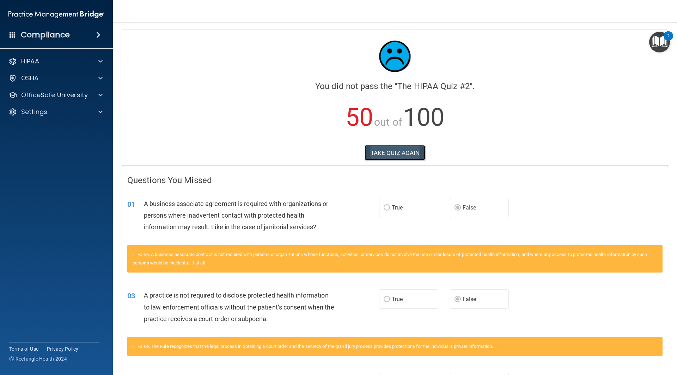
click at [387, 152] on button "TAKE QUIZ AGAIN" at bounding box center [394, 153] width 61 height 16
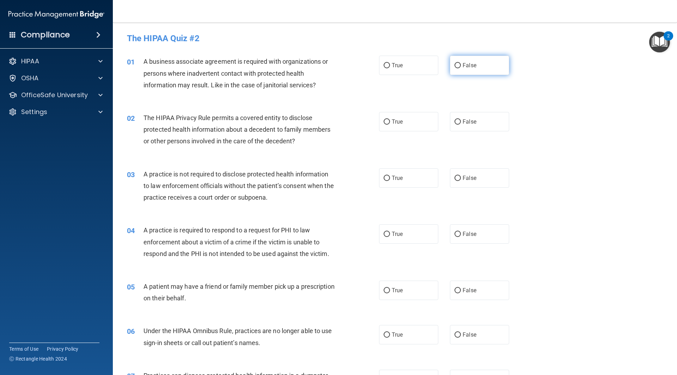
click at [463, 56] on label "False" at bounding box center [479, 65] width 59 height 19
click at [461, 63] on input "False" at bounding box center [457, 65] width 6 height 5
radio input "true"
click at [410, 118] on label "True" at bounding box center [408, 121] width 59 height 19
click at [390, 119] on input "True" at bounding box center [386, 121] width 6 height 5
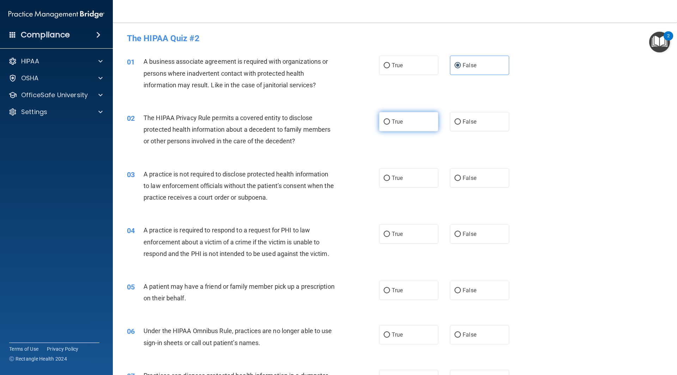
radio input "true"
click at [465, 170] on label "False" at bounding box center [479, 177] width 59 height 19
click at [461, 176] on input "False" at bounding box center [457, 178] width 6 height 5
radio input "true"
click at [395, 239] on label "True" at bounding box center [408, 234] width 59 height 19
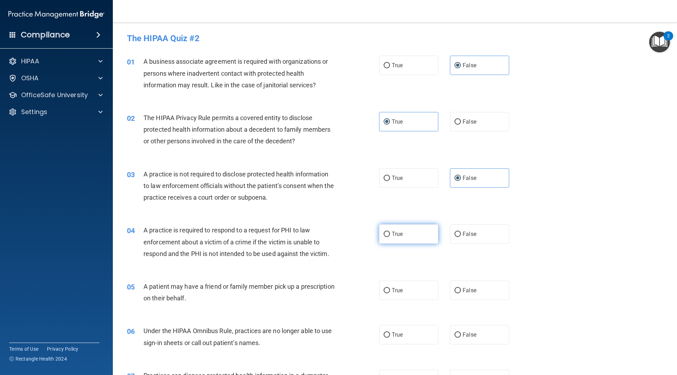
click at [390, 237] on input "True" at bounding box center [386, 234] width 6 height 5
radio input "true"
click at [396, 299] on label "True" at bounding box center [408, 290] width 59 height 19
click at [390, 294] on input "True" at bounding box center [386, 290] width 6 height 5
radio input "true"
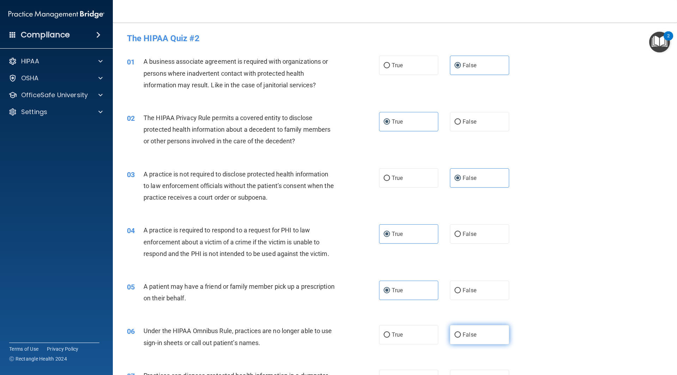
click at [468, 333] on span "False" at bounding box center [469, 335] width 14 height 7
click at [461, 333] on input "False" at bounding box center [457, 335] width 6 height 5
radio input "true"
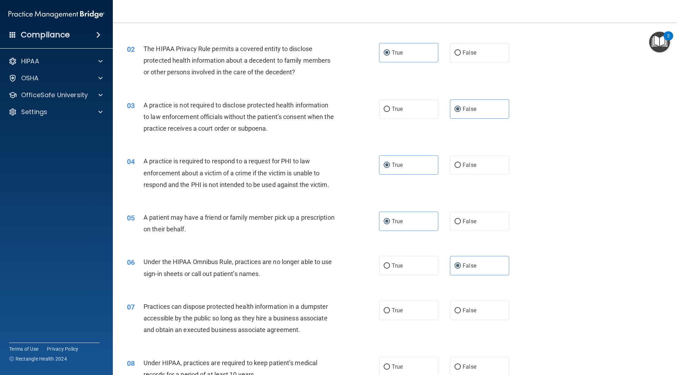
scroll to position [141, 0]
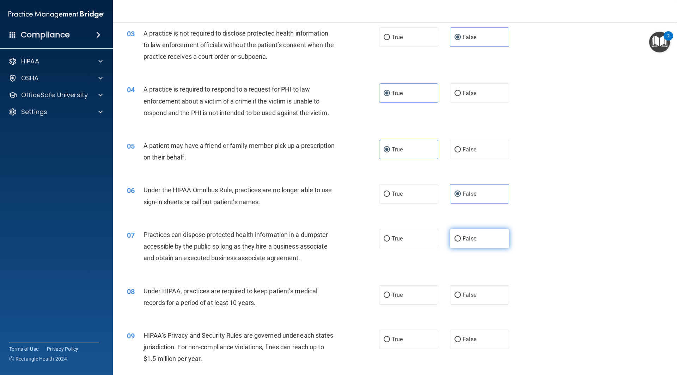
click at [494, 243] on label "False" at bounding box center [479, 238] width 59 height 19
click at [461, 242] on input "False" at bounding box center [457, 238] width 6 height 5
radio input "true"
click at [481, 293] on label "False" at bounding box center [479, 294] width 59 height 19
click at [461, 293] on input "False" at bounding box center [457, 295] width 6 height 5
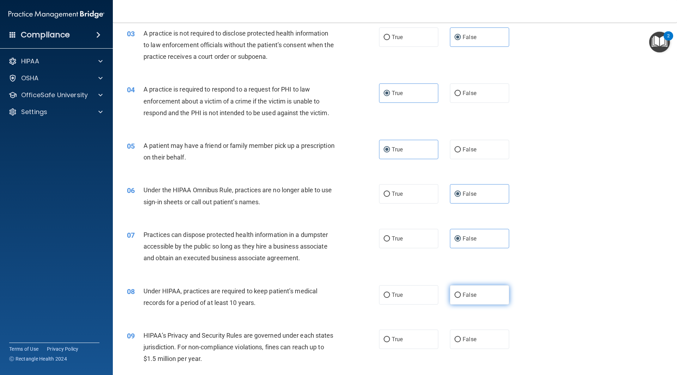
radio input "true"
click at [477, 333] on label "False" at bounding box center [479, 339] width 59 height 19
click at [461, 337] on input "False" at bounding box center [457, 339] width 6 height 5
radio input "true"
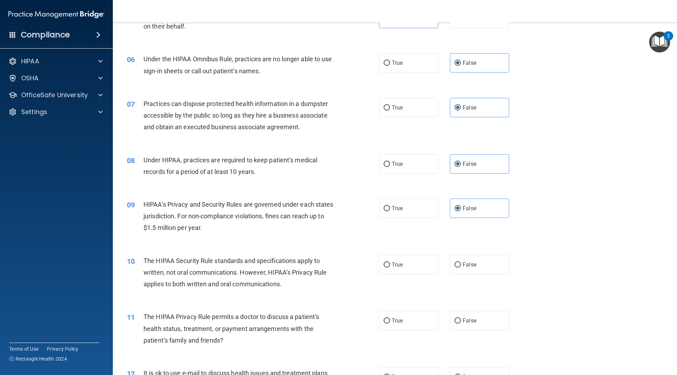
scroll to position [282, 0]
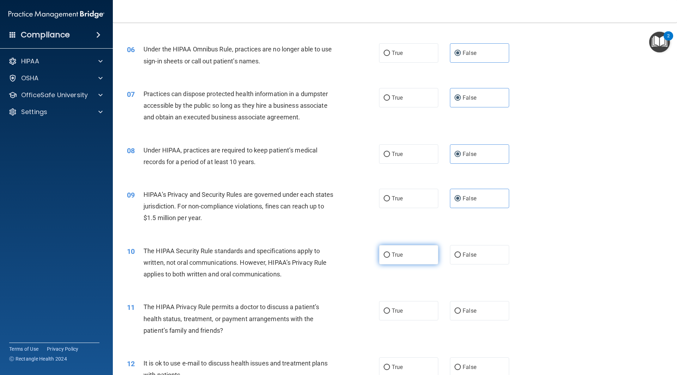
click at [410, 262] on label "True" at bounding box center [408, 254] width 59 height 19
click at [390, 258] on input "True" at bounding box center [386, 255] width 6 height 5
radio input "true"
click at [400, 311] on span "True" at bounding box center [397, 311] width 11 height 7
click at [390, 311] on input "True" at bounding box center [386, 311] width 6 height 5
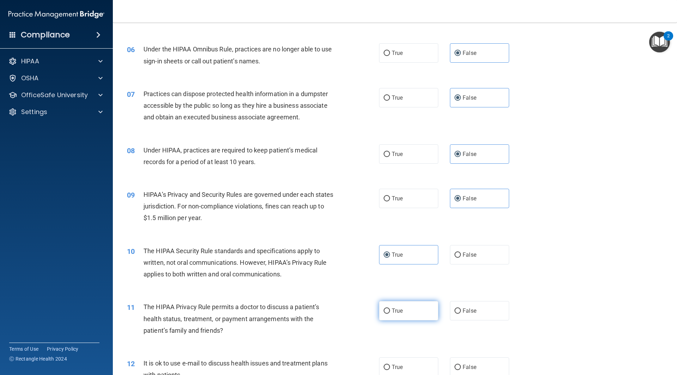
radio input "true"
drag, startPoint x: 412, startPoint y: 370, endPoint x: 380, endPoint y: 299, distance: 77.8
click at [411, 366] on label "True" at bounding box center [408, 367] width 59 height 19
click at [390, 366] on input "True" at bounding box center [386, 367] width 6 height 5
radio input "true"
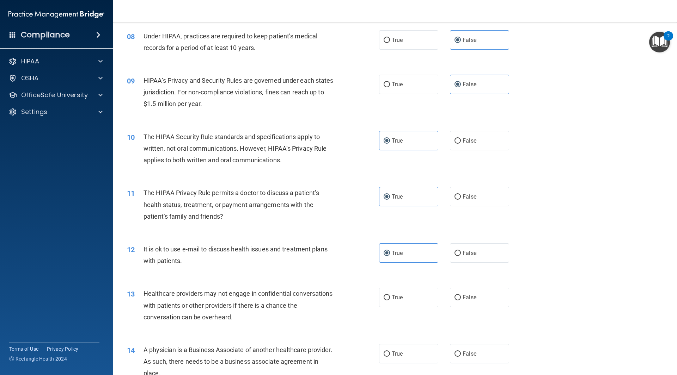
scroll to position [423, 0]
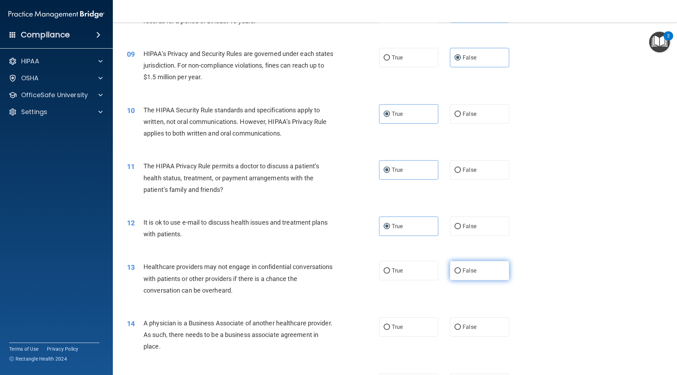
click at [467, 279] on label "False" at bounding box center [479, 270] width 59 height 19
click at [461, 274] on input "False" at bounding box center [457, 271] width 6 height 5
radio input "true"
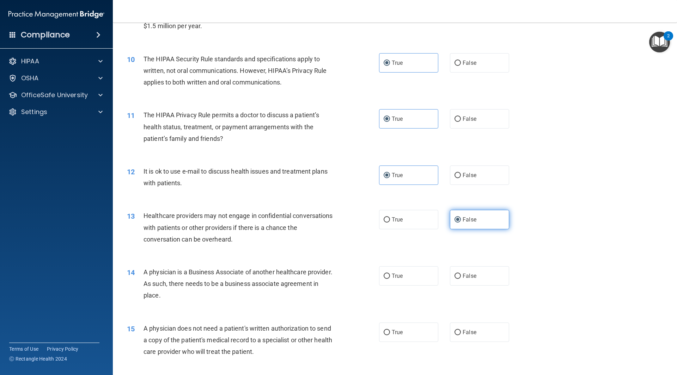
scroll to position [529, 0]
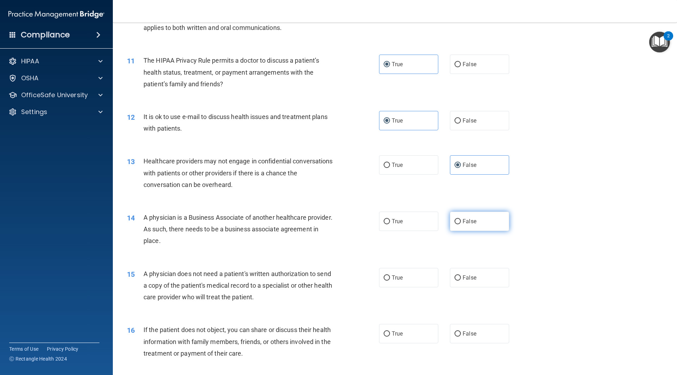
click at [481, 224] on label "False" at bounding box center [479, 221] width 59 height 19
click at [461, 224] on input "False" at bounding box center [457, 221] width 6 height 5
radio input "true"
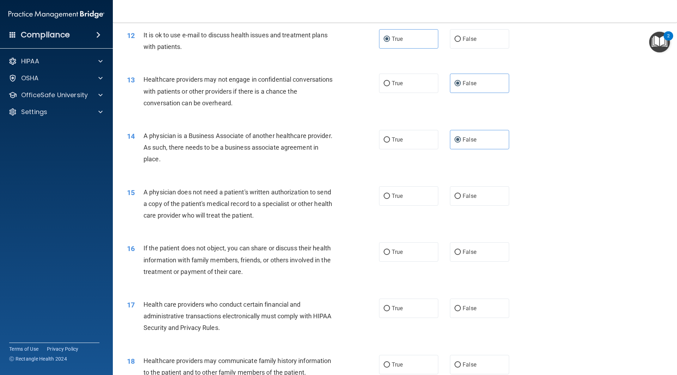
scroll to position [634, 0]
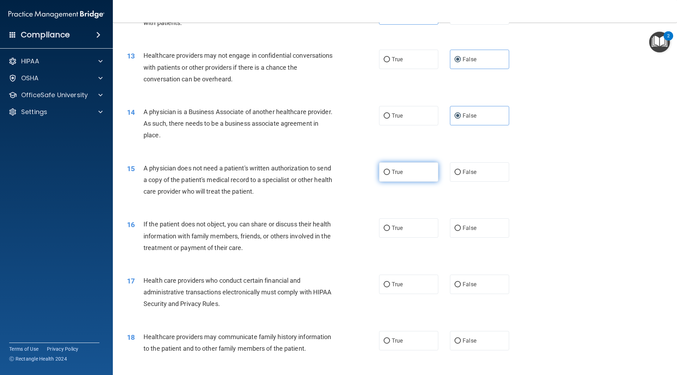
click at [405, 178] on label "True" at bounding box center [408, 171] width 59 height 19
click at [390, 175] on input "True" at bounding box center [386, 172] width 6 height 5
radio input "true"
click at [412, 235] on label "True" at bounding box center [408, 228] width 59 height 19
click at [390, 231] on input "True" at bounding box center [386, 228] width 6 height 5
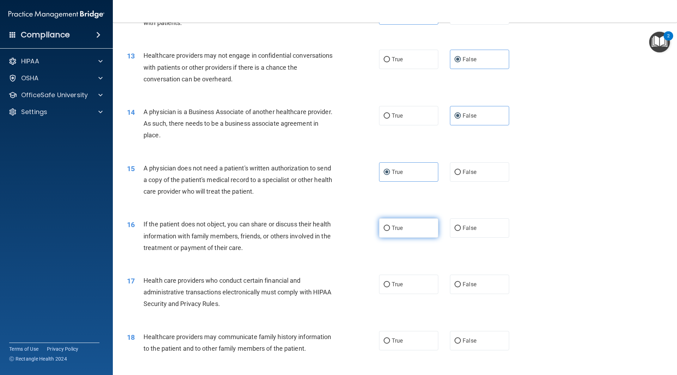
radio input "true"
click at [405, 285] on label "True" at bounding box center [408, 284] width 59 height 19
click at [390, 285] on input "True" at bounding box center [386, 284] width 6 height 5
radio input "true"
click at [472, 339] on span "False" at bounding box center [469, 341] width 14 height 7
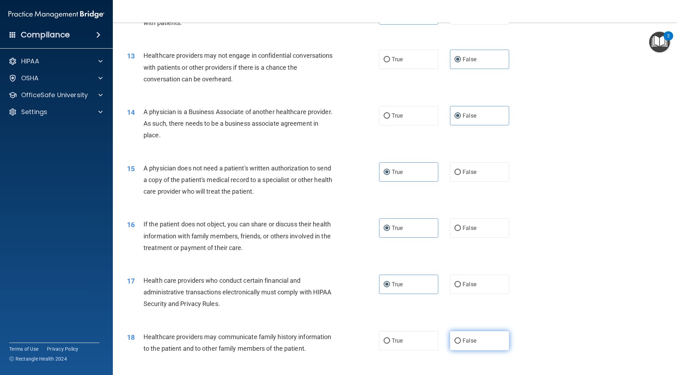
click at [461, 339] on input "False" at bounding box center [457, 341] width 6 height 5
radio input "true"
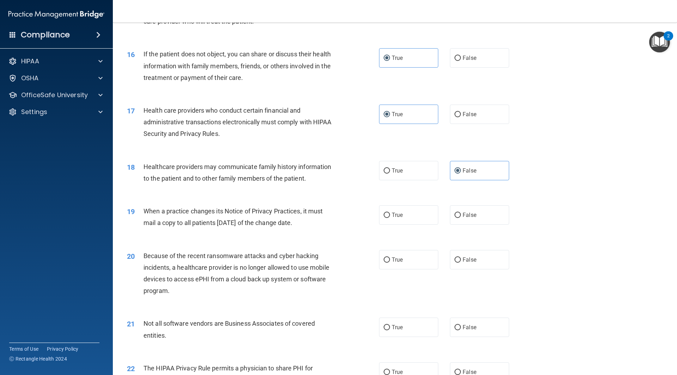
scroll to position [811, 0]
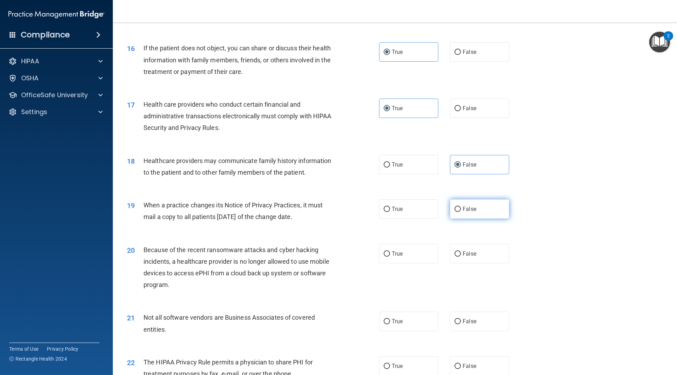
click at [486, 217] on label "False" at bounding box center [479, 208] width 59 height 19
click at [461, 212] on input "False" at bounding box center [457, 209] width 6 height 5
radio input "true"
click at [484, 257] on label "False" at bounding box center [479, 253] width 59 height 19
click at [461, 257] on input "False" at bounding box center [457, 254] width 6 height 5
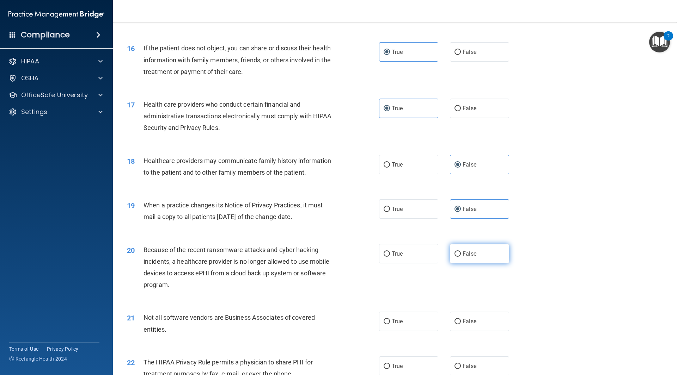
radio input "true"
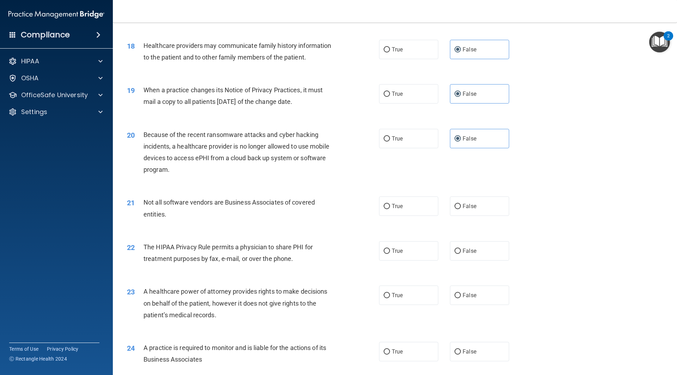
scroll to position [952, 0]
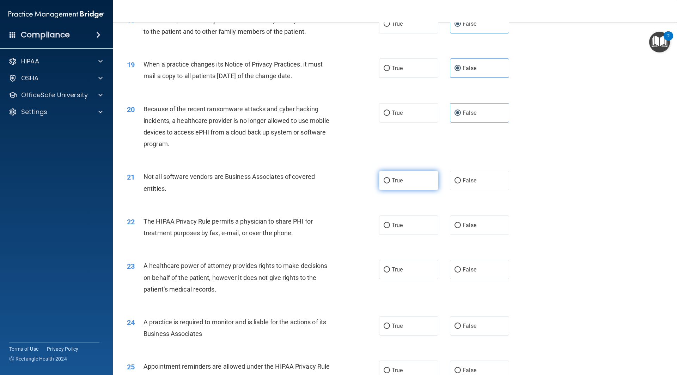
click at [404, 184] on label "True" at bounding box center [408, 180] width 59 height 19
click at [390, 184] on input "True" at bounding box center [386, 180] width 6 height 5
radio input "true"
click at [398, 227] on span "True" at bounding box center [397, 225] width 11 height 7
click at [390, 227] on input "True" at bounding box center [386, 225] width 6 height 5
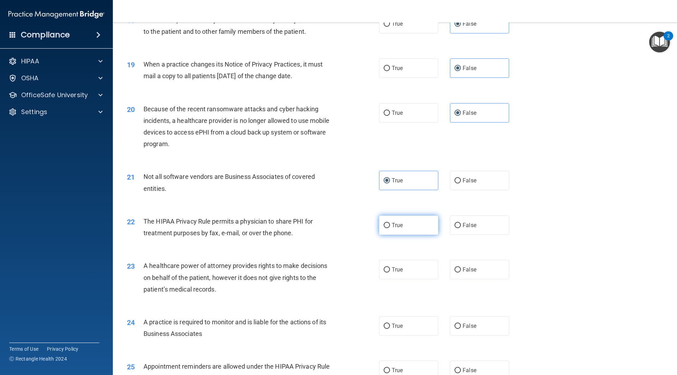
radio input "true"
click at [474, 273] on label "False" at bounding box center [479, 269] width 59 height 19
click at [461, 273] on input "False" at bounding box center [457, 270] width 6 height 5
radio input "true"
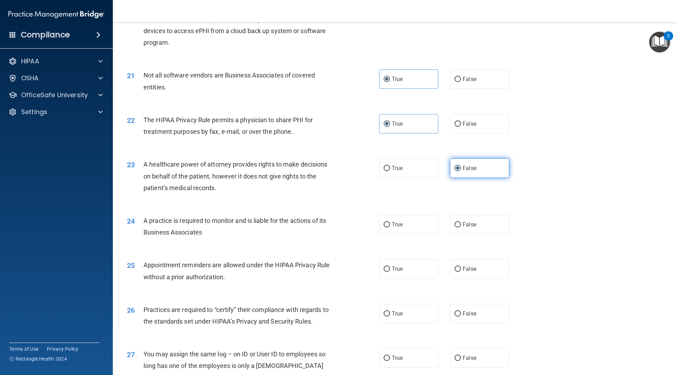
scroll to position [1093, 0]
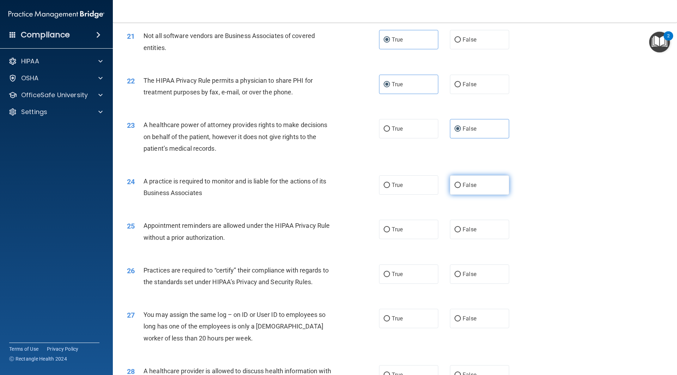
click at [485, 186] on label "False" at bounding box center [479, 185] width 59 height 19
click at [461, 186] on input "False" at bounding box center [457, 185] width 6 height 5
radio input "true"
click at [398, 232] on span "True" at bounding box center [397, 229] width 11 height 7
click at [390, 232] on input "True" at bounding box center [386, 229] width 6 height 5
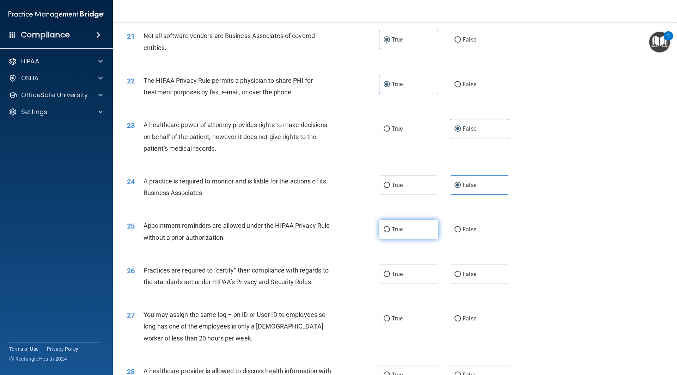
radio input "true"
click at [484, 275] on label "False" at bounding box center [479, 274] width 59 height 19
click at [461, 275] on input "False" at bounding box center [457, 274] width 6 height 5
radio input "true"
click at [416, 322] on label "True" at bounding box center [408, 318] width 59 height 19
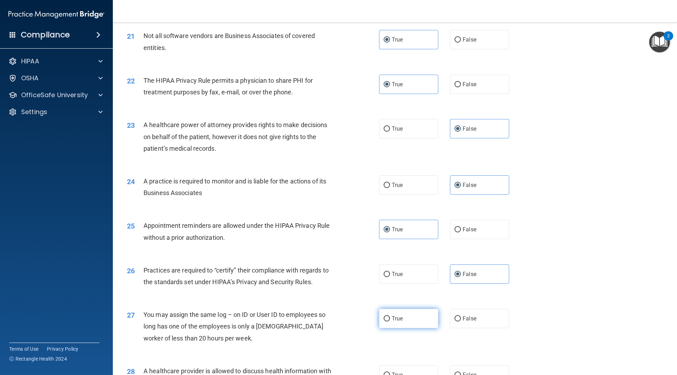
click at [390, 322] on input "True" at bounding box center [386, 318] width 6 height 5
radio input "true"
click at [470, 318] on span "False" at bounding box center [469, 318] width 14 height 7
click at [461, 318] on input "False" at bounding box center [457, 318] width 6 height 5
radio input "true"
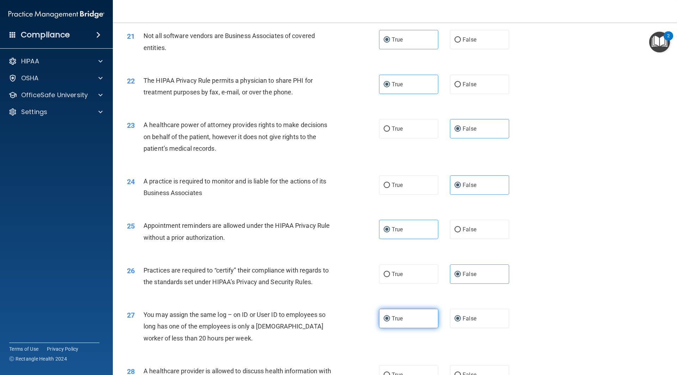
radio input "false"
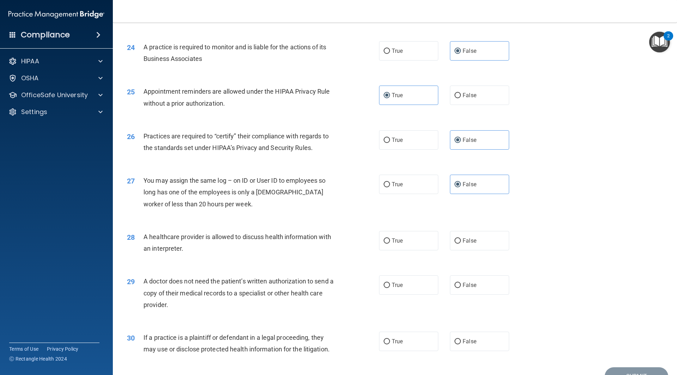
scroll to position [1265, 0]
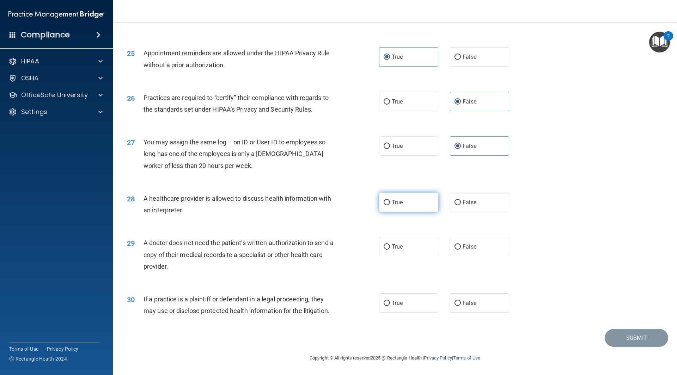
click at [428, 207] on label "True" at bounding box center [408, 202] width 59 height 19
click at [390, 205] on input "True" at bounding box center [386, 202] width 6 height 5
radio input "true"
click at [423, 244] on label "True" at bounding box center [408, 246] width 59 height 19
click at [390, 245] on input "True" at bounding box center [386, 247] width 6 height 5
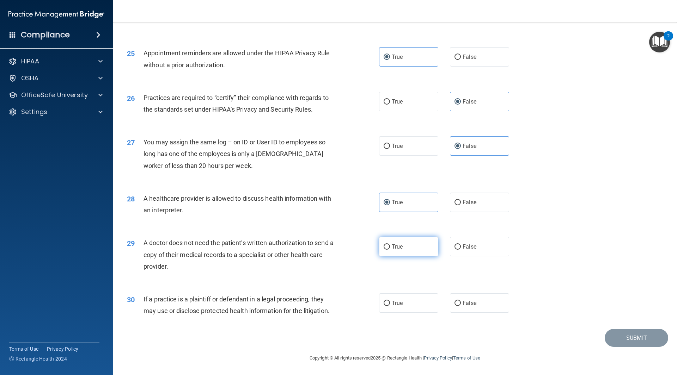
radio input "true"
drag, startPoint x: 416, startPoint y: 301, endPoint x: 421, endPoint y: 299, distance: 6.2
click at [418, 301] on label "True" at bounding box center [408, 303] width 59 height 19
click at [390, 301] on input "True" at bounding box center [386, 303] width 6 height 5
radio input "true"
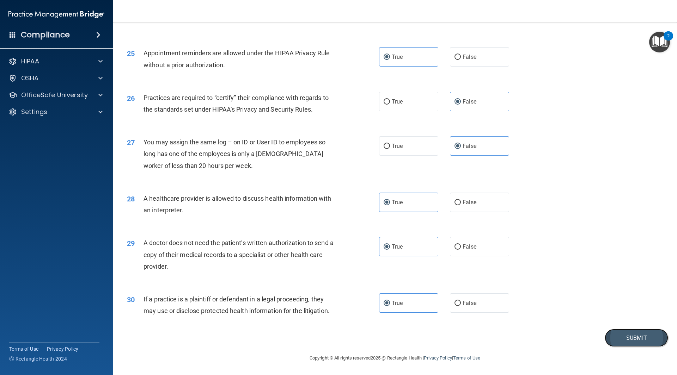
click at [617, 346] on button "Submit" at bounding box center [635, 338] width 63 height 18
click at [618, 344] on button "Submit" at bounding box center [635, 338] width 63 height 18
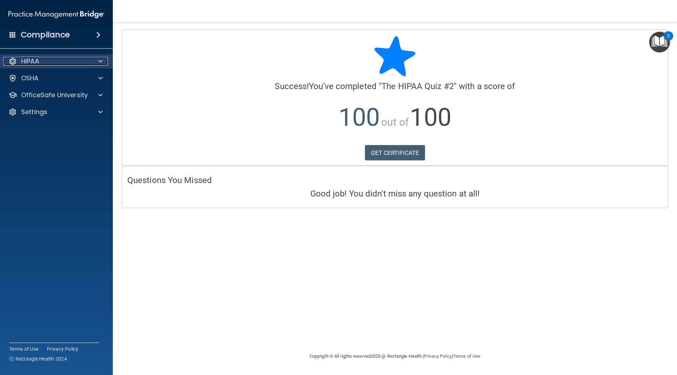
click at [46, 64] on div "HIPAA" at bounding box center [46, 61] width 87 height 8
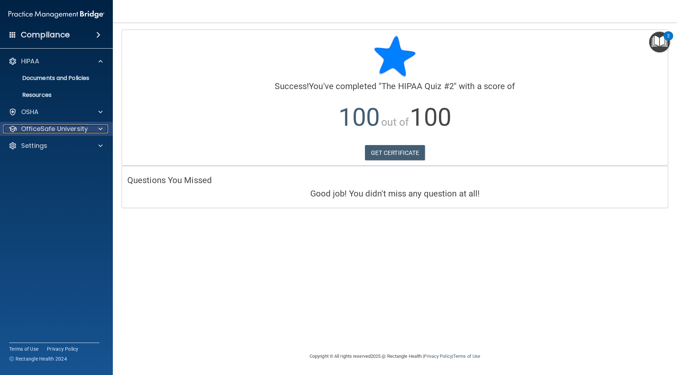
click at [37, 125] on p "OfficeSafe University" at bounding box center [54, 129] width 67 height 8
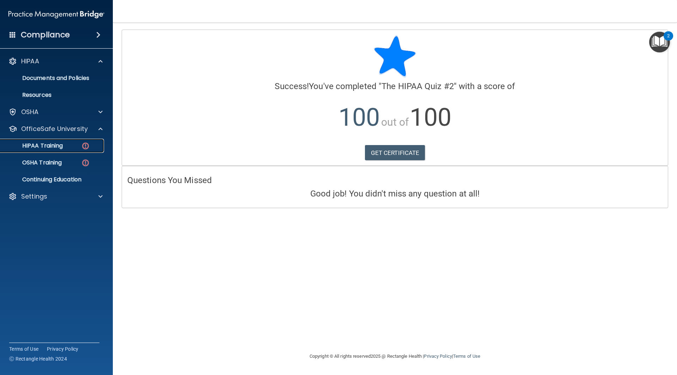
click at [40, 140] on link "HIPAA Training" at bounding box center [48, 146] width 111 height 14
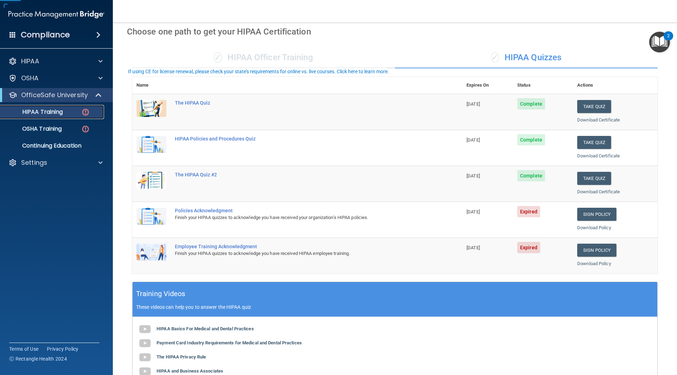
scroll to position [70, 0]
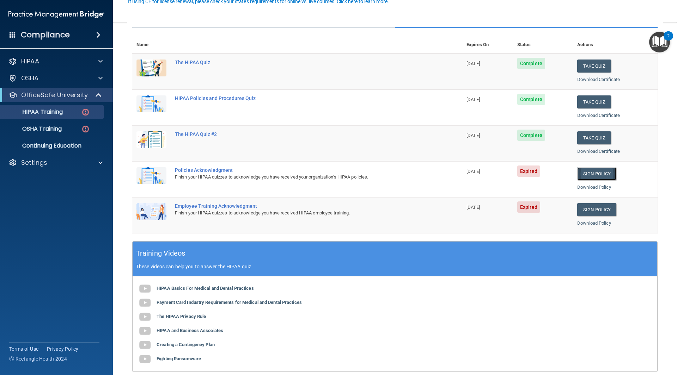
click at [603, 176] on link "Sign Policy" at bounding box center [596, 173] width 39 height 13
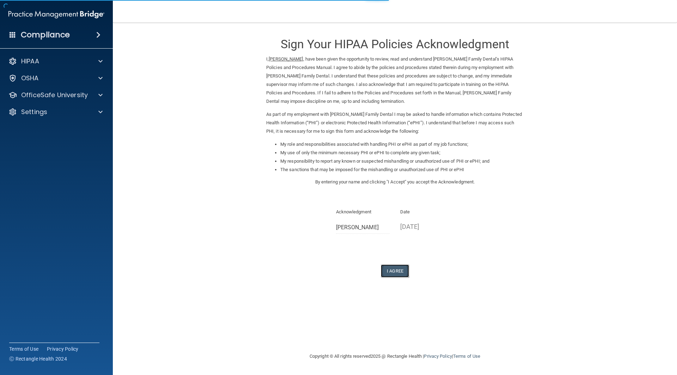
click at [398, 267] on button "I Agree" at bounding box center [395, 271] width 28 height 13
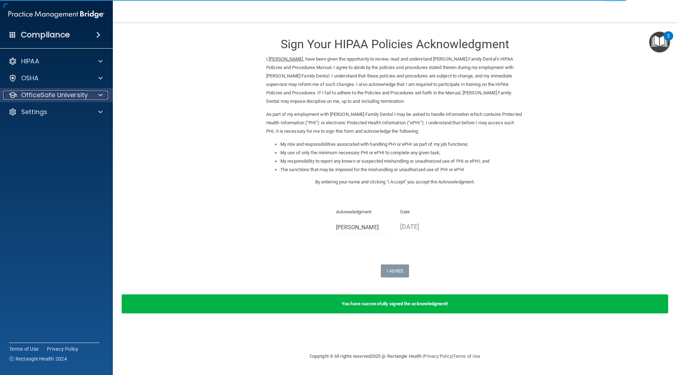
click at [62, 97] on p "OfficeSafe University" at bounding box center [54, 95] width 67 height 8
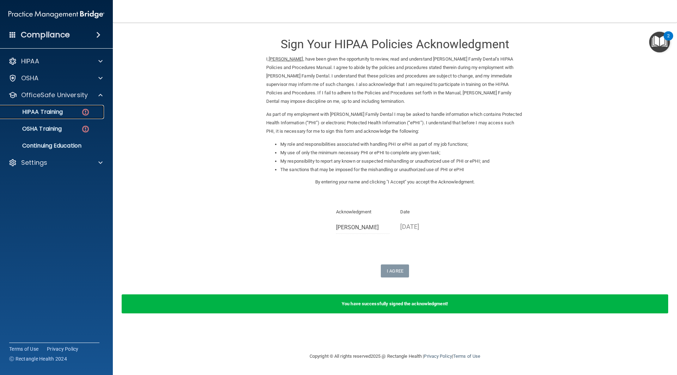
click at [55, 118] on link "HIPAA Training" at bounding box center [48, 112] width 111 height 14
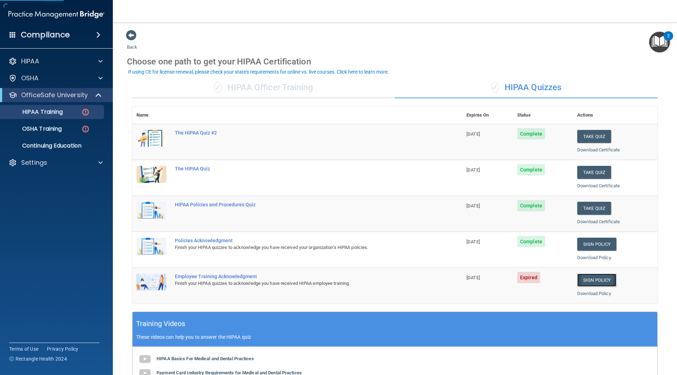
click at [589, 278] on link "Sign Policy" at bounding box center [596, 280] width 39 height 13
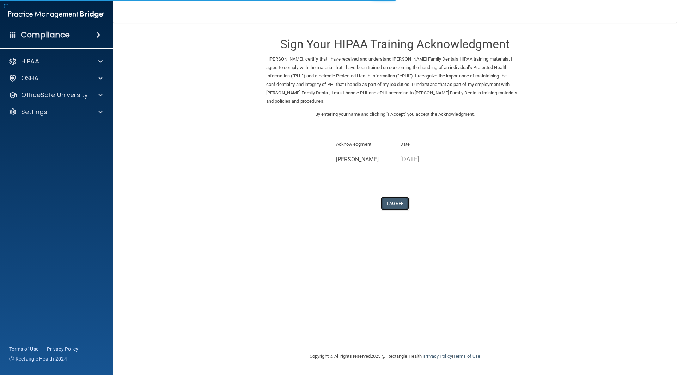
click at [395, 197] on button "I Agree" at bounding box center [395, 203] width 28 height 13
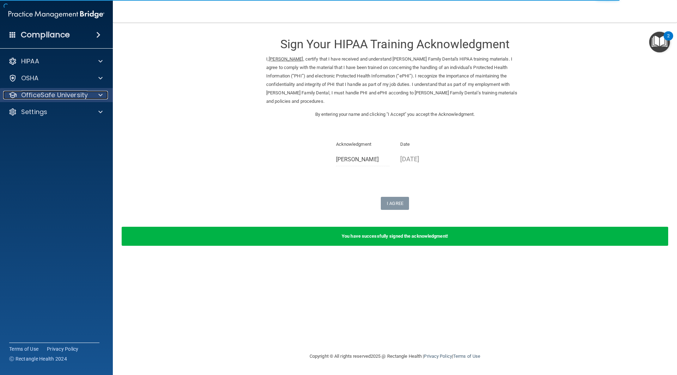
click at [90, 93] on div "OfficeSafe University" at bounding box center [46, 95] width 87 height 8
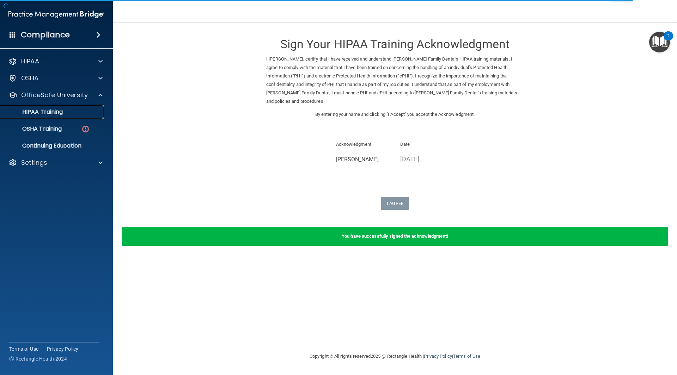
click at [62, 115] on p "HIPAA Training" at bounding box center [34, 112] width 58 height 7
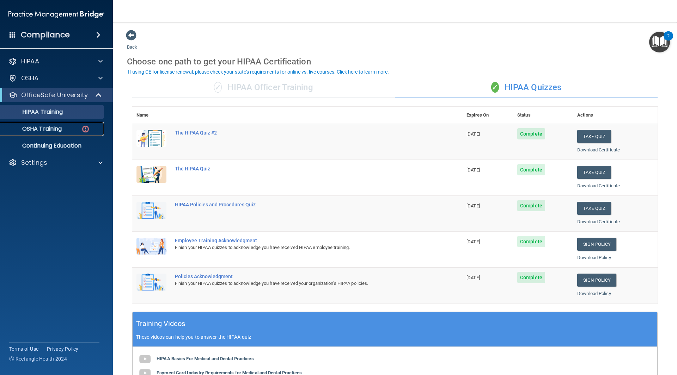
click at [54, 128] on p "OSHA Training" at bounding box center [33, 128] width 57 height 7
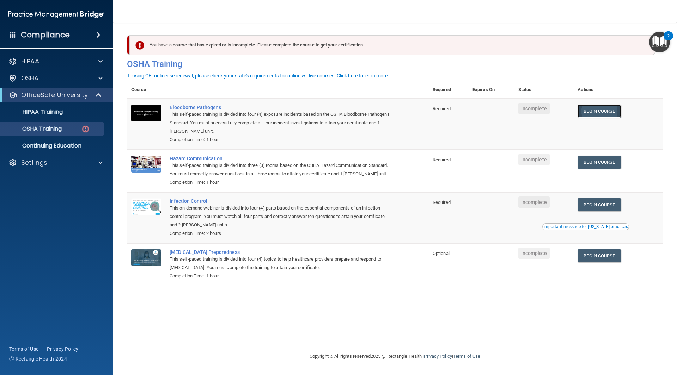
click at [591, 109] on link "Begin Course" at bounding box center [598, 111] width 43 height 13
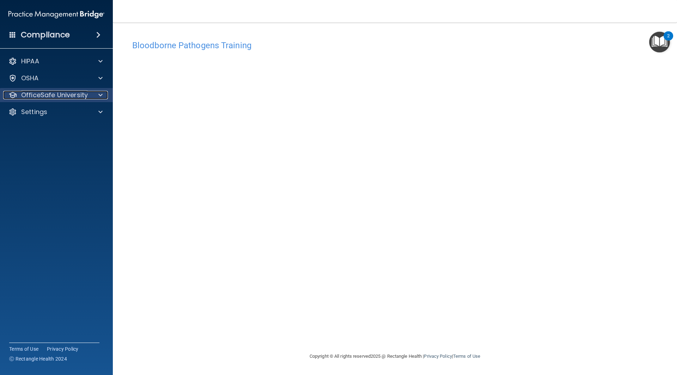
click at [72, 96] on p "OfficeSafe University" at bounding box center [54, 95] width 67 height 8
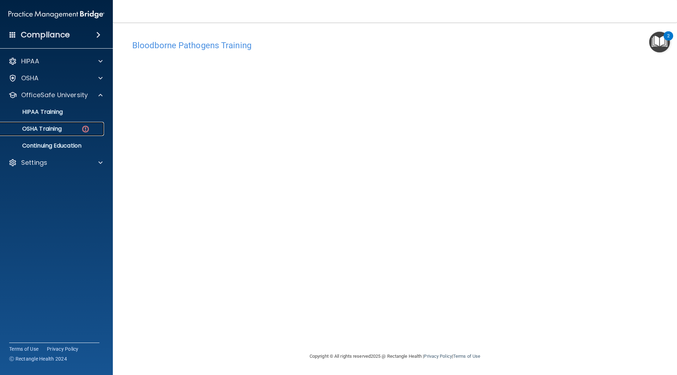
click at [62, 132] on p "OSHA Training" at bounding box center [33, 128] width 57 height 7
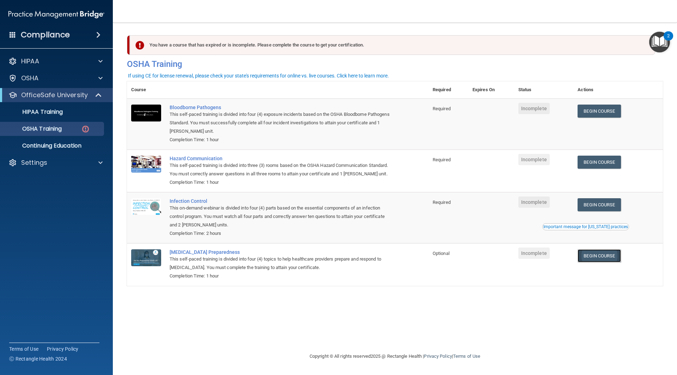
click at [609, 260] on link "Begin Course" at bounding box center [598, 256] width 43 height 13
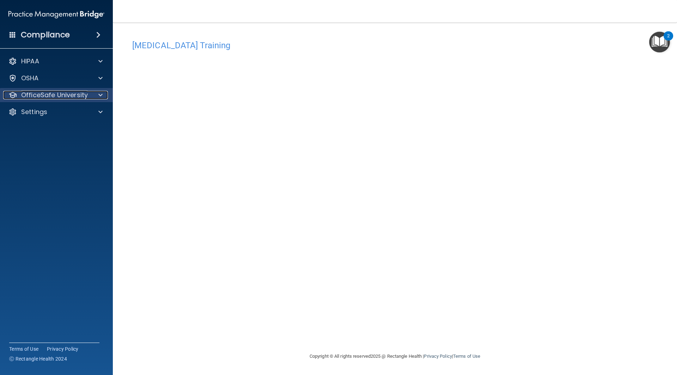
click at [90, 94] on div "OfficeSafe University" at bounding box center [46, 95] width 87 height 8
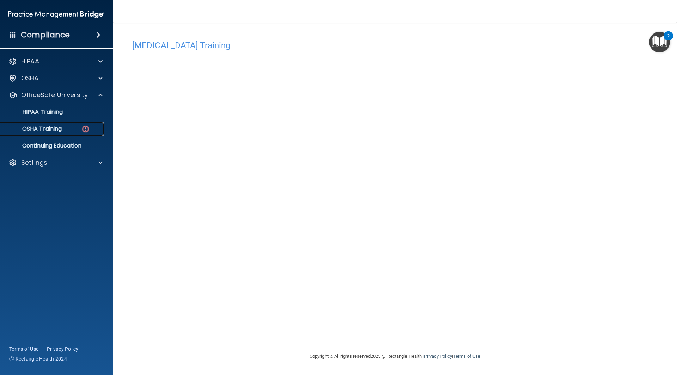
click at [72, 132] on div "OSHA Training" at bounding box center [53, 128] width 96 height 7
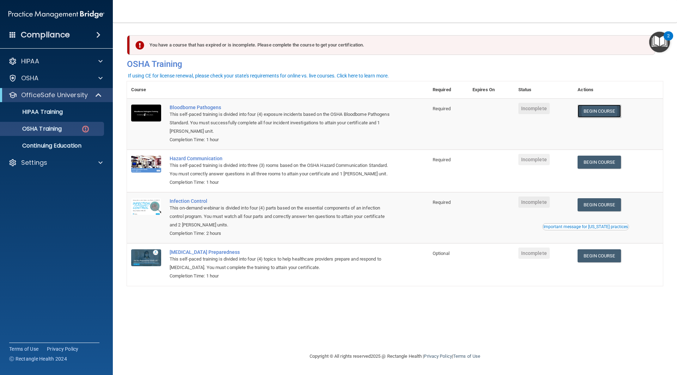
click at [616, 107] on link "Begin Course" at bounding box center [598, 111] width 43 height 13
